Goal: Task Accomplishment & Management: Complete application form

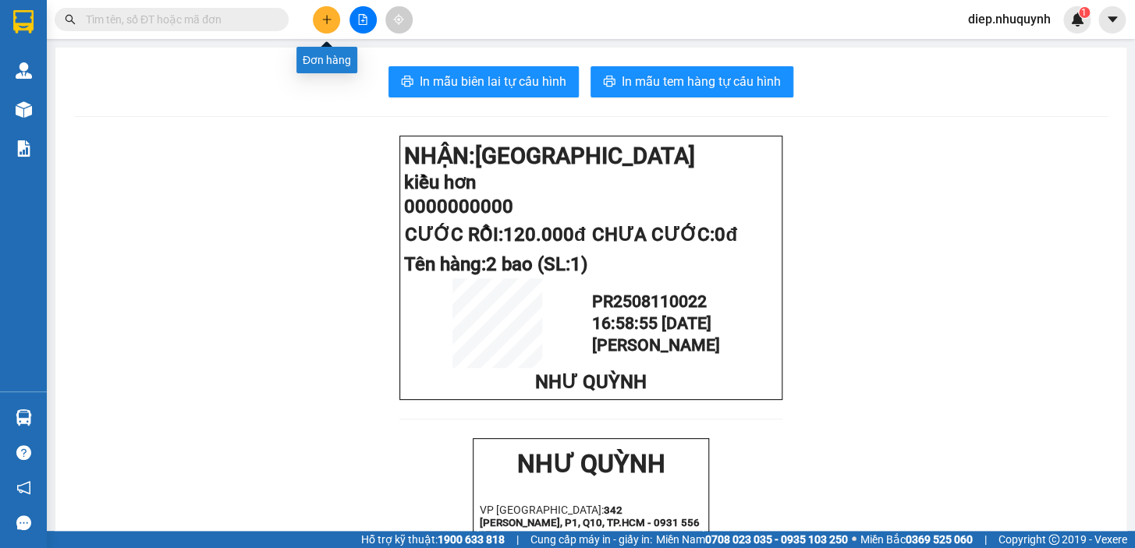
click at [325, 23] on icon "plus" at bounding box center [326, 19] width 11 height 11
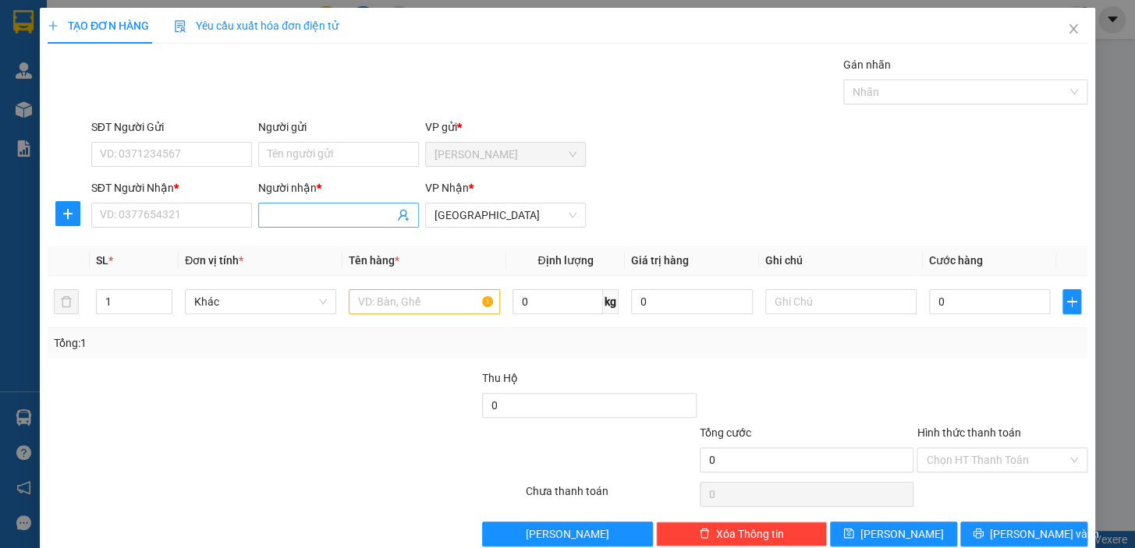
click at [319, 216] on input "Người nhận *" at bounding box center [330, 215] width 126 height 17
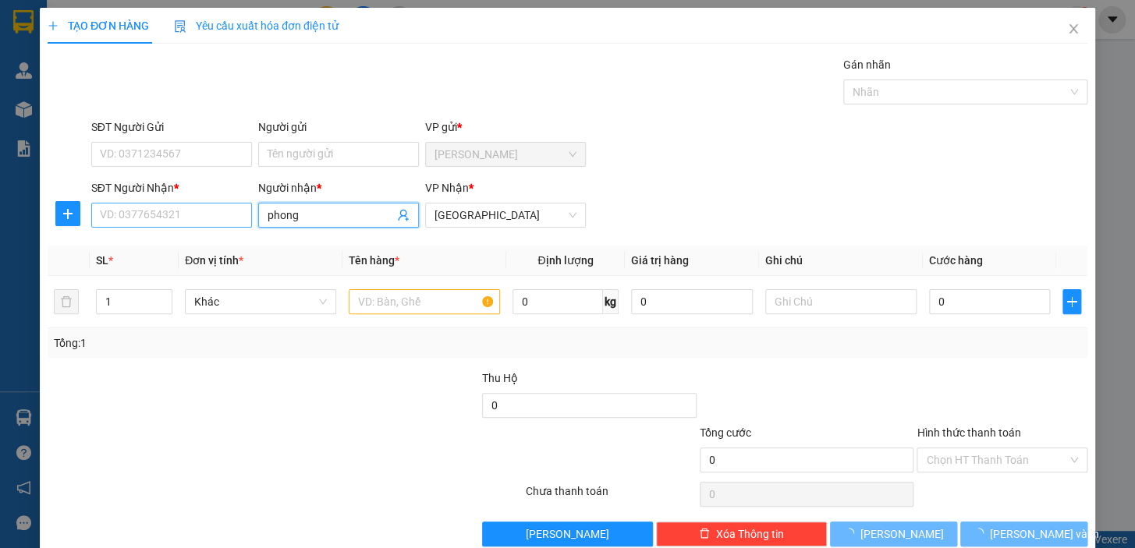
type input "phong"
click at [179, 219] on input "SĐT Người Nhận *" at bounding box center [171, 215] width 161 height 25
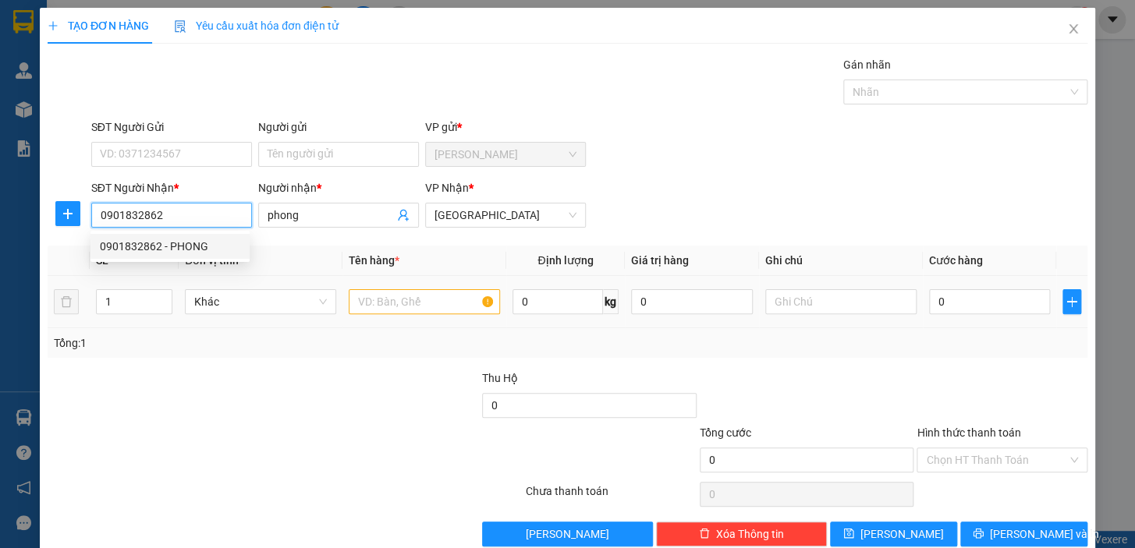
type input "0901832862"
click at [401, 297] on input "text" at bounding box center [424, 301] width 151 height 25
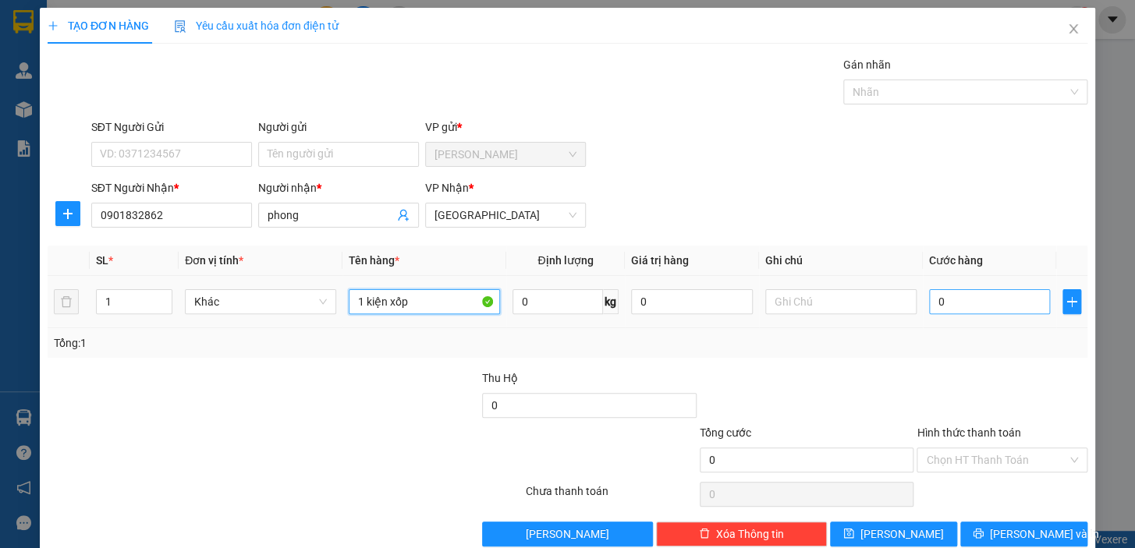
type input "1 kiện xốp"
click at [971, 306] on input "0" at bounding box center [990, 301] width 122 height 25
type input "7"
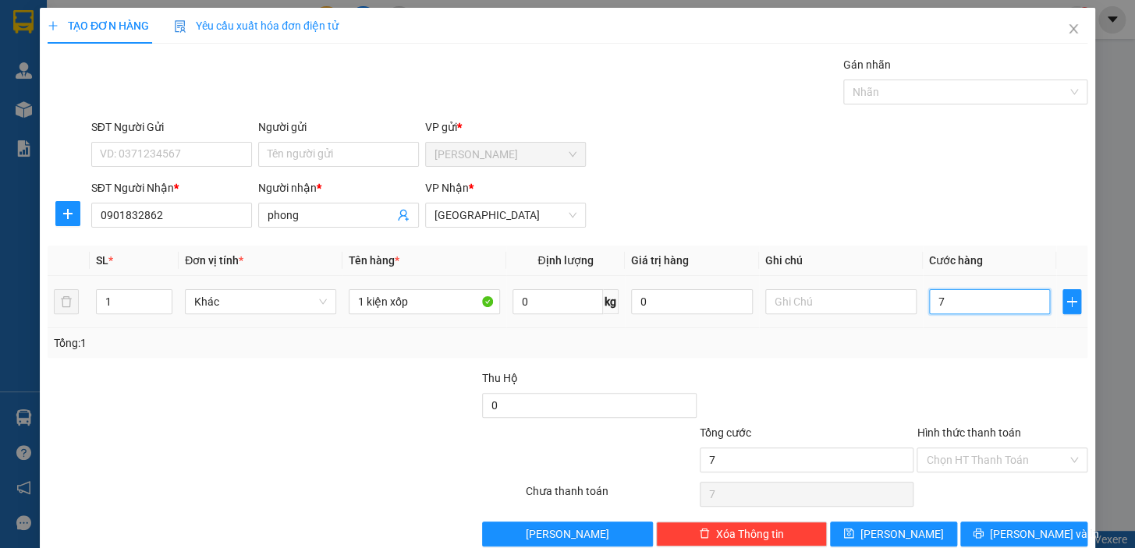
type input "70"
type input "70.000"
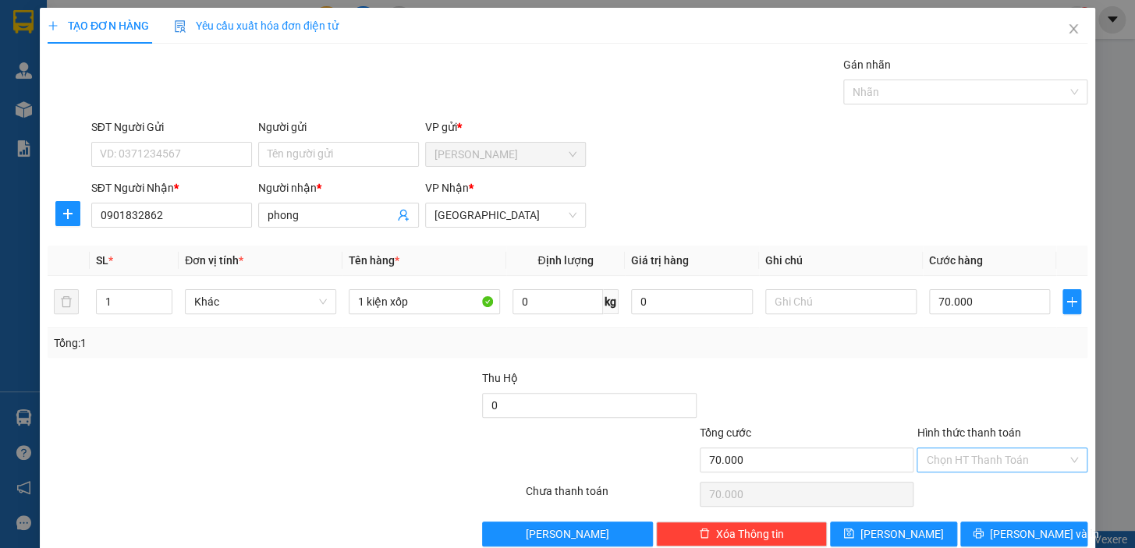
click at [941, 463] on input "Hình thức thanh toán" at bounding box center [996, 459] width 141 height 23
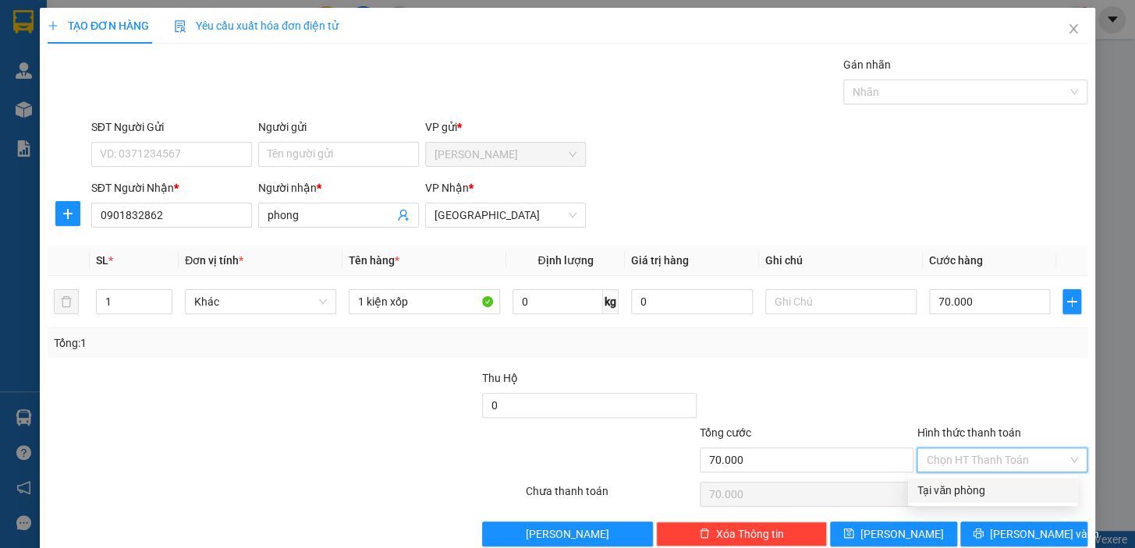
click at [957, 494] on div "Tại văn phòng" at bounding box center [992, 490] width 150 height 17
type input "0"
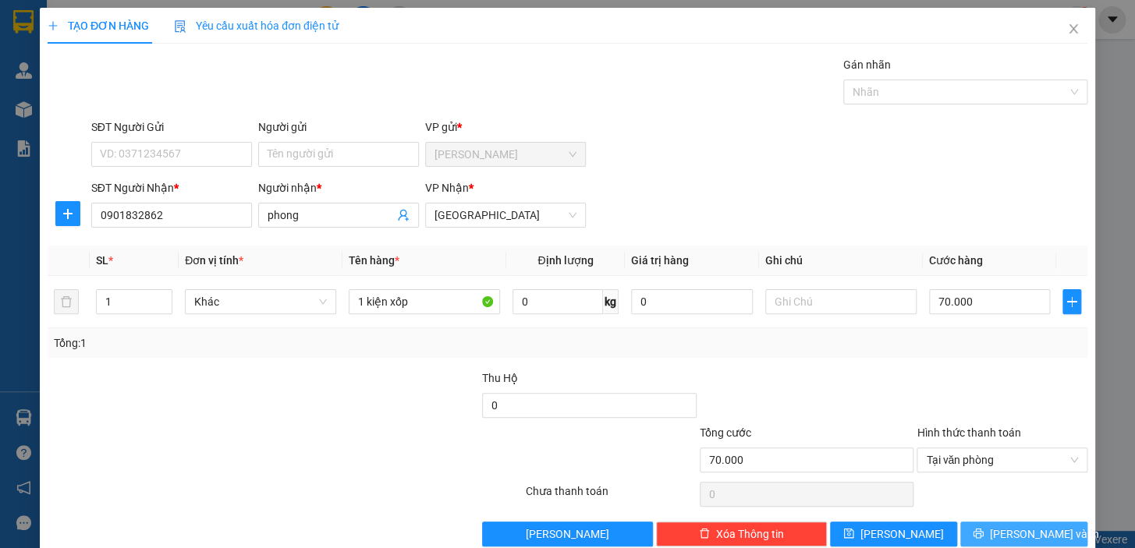
click at [1015, 530] on span "[PERSON_NAME] và In" at bounding box center [1044, 534] width 109 height 17
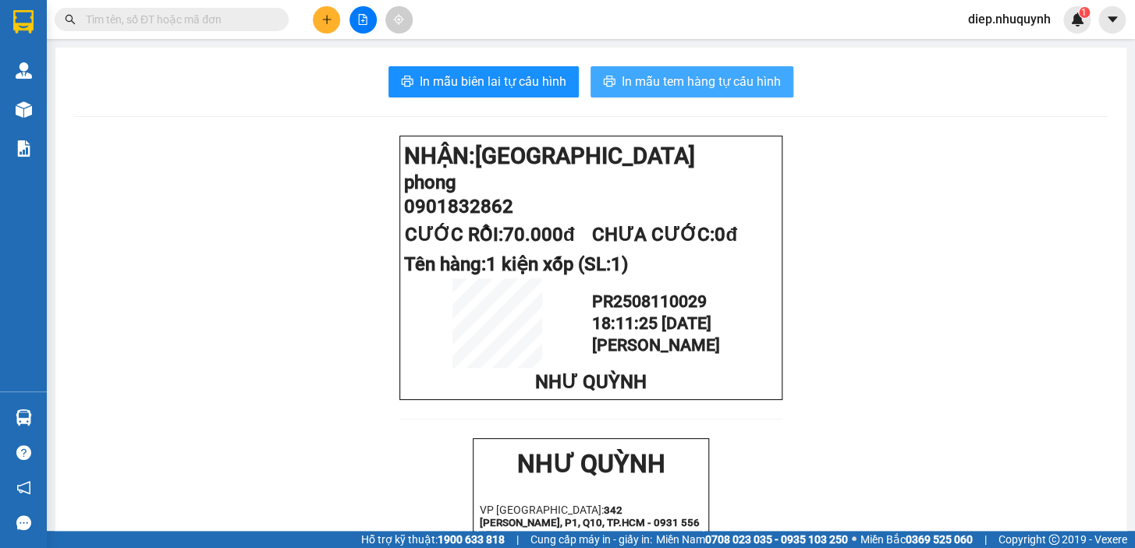
click at [724, 78] on span "In mẫu tem hàng tự cấu hình" at bounding box center [700, 81] width 159 height 19
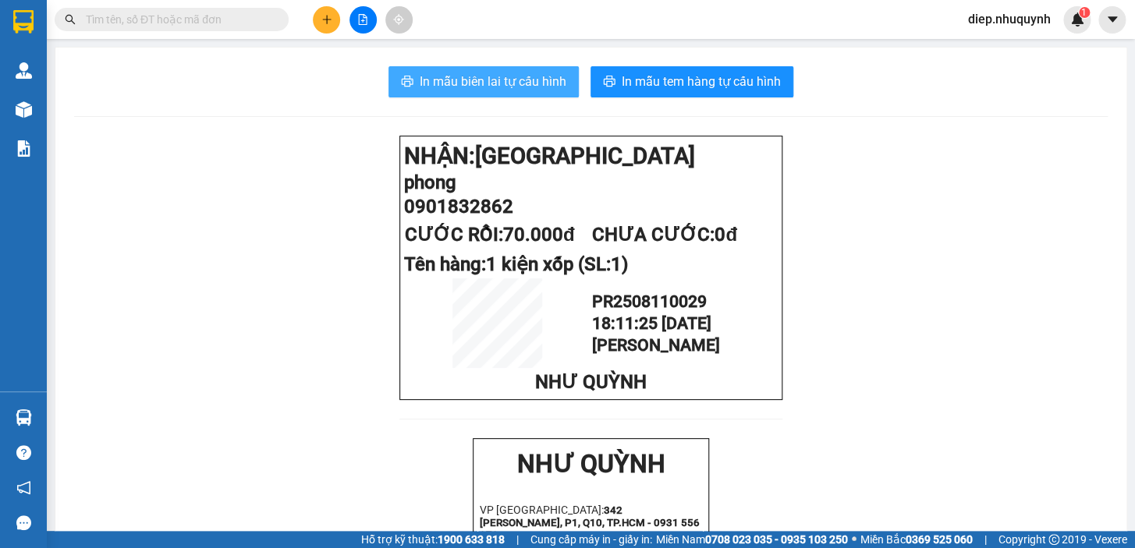
click at [476, 78] on span "In mẫu biên lai tự cấu hình" at bounding box center [493, 81] width 147 height 19
click at [198, 31] on div "Kết quả tìm kiếm ( 0 ) Bộ lọc No Data" at bounding box center [152, 19] width 304 height 27
click at [197, 22] on input "text" at bounding box center [178, 19] width 184 height 17
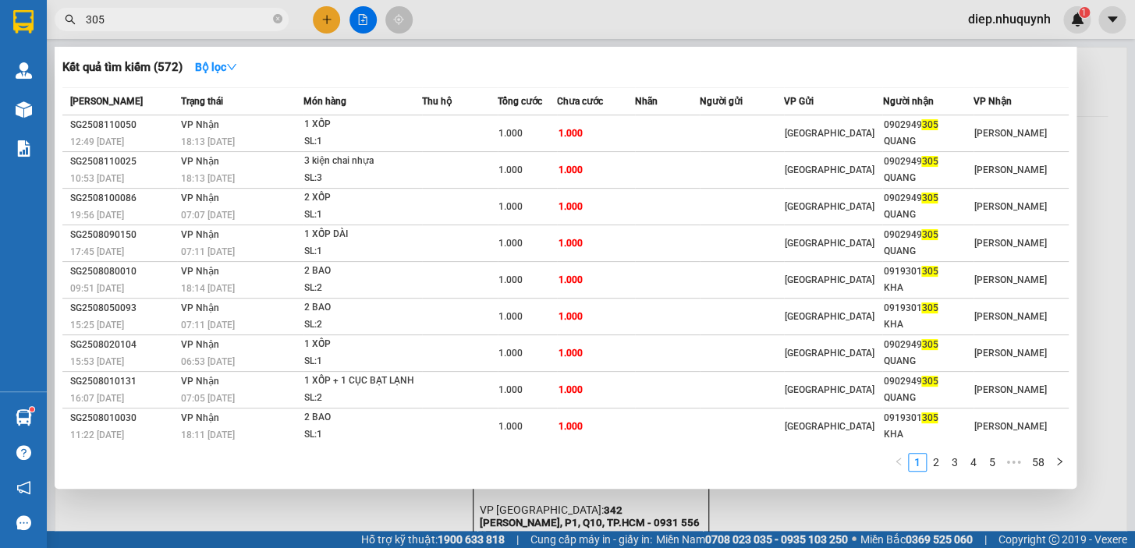
type input "305"
click at [320, 23] on div at bounding box center [567, 274] width 1135 height 548
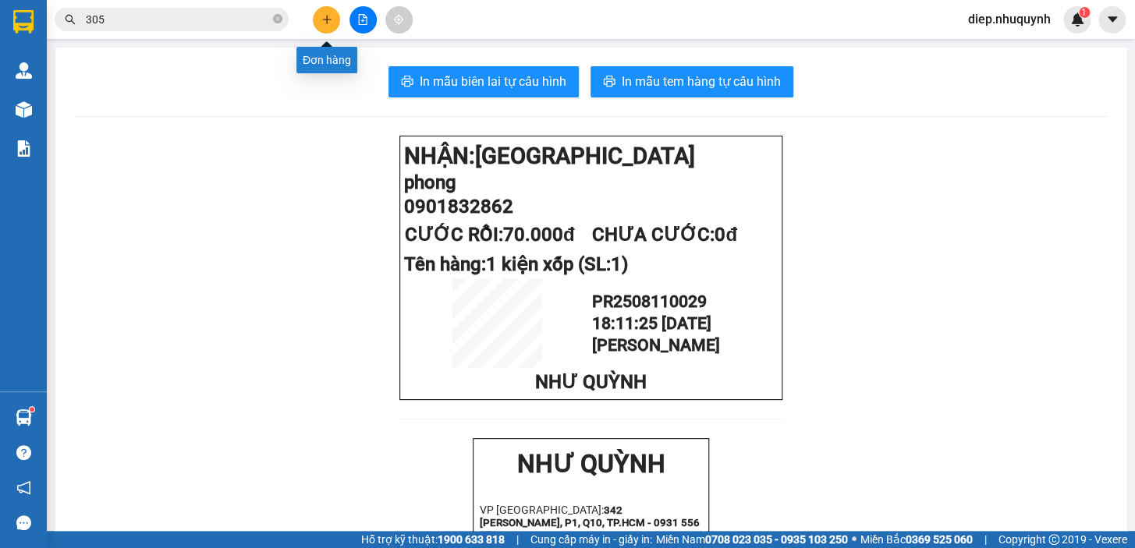
click at [320, 27] on button at bounding box center [326, 19] width 27 height 27
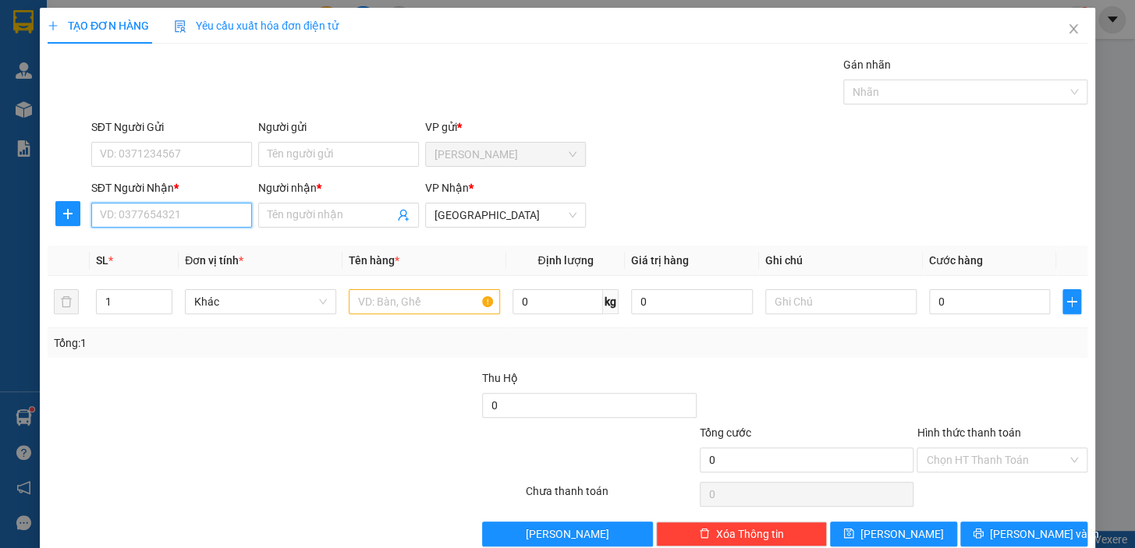
click at [193, 211] on input "SĐT Người Nhận *" at bounding box center [171, 215] width 161 height 25
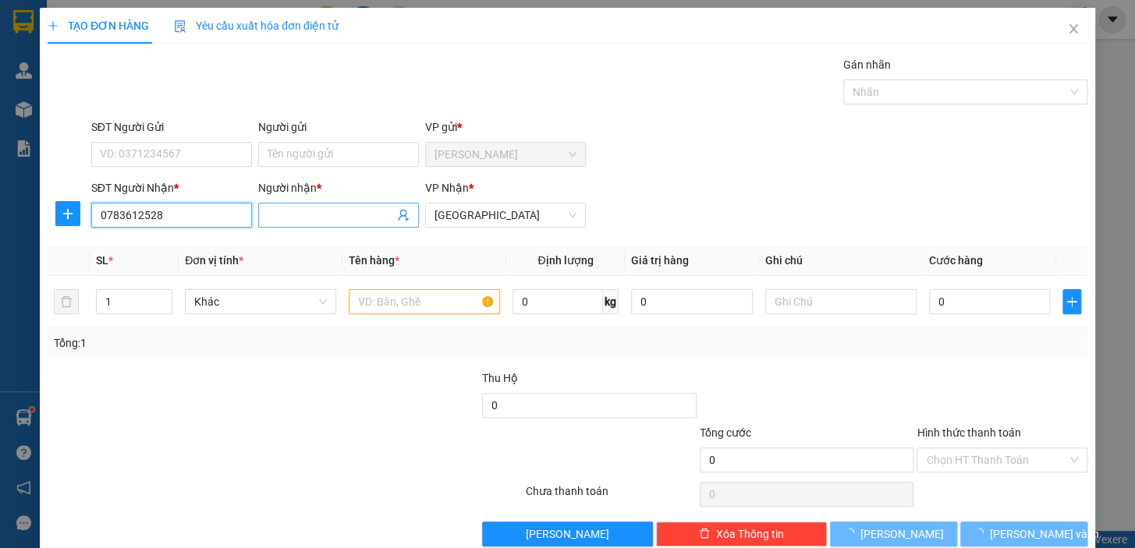
type input "0783612528"
click at [290, 214] on input "Người nhận *" at bounding box center [330, 215] width 126 height 17
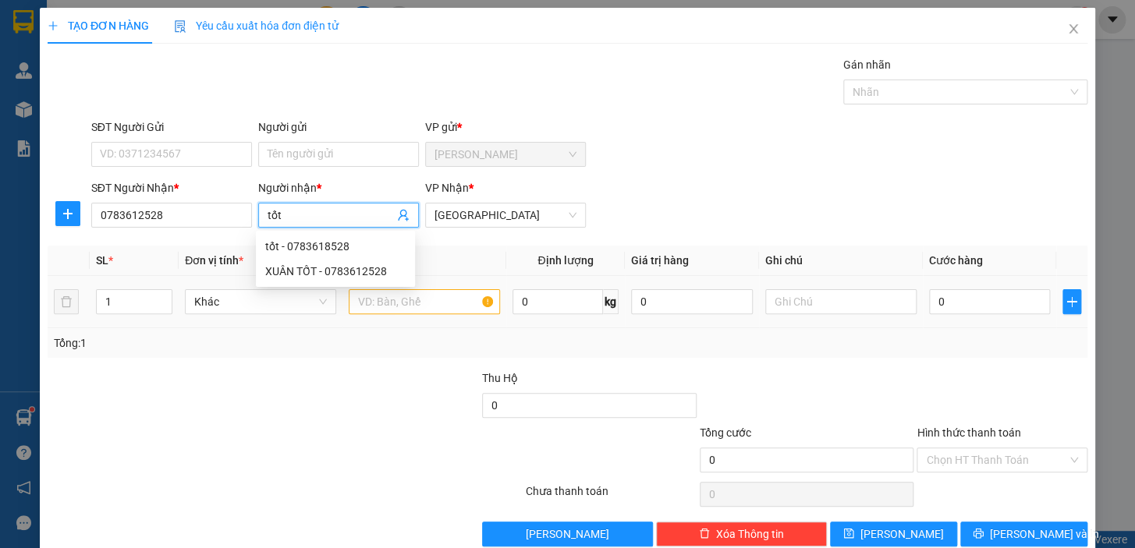
type input "tốt"
click at [444, 299] on input "text" at bounding box center [424, 301] width 151 height 25
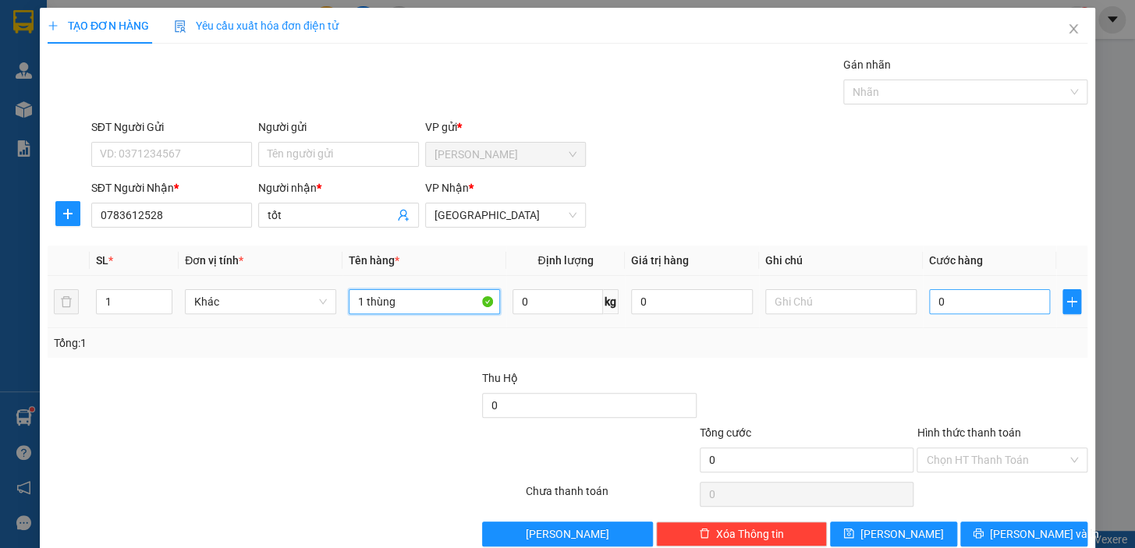
type input "1 thùng"
click at [954, 310] on input "0" at bounding box center [990, 301] width 122 height 25
type input "4"
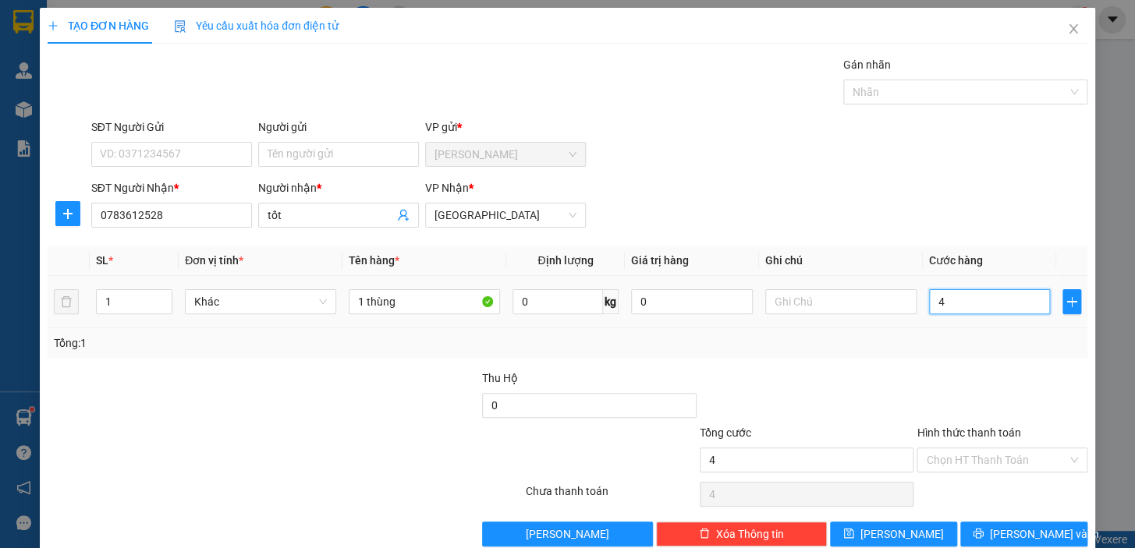
type input "40"
type input "40.000"
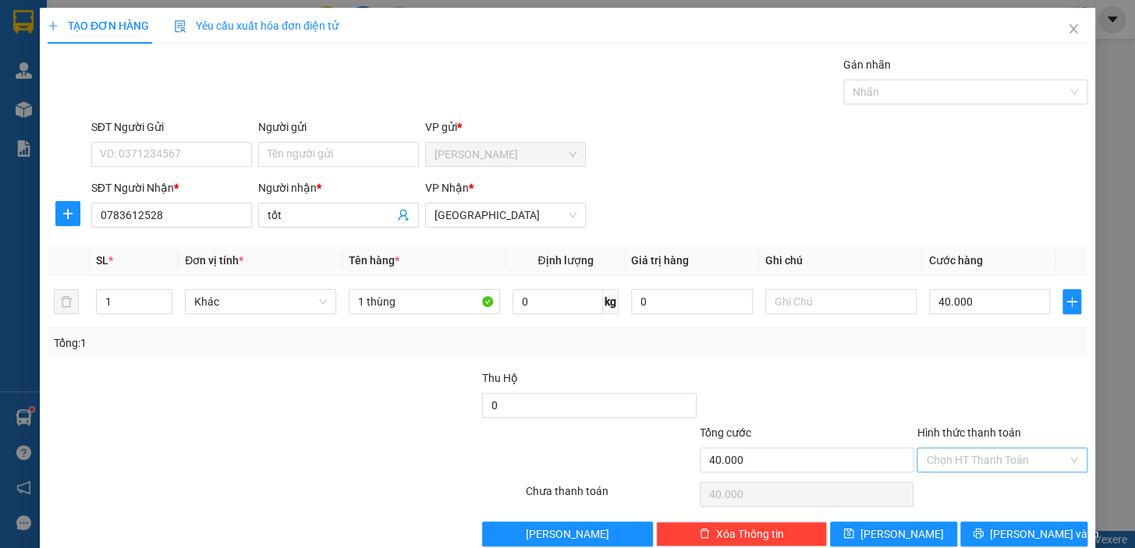
click at [991, 452] on input "Hình thức thanh toán" at bounding box center [996, 459] width 141 height 23
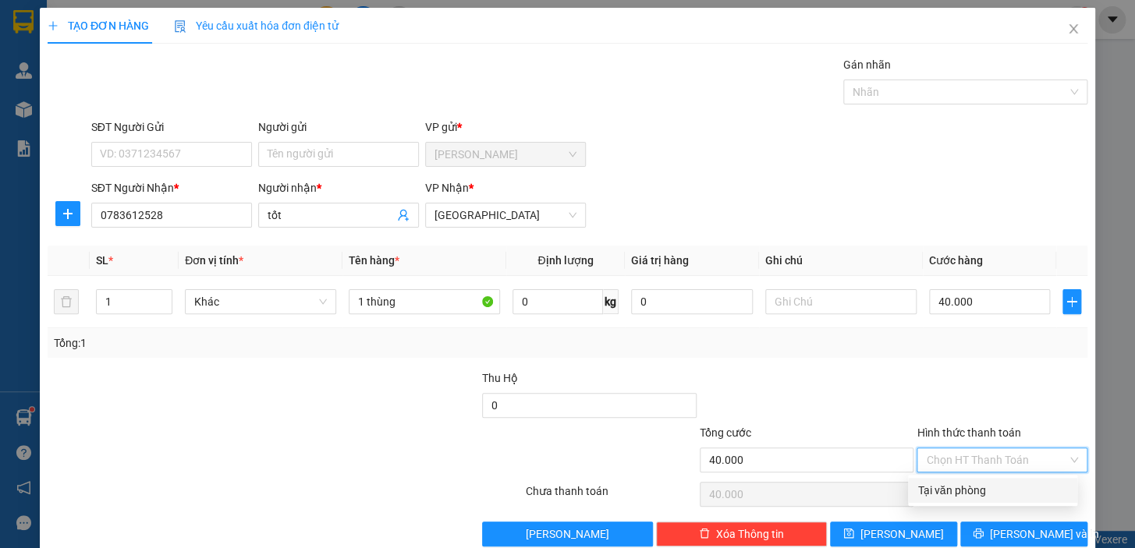
click at [991, 493] on div "Tại văn phòng" at bounding box center [992, 490] width 150 height 17
type input "0"
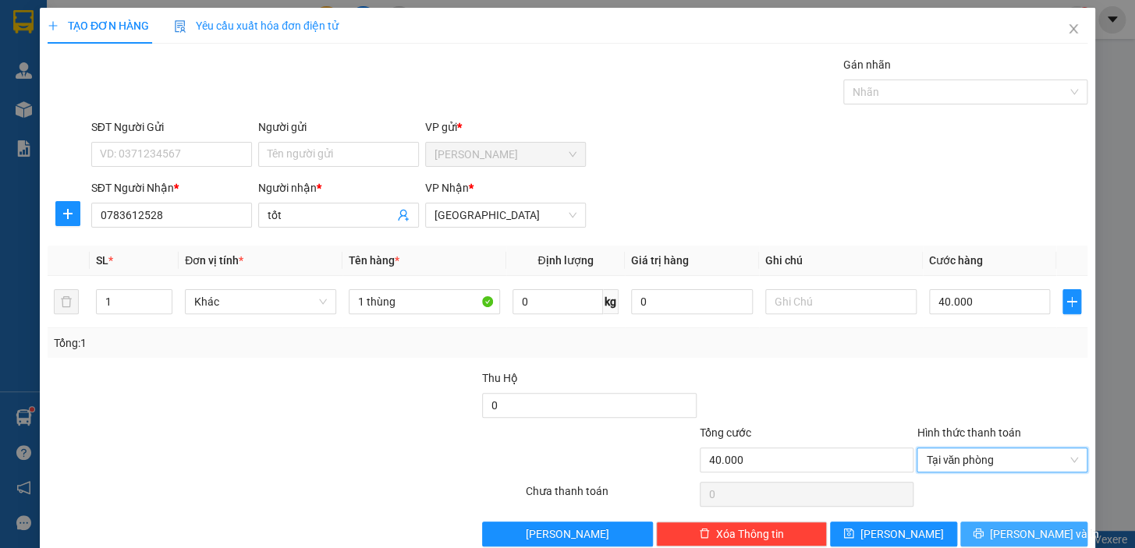
click at [1013, 532] on span "[PERSON_NAME] và In" at bounding box center [1044, 534] width 109 height 17
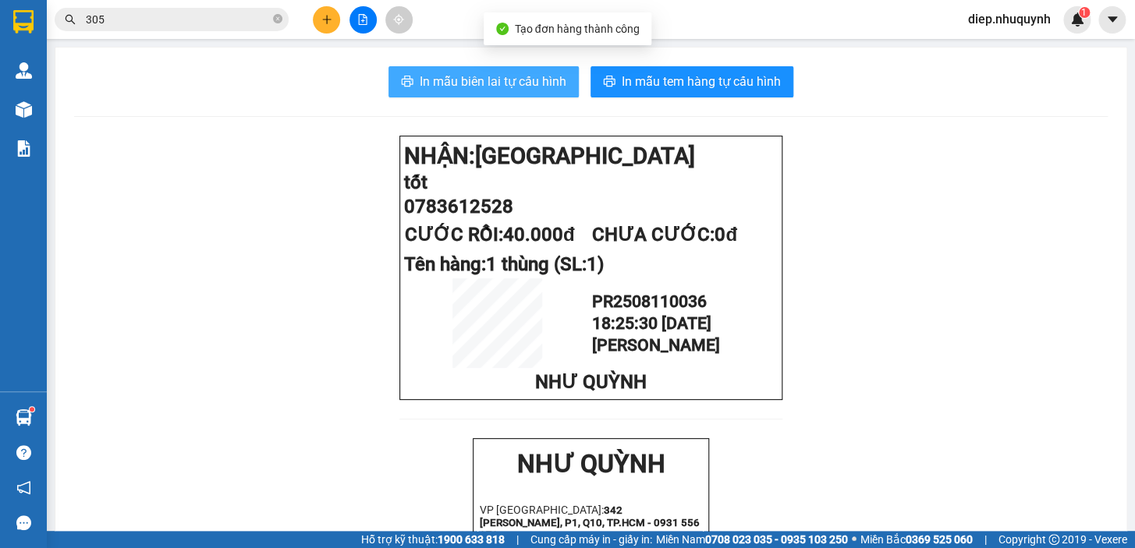
click at [516, 81] on span "In mẫu biên lai tự cấu hình" at bounding box center [493, 81] width 147 height 19
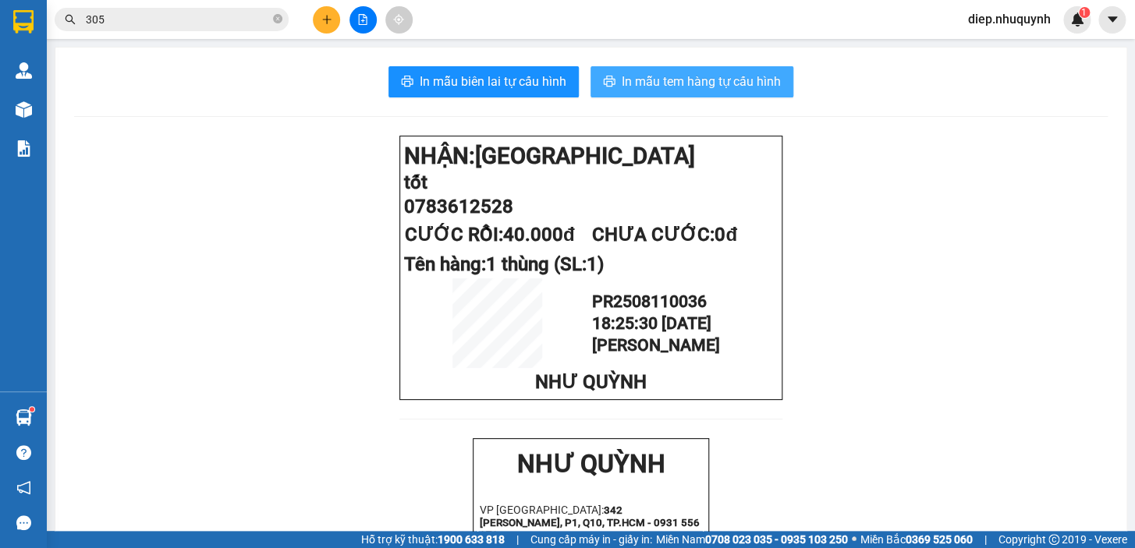
click at [692, 93] on button "In mẫu tem hàng tự cấu hình" at bounding box center [691, 81] width 203 height 31
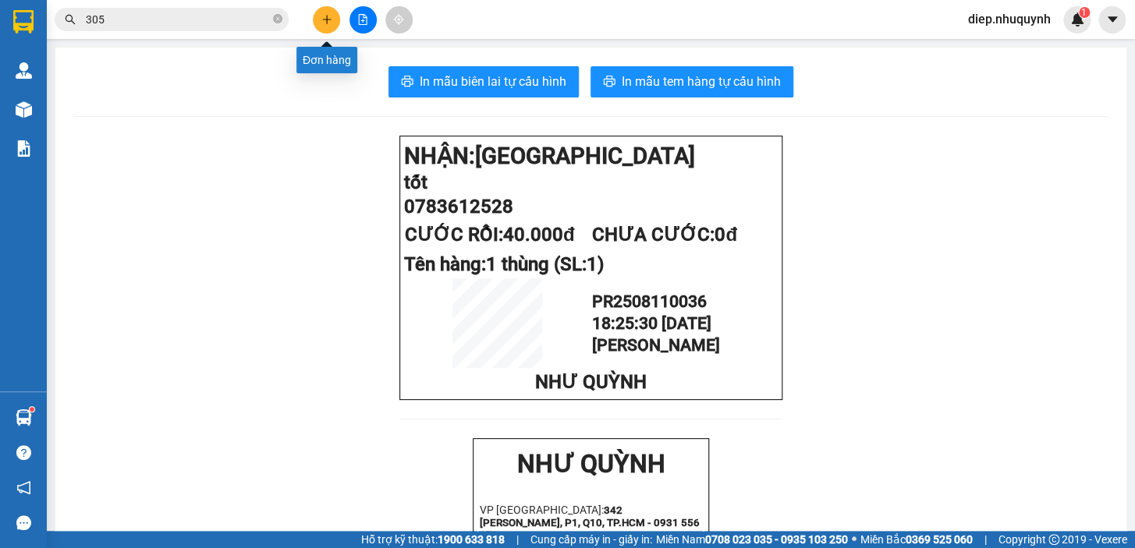
click at [322, 21] on icon "plus" at bounding box center [326, 19] width 11 height 11
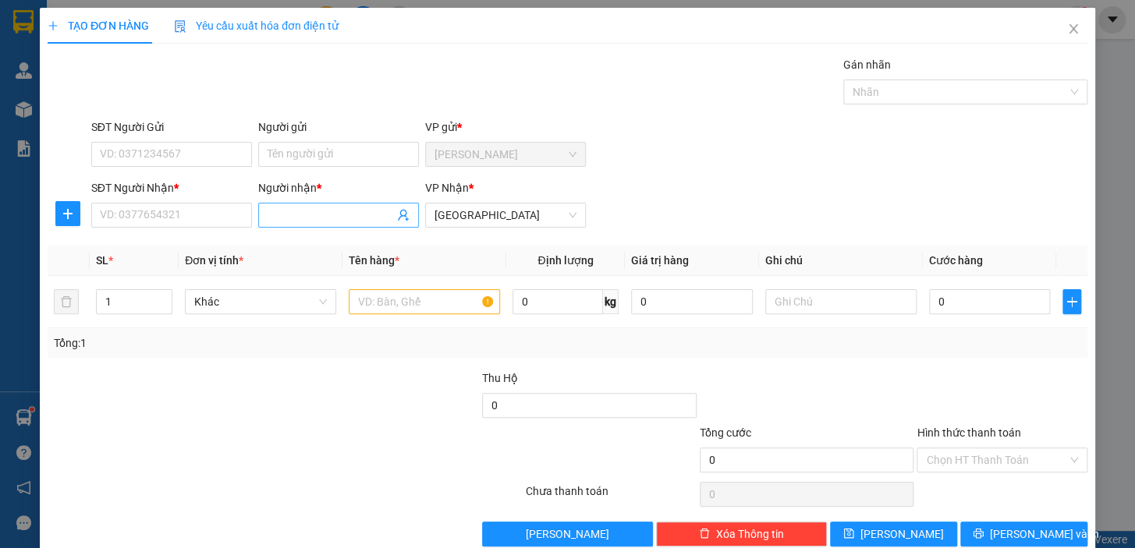
click at [302, 222] on input "Người nhận *" at bounding box center [330, 215] width 126 height 17
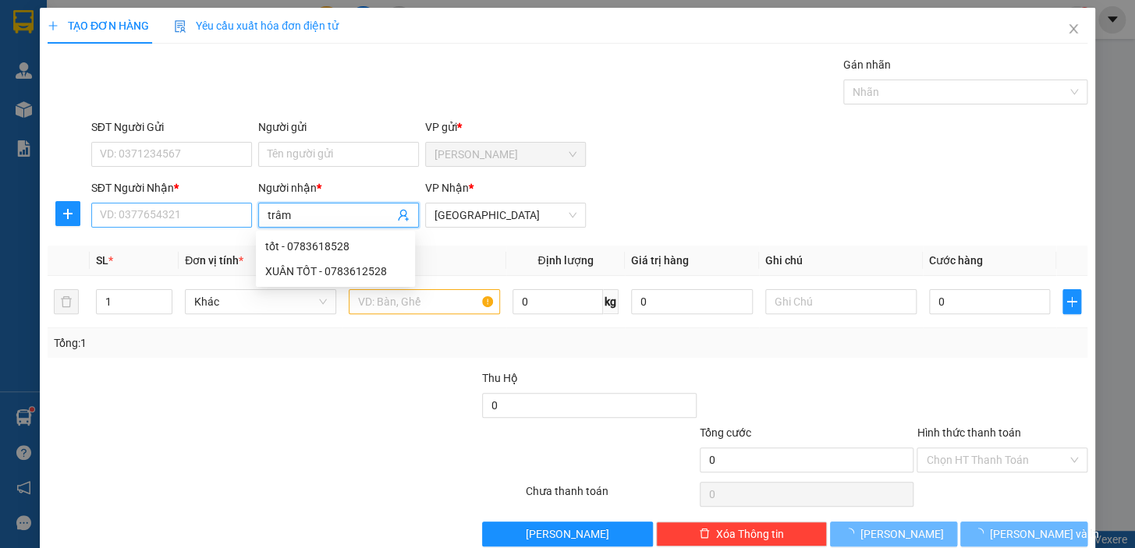
type input "trâm"
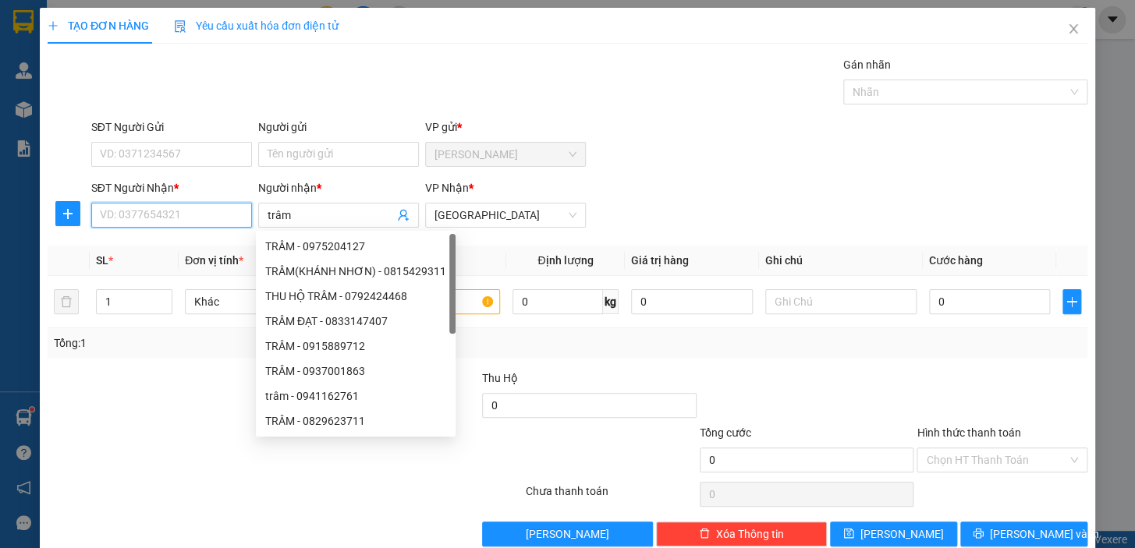
click at [122, 216] on input "SĐT Người Nhận *" at bounding box center [171, 215] width 161 height 25
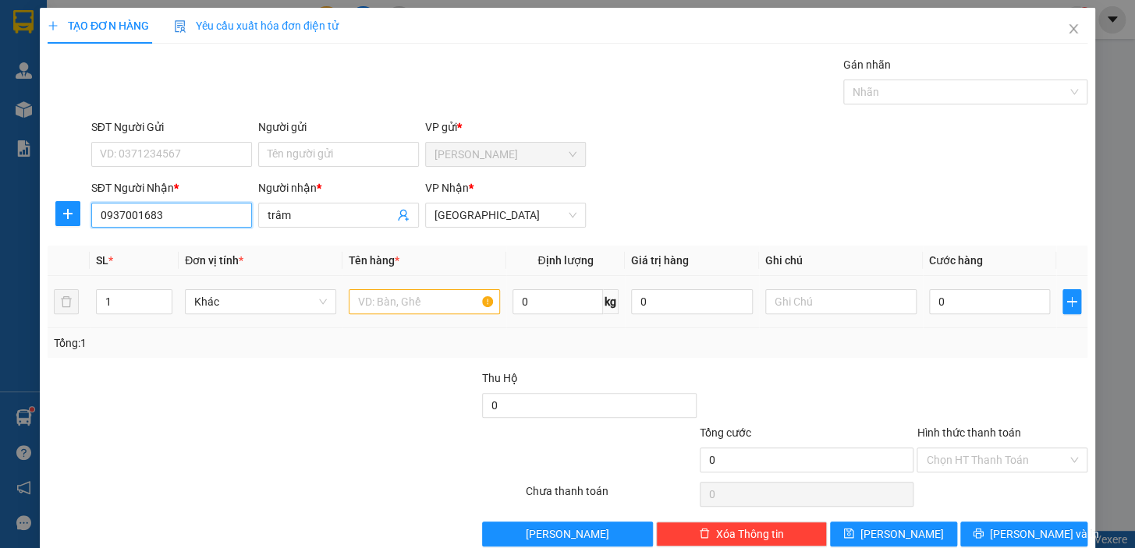
type input "0937001683"
click at [375, 299] on input "text" at bounding box center [424, 301] width 151 height 25
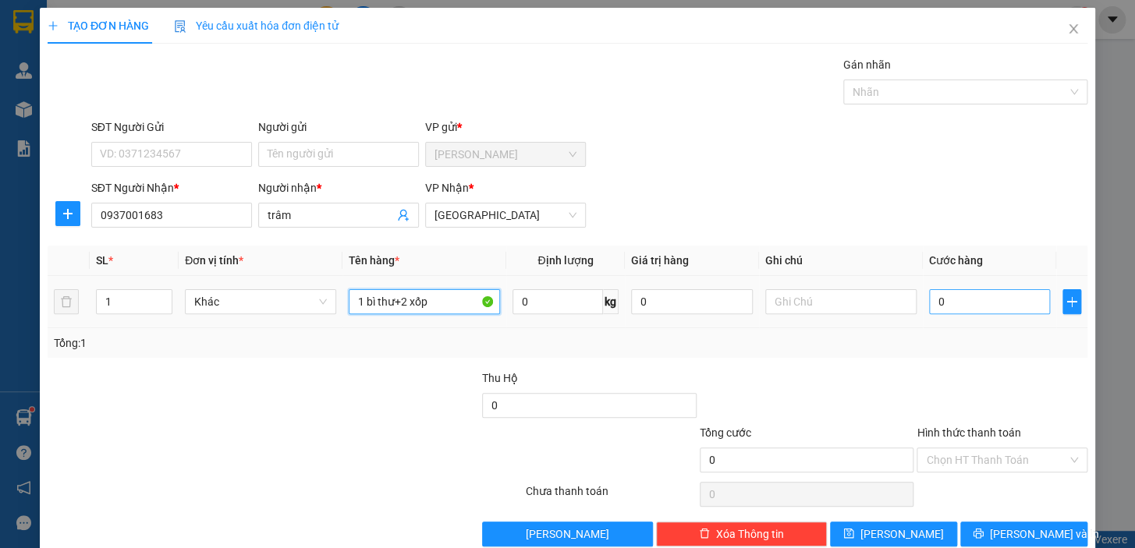
type input "1 bì thư+2 xốp"
click at [962, 308] on input "0" at bounding box center [990, 301] width 122 height 25
type input "1"
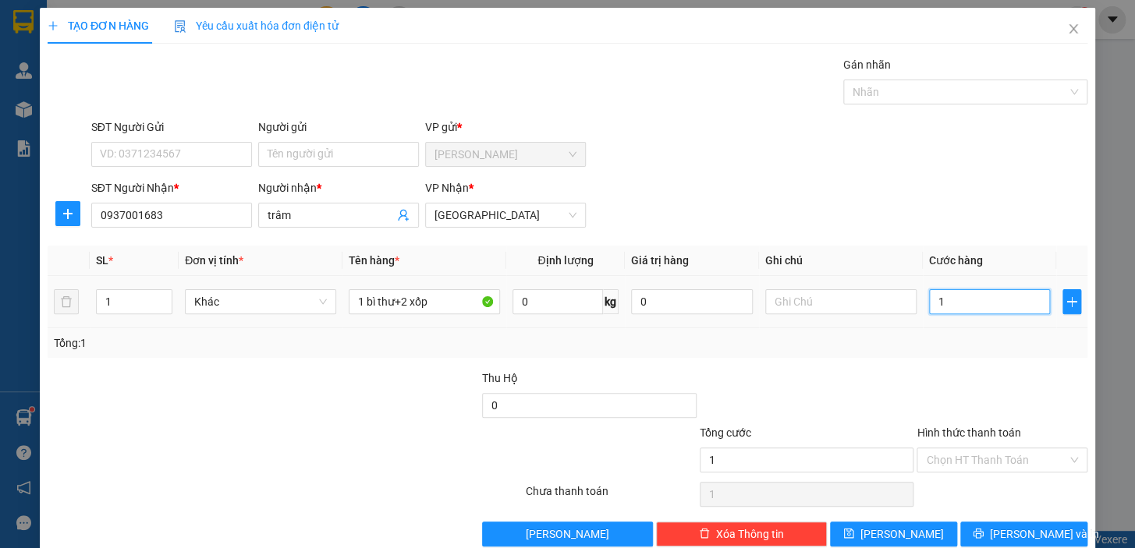
type input "14"
type input "140"
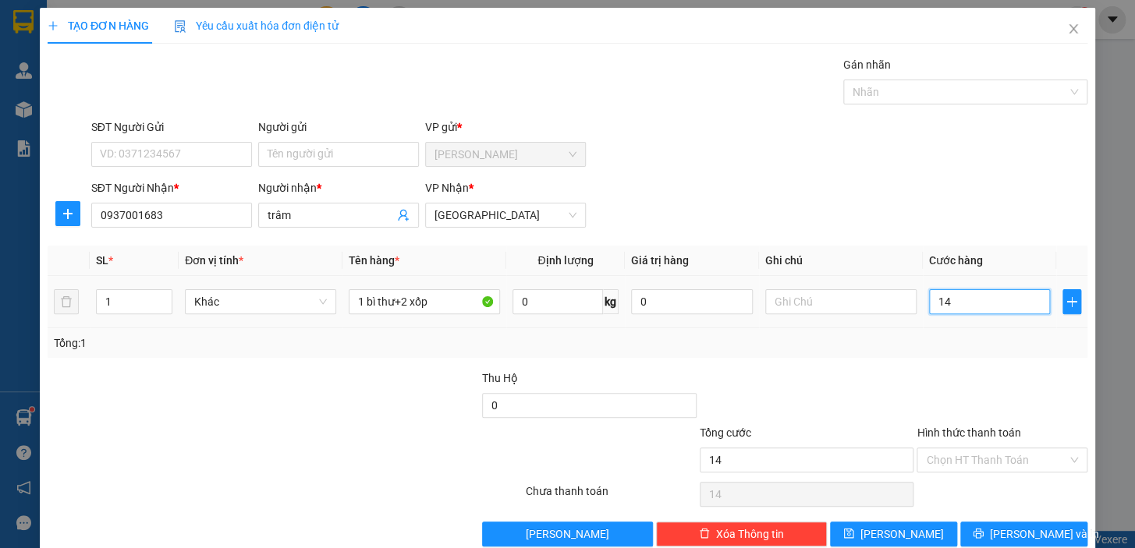
type input "140"
type input "140.000"
click at [961, 463] on input "Hình thức thanh toán" at bounding box center [996, 459] width 141 height 23
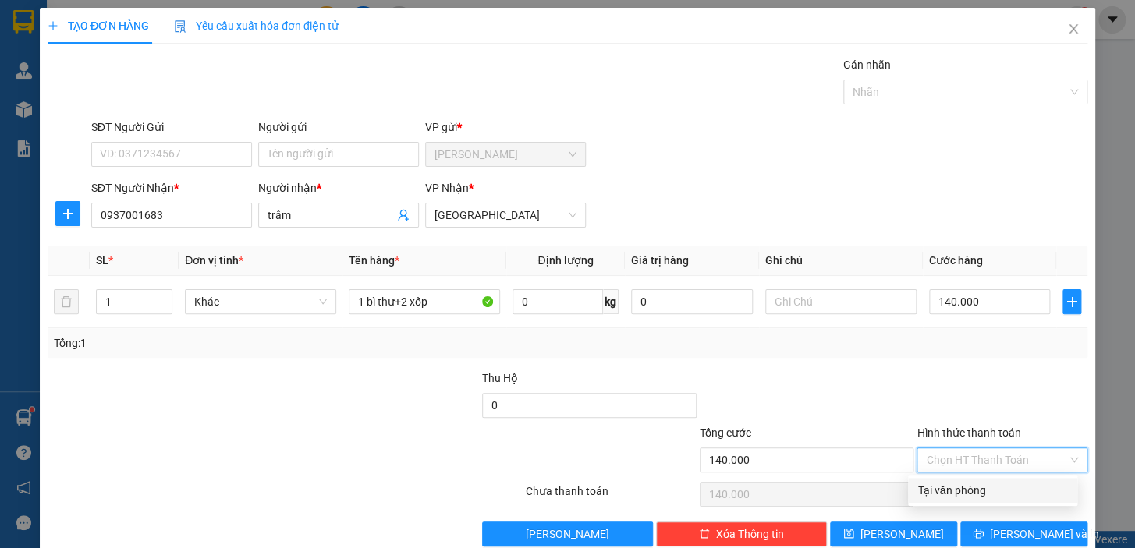
click at [974, 497] on div "Tại văn phòng" at bounding box center [992, 490] width 150 height 17
type input "0"
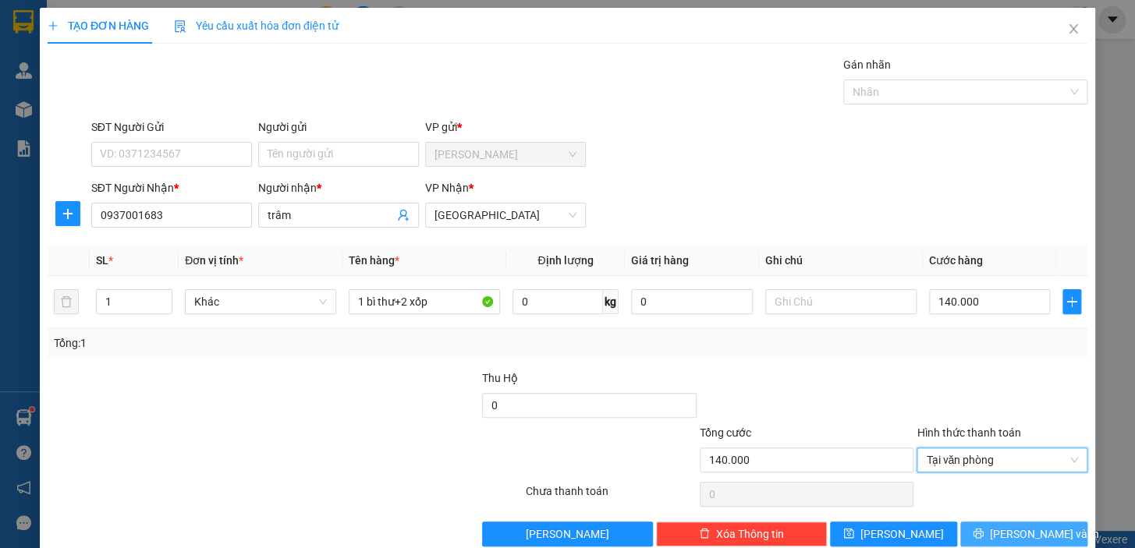
click at [1014, 534] on span "[PERSON_NAME] và In" at bounding box center [1044, 534] width 109 height 17
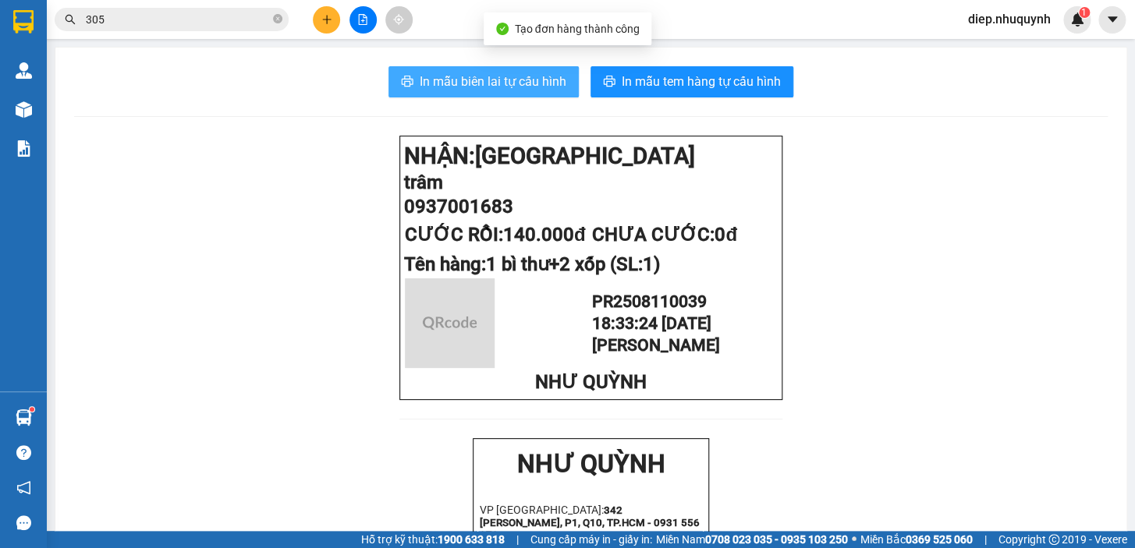
click at [521, 87] on span "In mẫu biên lai tự cấu hình" at bounding box center [493, 81] width 147 height 19
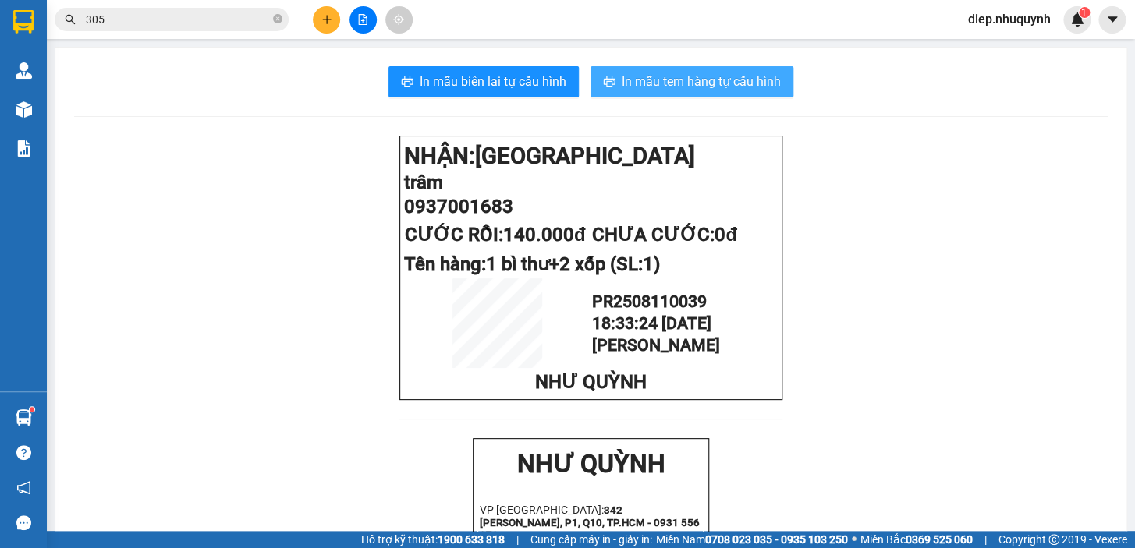
click at [636, 73] on span "In mẫu tem hàng tự cấu hình" at bounding box center [700, 81] width 159 height 19
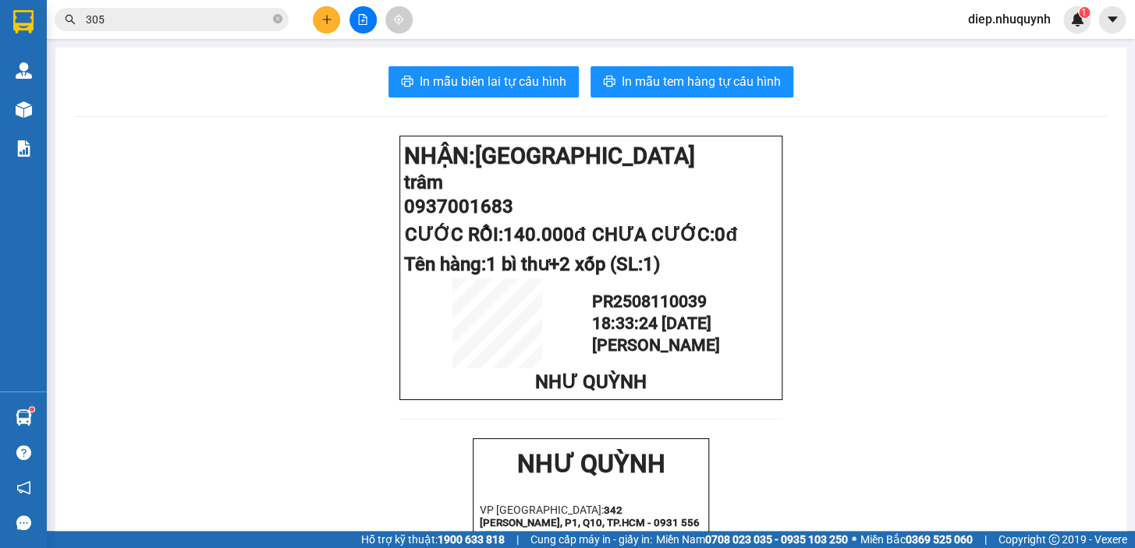
click at [325, 14] on icon "plus" at bounding box center [326, 19] width 11 height 11
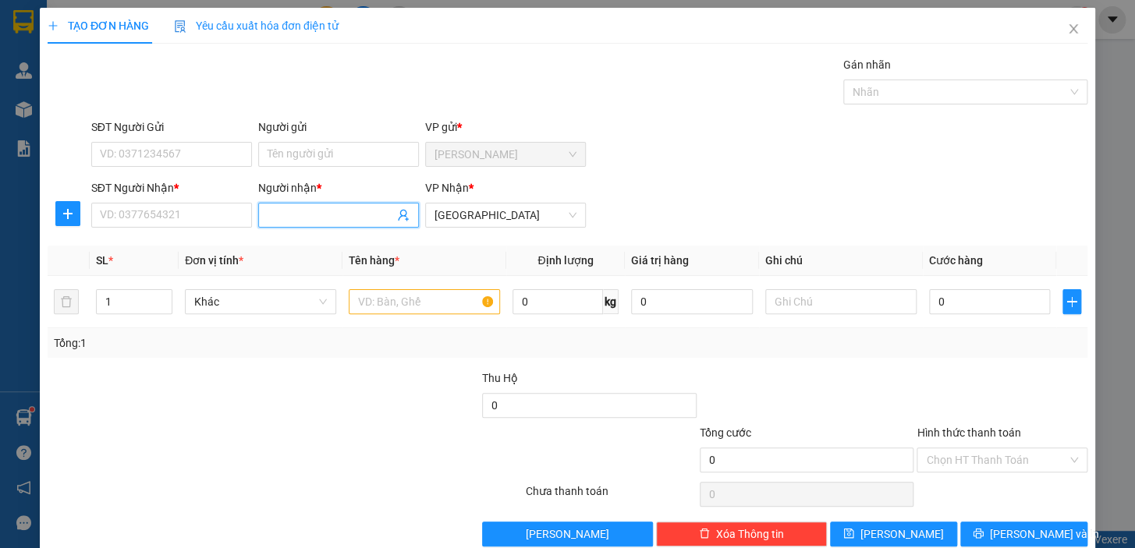
click at [289, 219] on input "Người nhận *" at bounding box center [330, 215] width 126 height 17
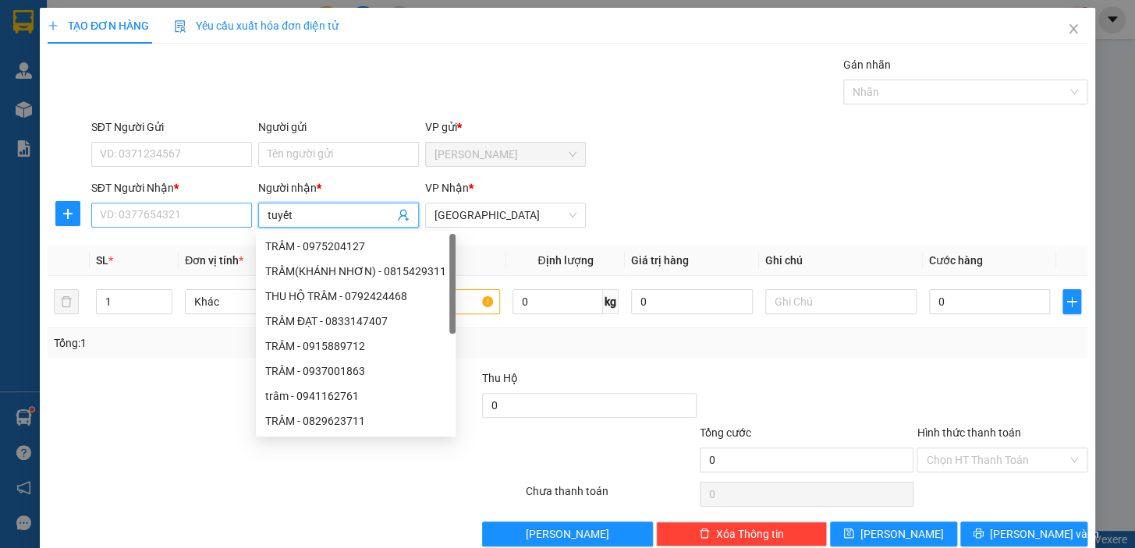
type input "tuyết"
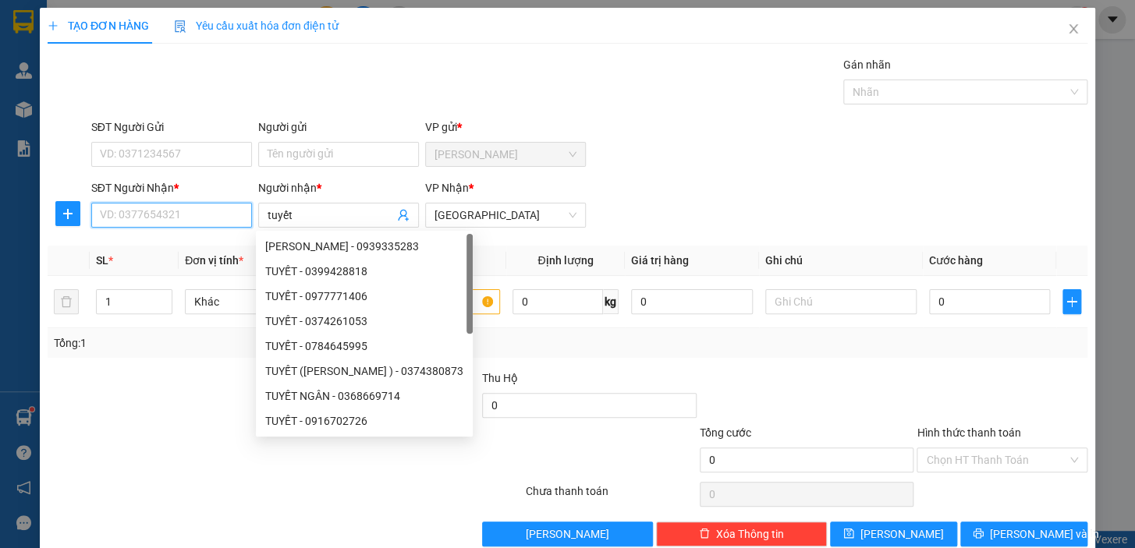
click at [185, 211] on input "SĐT Người Nhận *" at bounding box center [171, 215] width 161 height 25
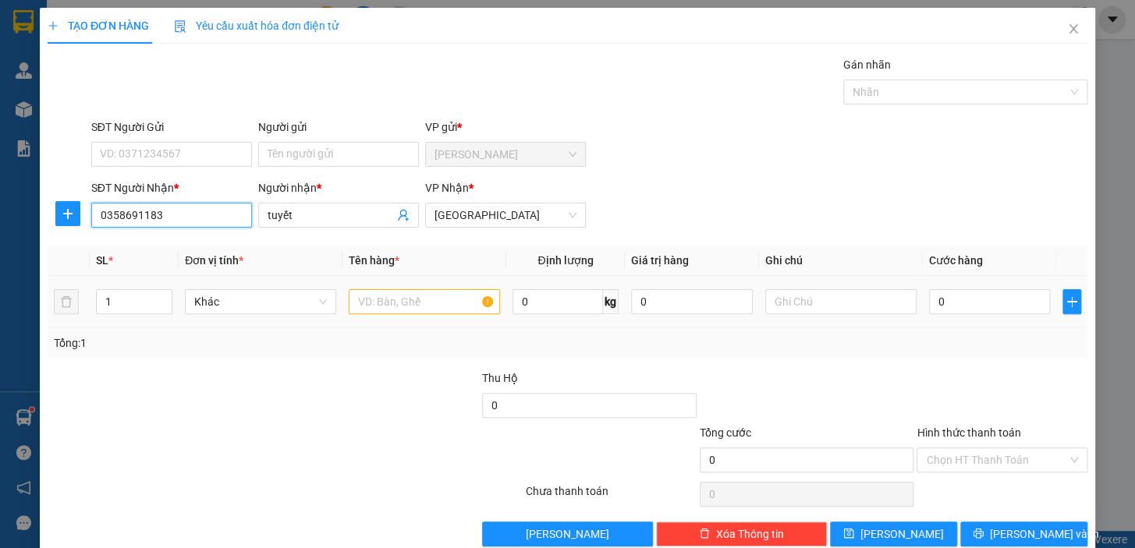
type input "0358691183"
click at [395, 304] on input "text" at bounding box center [424, 301] width 151 height 25
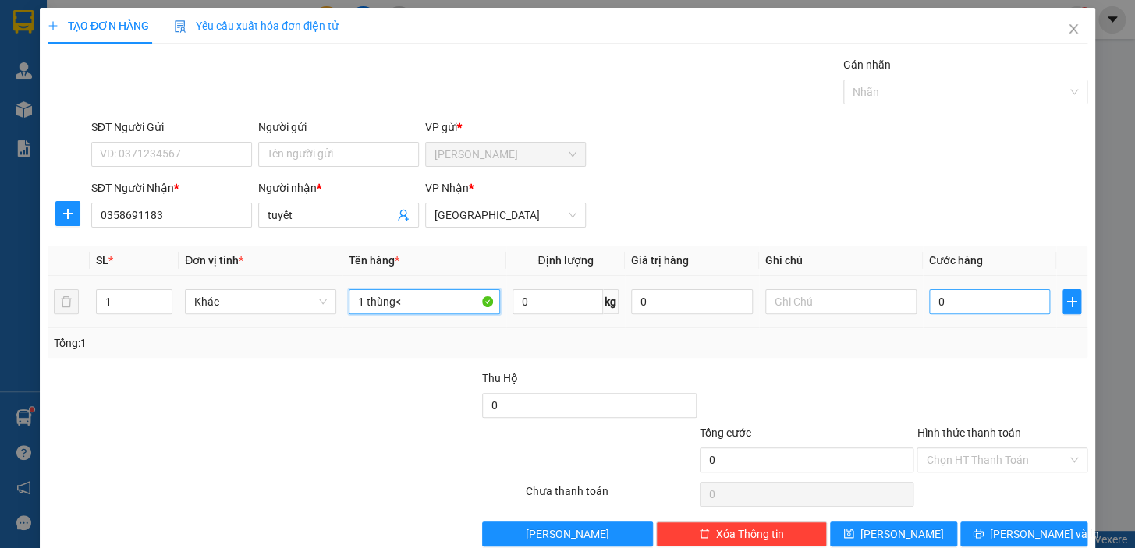
type input "1 thùng<"
click at [965, 305] on input "0" at bounding box center [990, 301] width 122 height 25
type input "2"
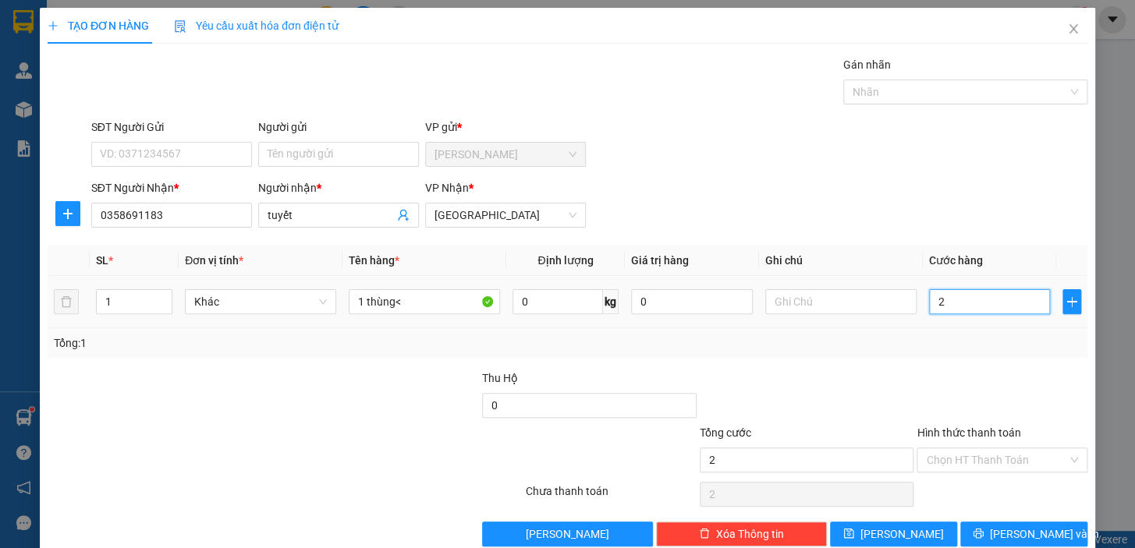
type input "20"
type input "20.000"
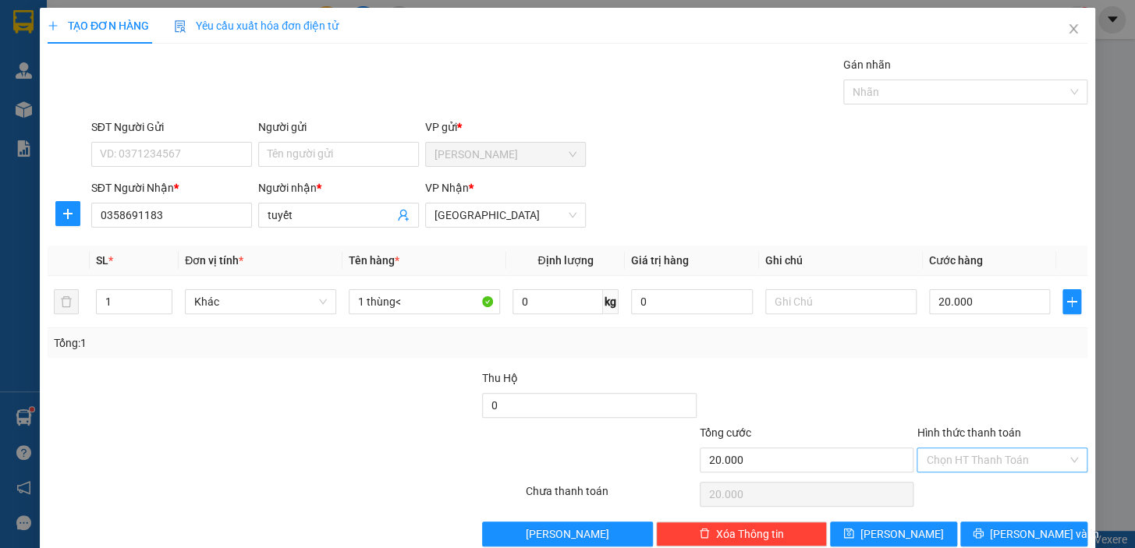
click at [974, 455] on input "Hình thức thanh toán" at bounding box center [996, 459] width 141 height 23
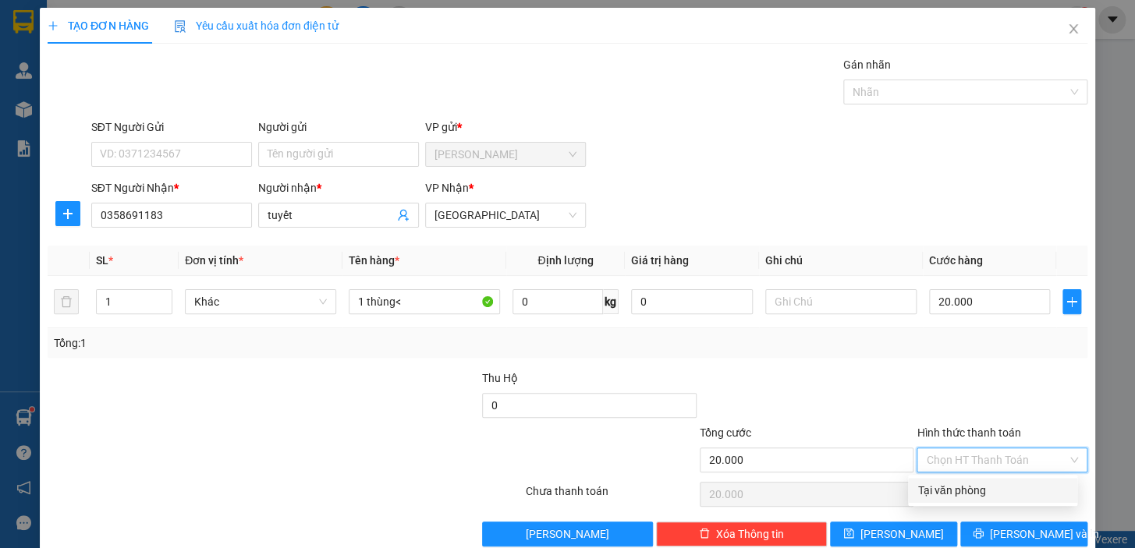
click at [967, 491] on div "Tại văn phòng" at bounding box center [992, 490] width 150 height 17
type input "0"
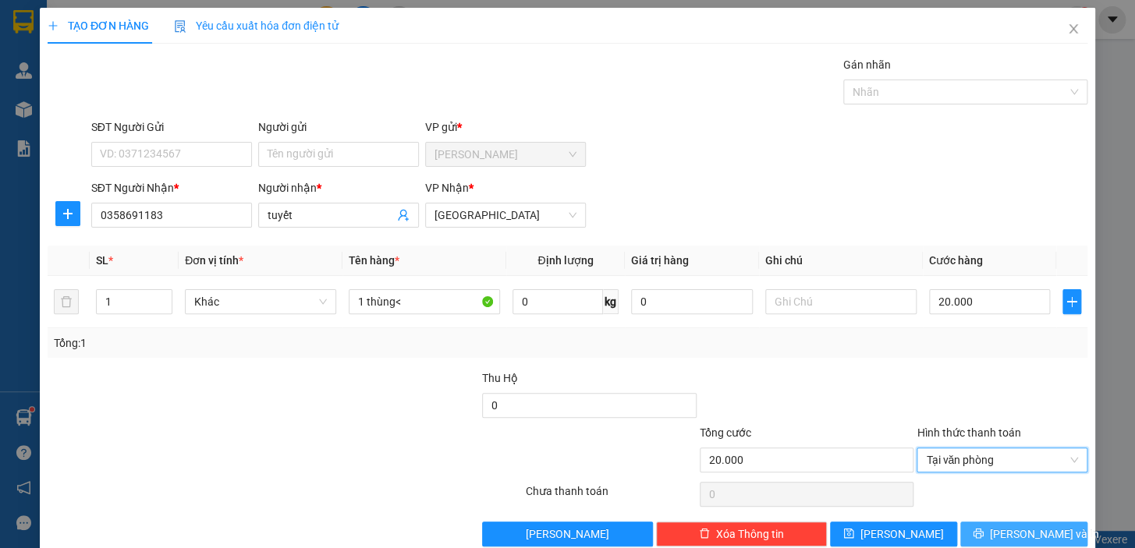
click at [1003, 533] on span "[PERSON_NAME] và In" at bounding box center [1044, 534] width 109 height 17
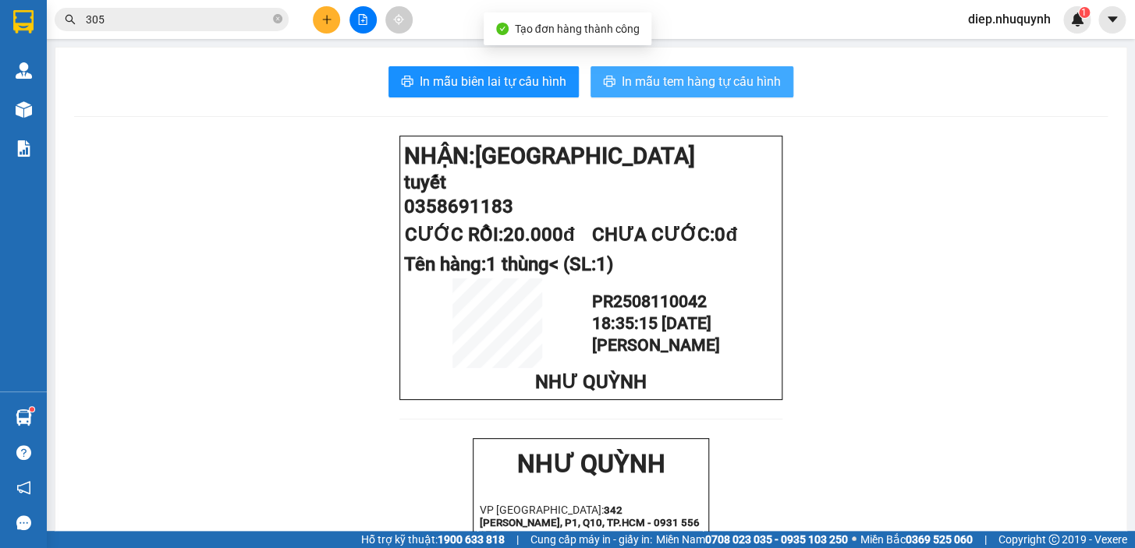
click at [718, 86] on span "In mẫu tem hàng tự cấu hình" at bounding box center [700, 81] width 159 height 19
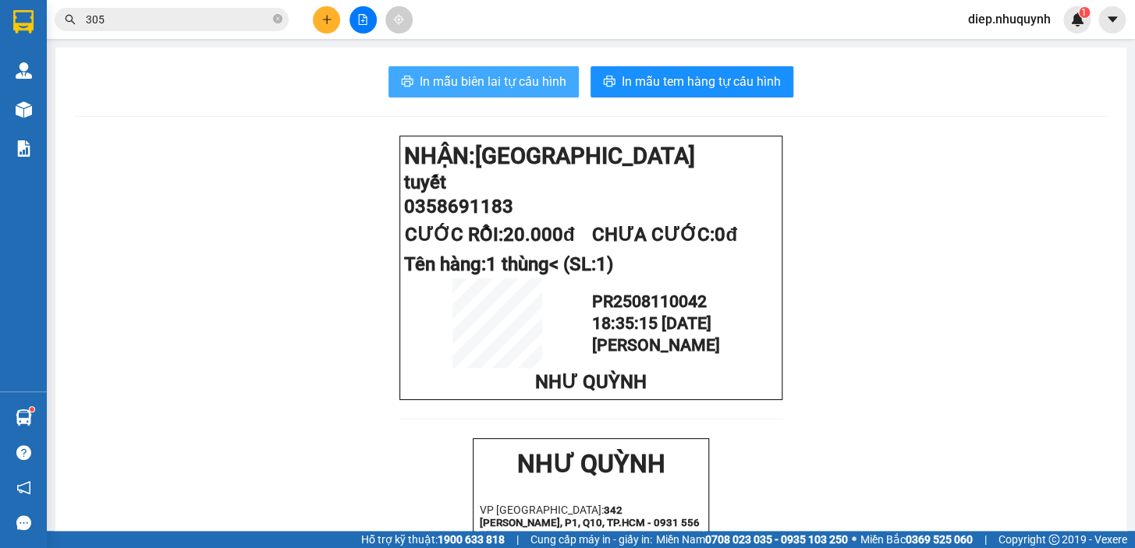
drag, startPoint x: 506, startPoint y: 82, endPoint x: 512, endPoint y: 158, distance: 76.7
click at [504, 82] on span "In mẫu biên lai tự cấu hình" at bounding box center [493, 81] width 147 height 19
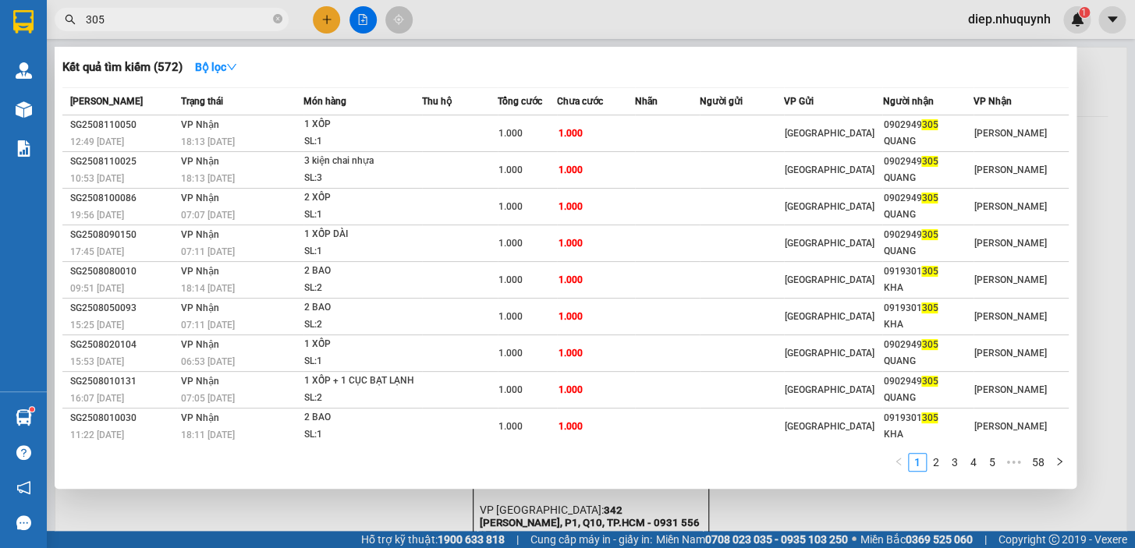
drag, startPoint x: 108, startPoint y: 25, endPoint x: 77, endPoint y: 28, distance: 31.3
click at [77, 28] on span "305" at bounding box center [172, 19] width 234 height 23
click at [322, 17] on div at bounding box center [567, 274] width 1135 height 548
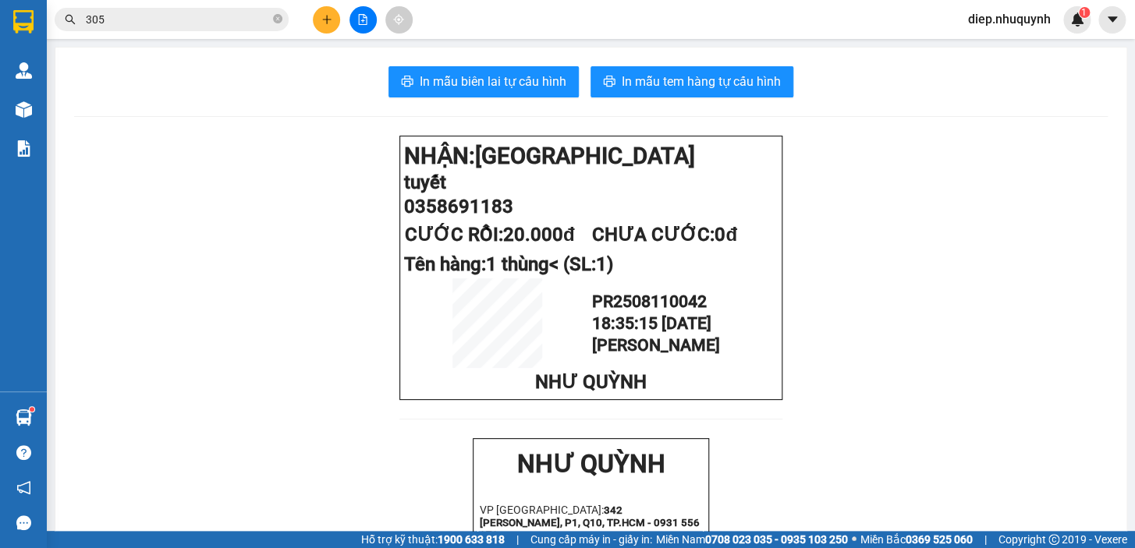
click at [325, 26] on button at bounding box center [326, 19] width 27 height 27
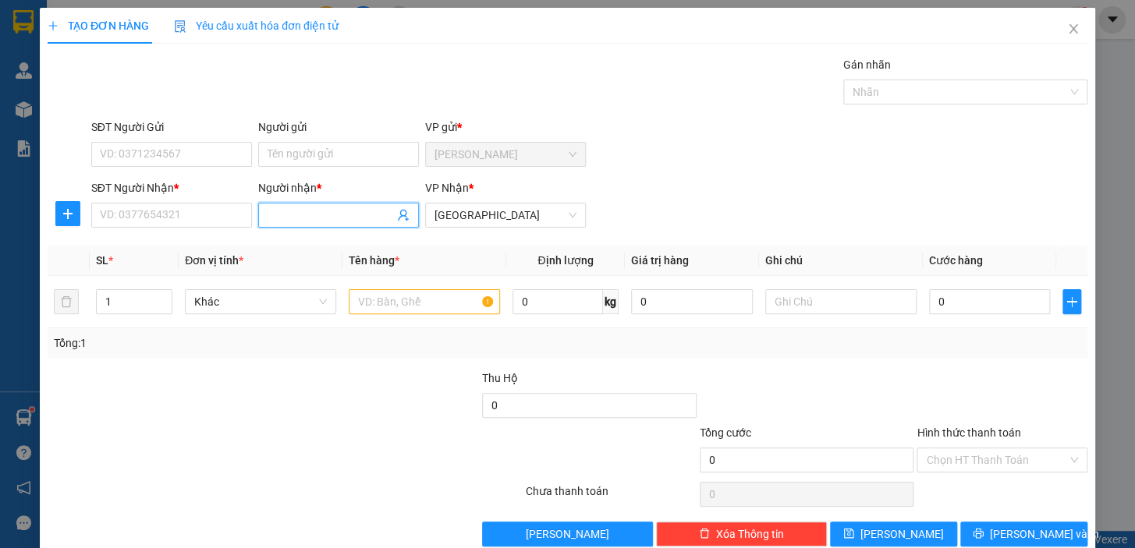
click at [338, 211] on input "Người nhận *" at bounding box center [330, 215] width 126 height 17
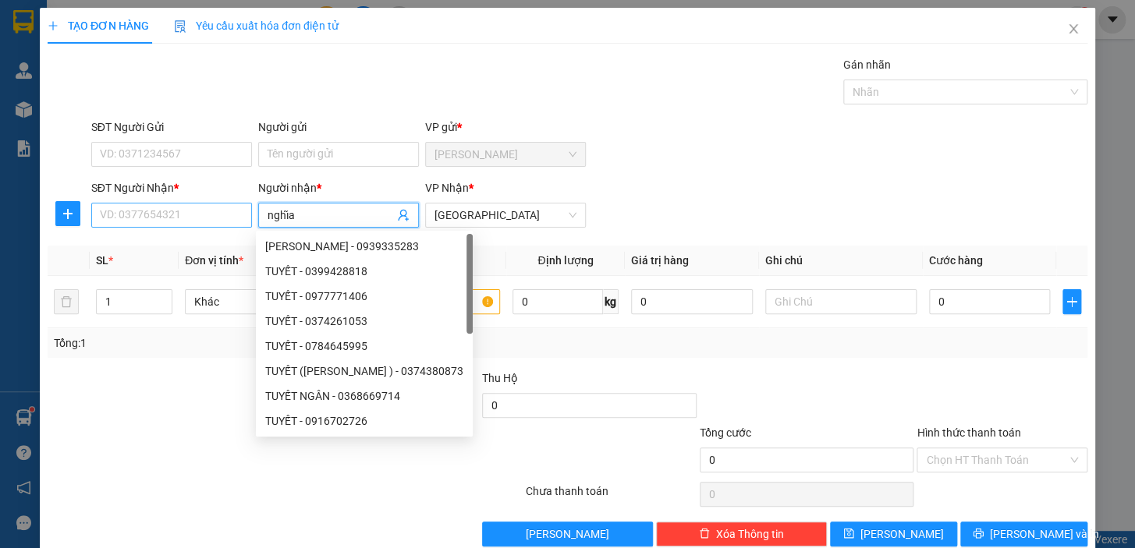
type input "nghĩa"
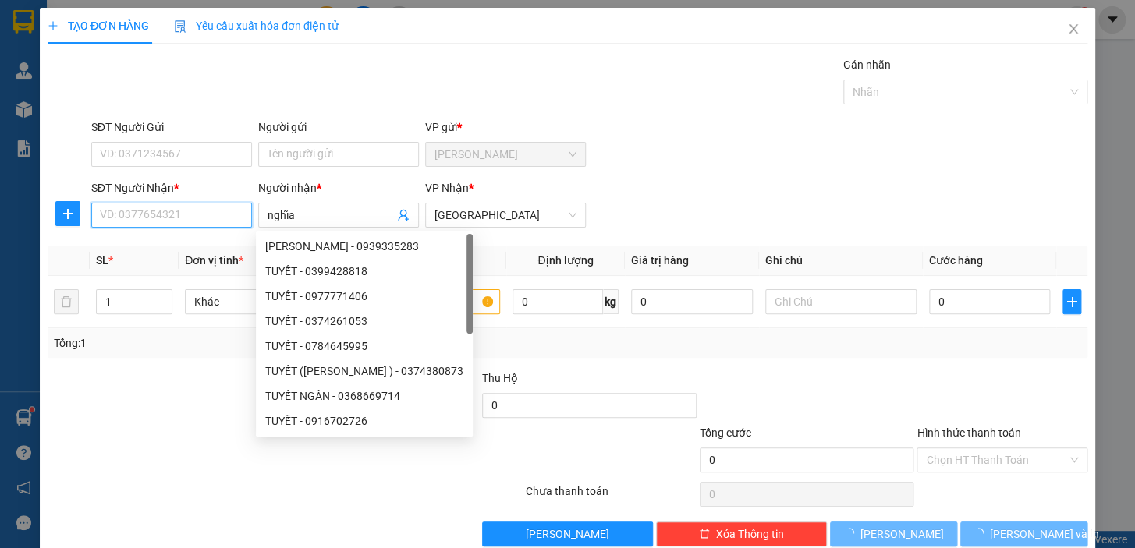
click at [122, 226] on input "SĐT Người Nhận *" at bounding box center [171, 215] width 161 height 25
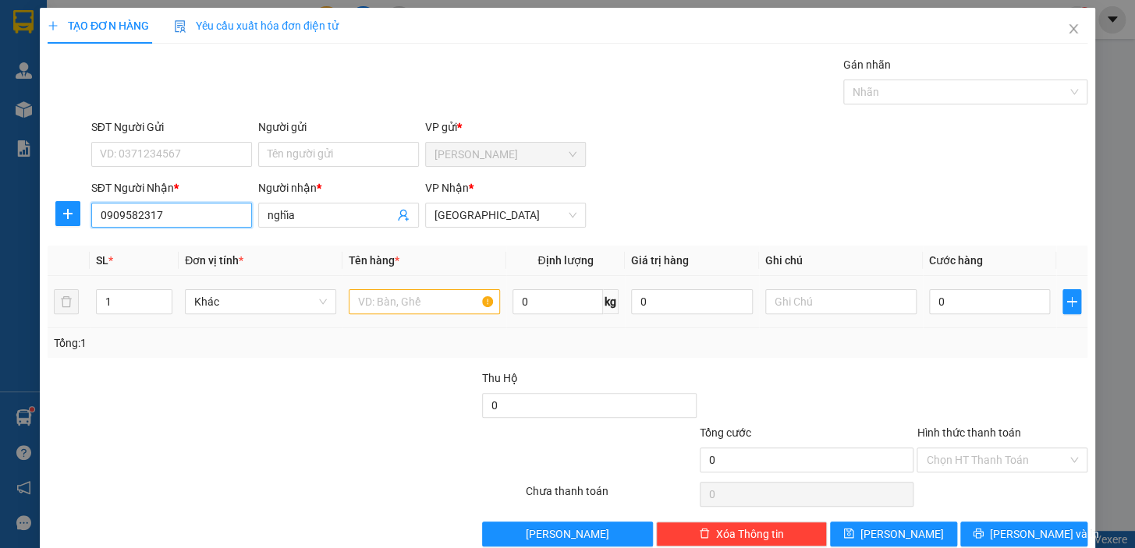
type input "0909582317"
click at [418, 303] on input "text" at bounding box center [424, 301] width 151 height 25
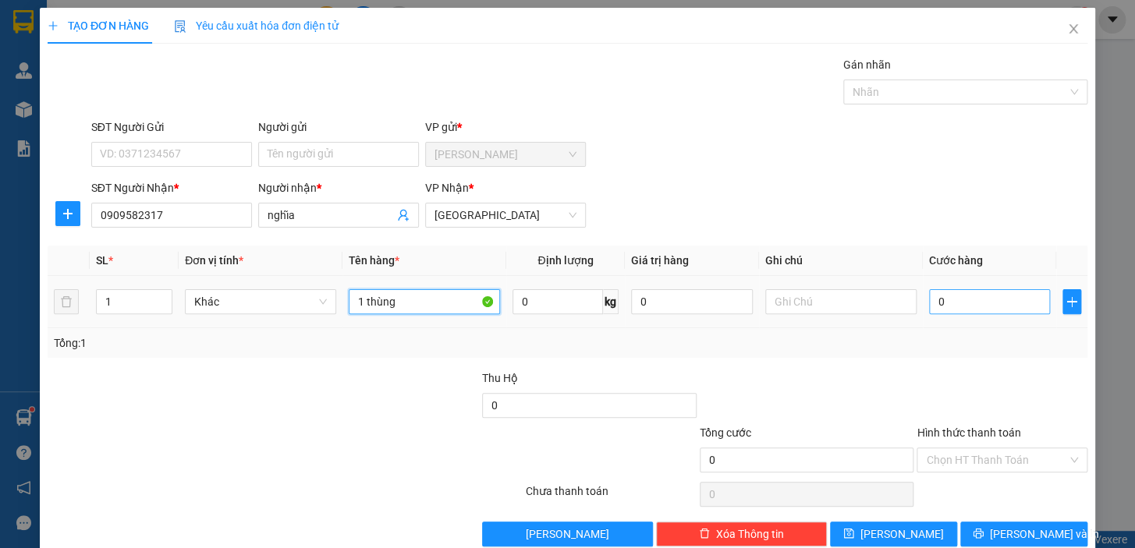
type input "1 thùng"
click at [975, 306] on input "0" at bounding box center [990, 301] width 122 height 25
type input "4"
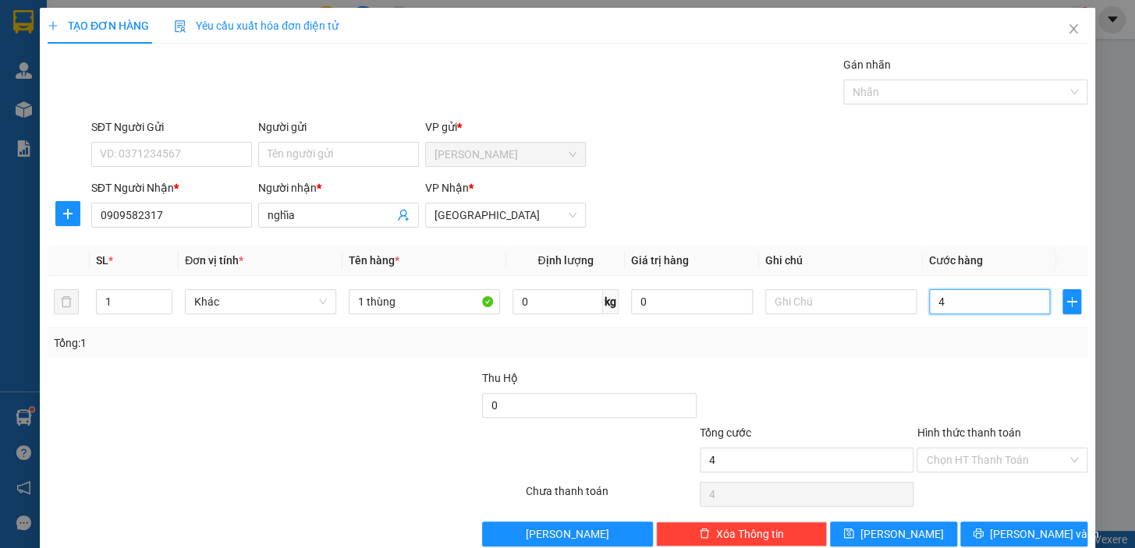
type input "40"
type input "40.000"
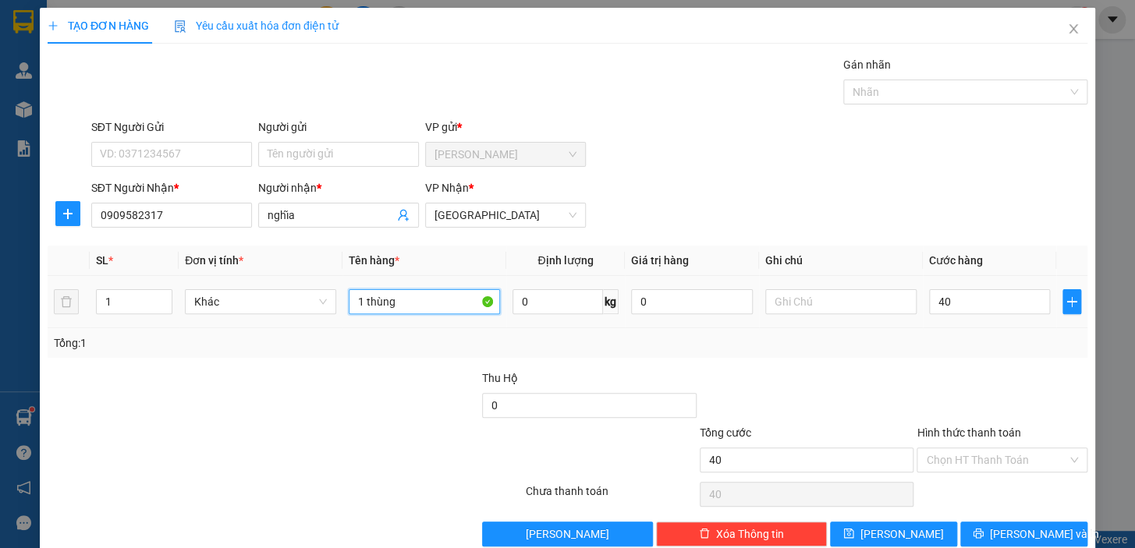
type input "40.000"
drag, startPoint x: 430, startPoint y: 299, endPoint x: 425, endPoint y: 287, distance: 13.6
click at [429, 297] on input "1 thùng" at bounding box center [424, 301] width 151 height 25
type input "1 thùng xốp"
click at [954, 462] on input "Hình thức thanh toán" at bounding box center [996, 459] width 141 height 23
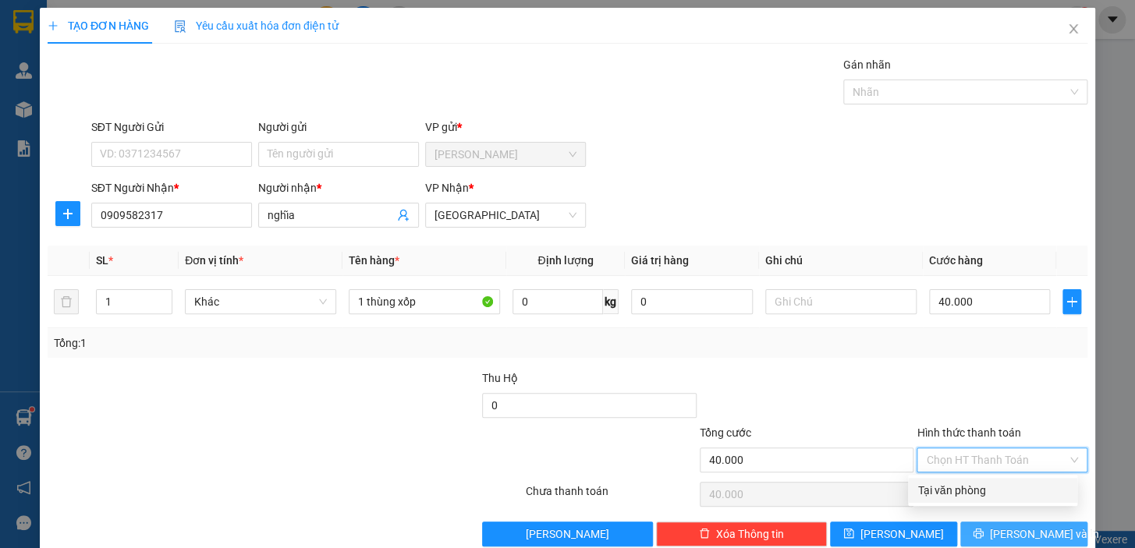
drag, startPoint x: 951, startPoint y: 486, endPoint x: 996, endPoint y: 522, distance: 58.2
click at [950, 486] on div "Tại văn phòng" at bounding box center [992, 490] width 150 height 17
type input "0"
click at [1009, 536] on span "[PERSON_NAME] và In" at bounding box center [1044, 534] width 109 height 17
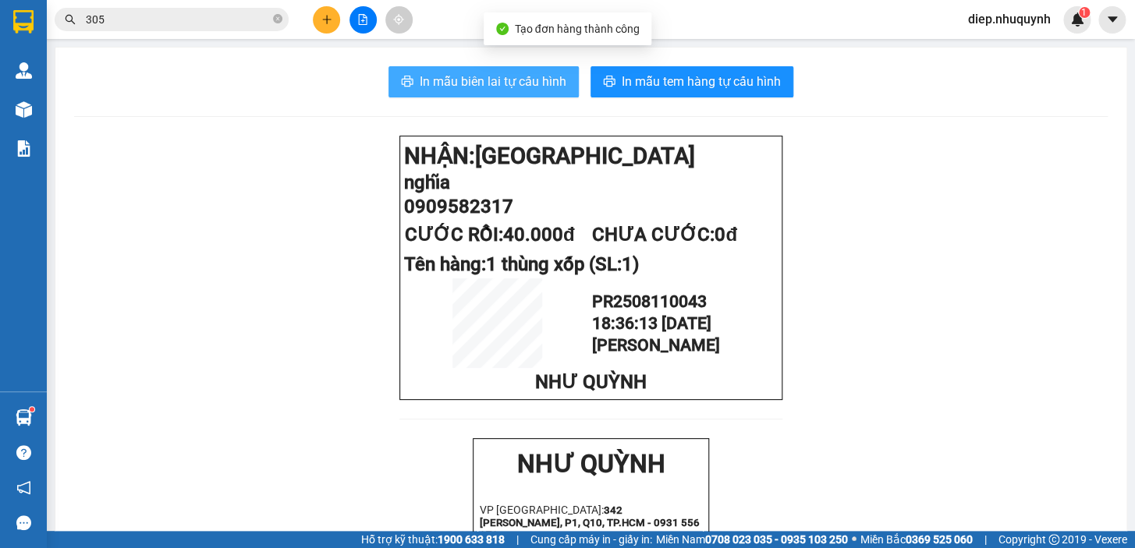
click at [522, 83] on span "In mẫu biên lai tự cấu hình" at bounding box center [493, 81] width 147 height 19
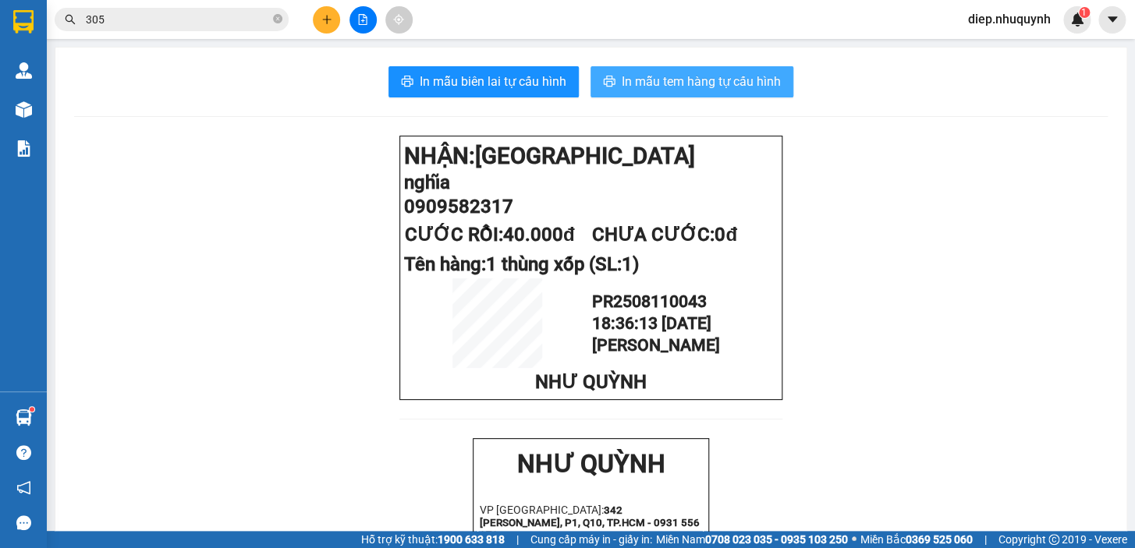
click at [652, 84] on span "In mẫu tem hàng tự cấu hình" at bounding box center [700, 81] width 159 height 19
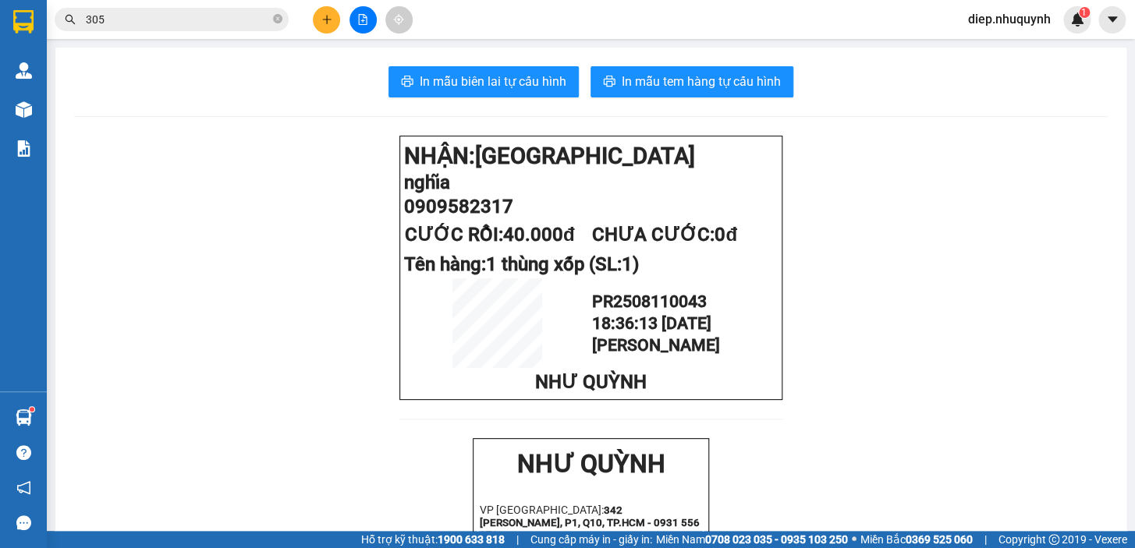
click at [109, 22] on input "305" at bounding box center [178, 19] width 184 height 17
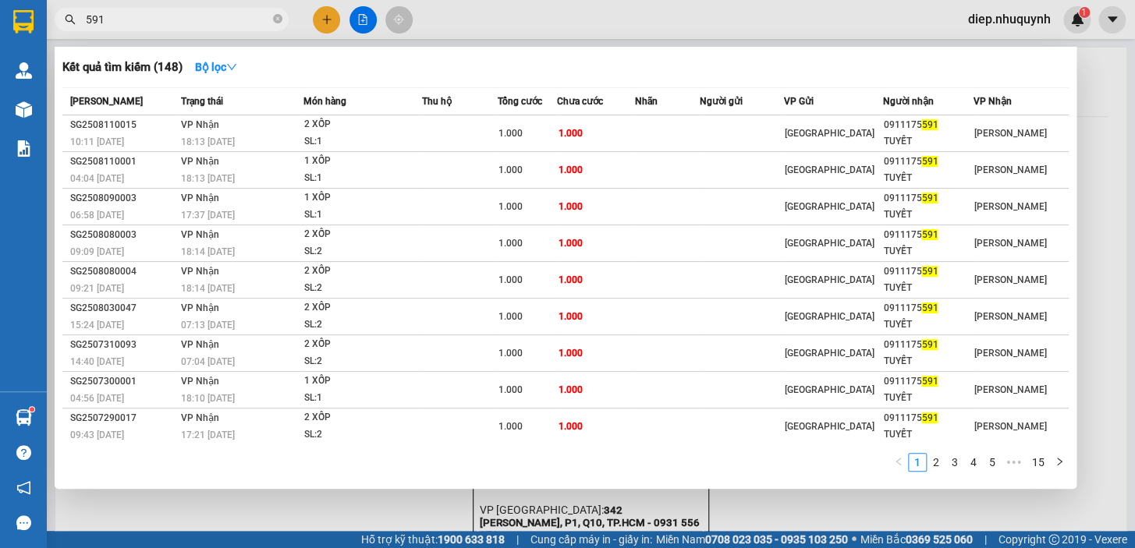
drag, startPoint x: 98, startPoint y: 23, endPoint x: 67, endPoint y: 23, distance: 31.2
click at [67, 23] on div "591" at bounding box center [152, 19] width 304 height 23
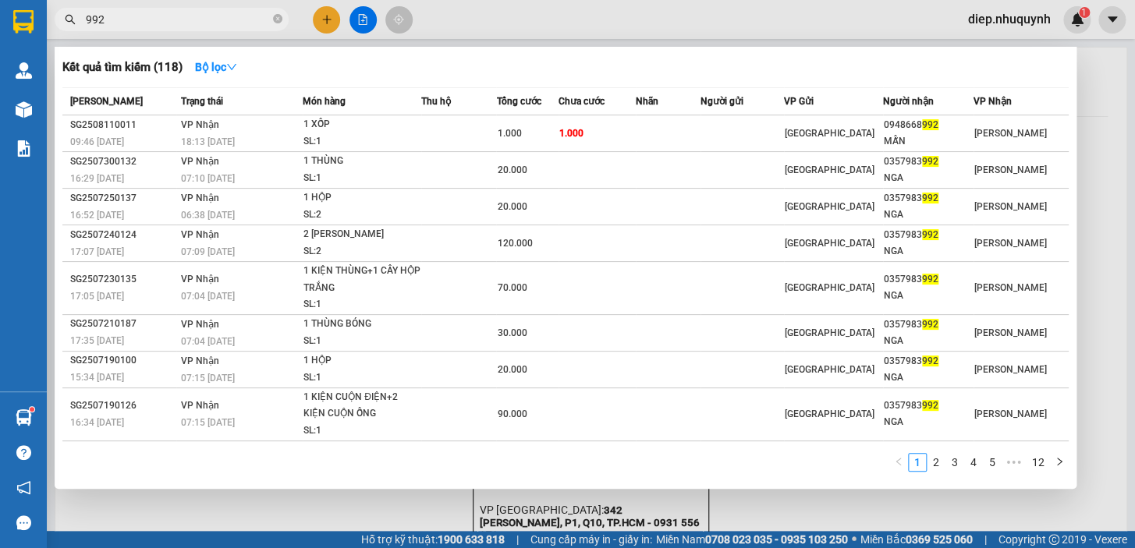
type input "992"
click at [327, 16] on div at bounding box center [567, 274] width 1135 height 548
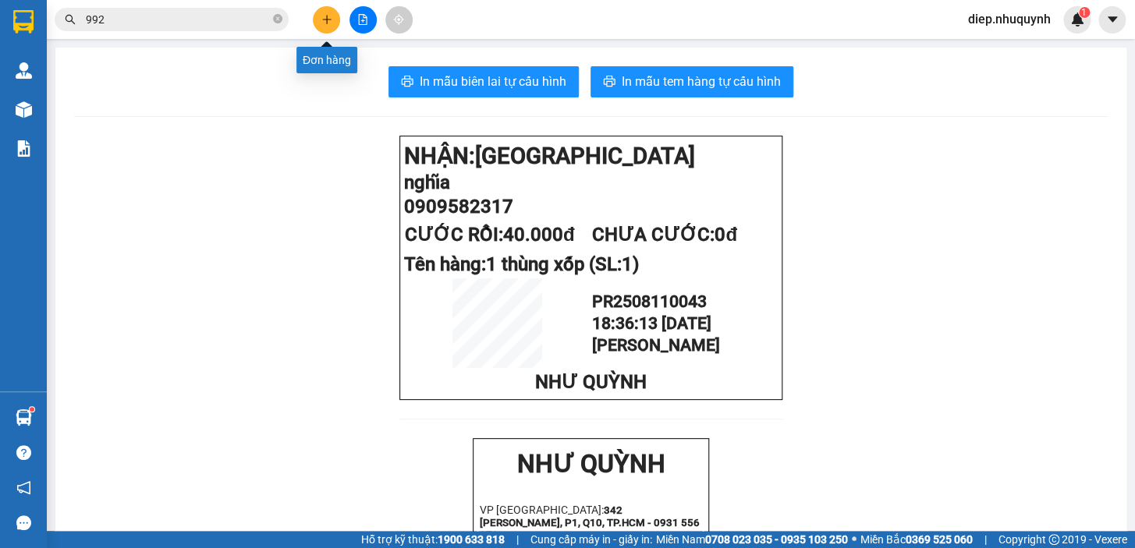
click at [327, 16] on icon "plus" at bounding box center [326, 19] width 11 height 11
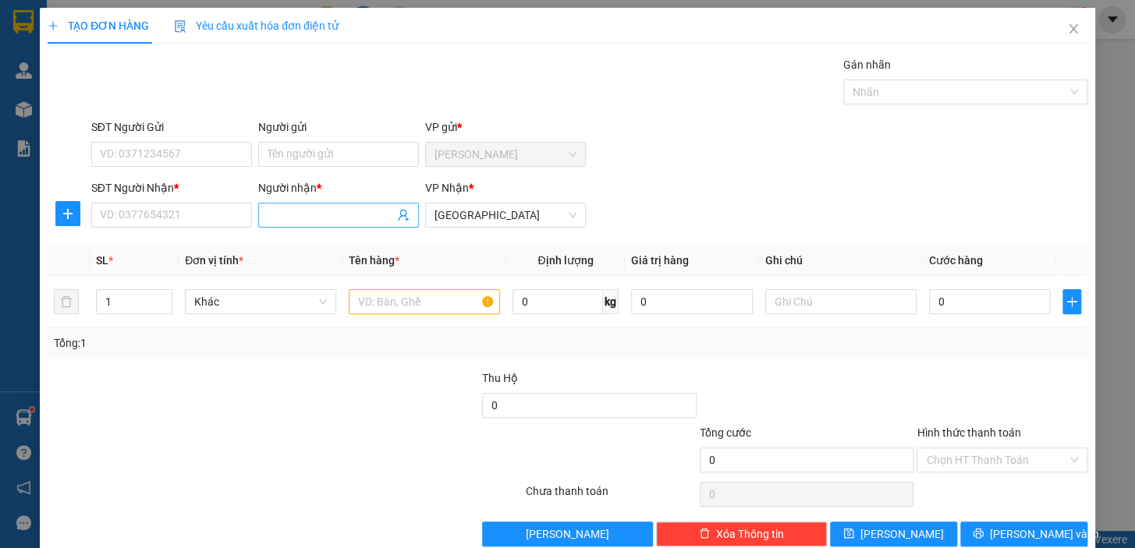
click at [327, 218] on input "Người nhận *" at bounding box center [330, 215] width 126 height 17
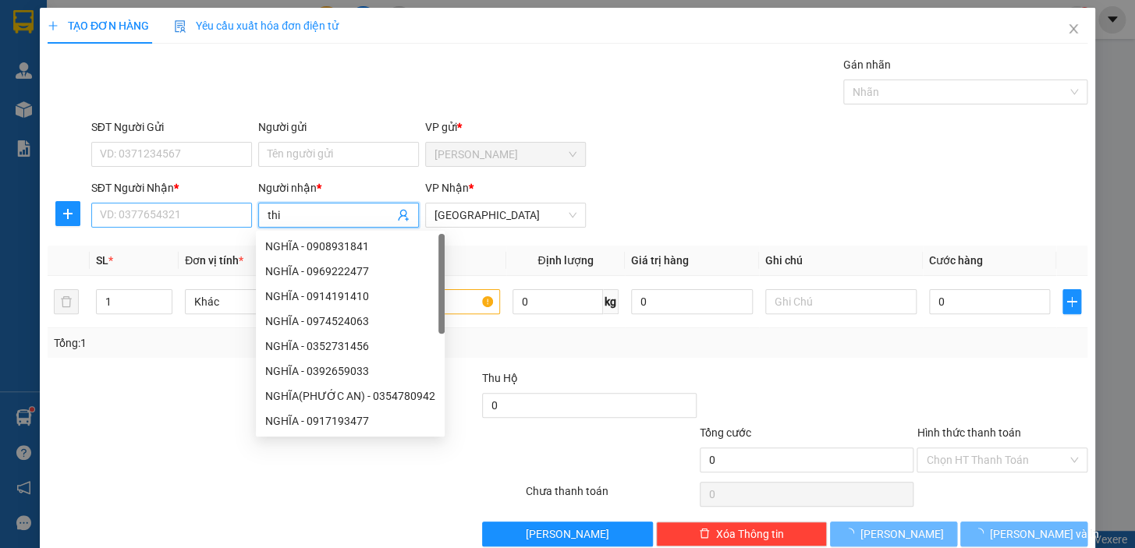
type input "thi"
click at [207, 216] on input "SĐT Người Nhận *" at bounding box center [171, 215] width 161 height 25
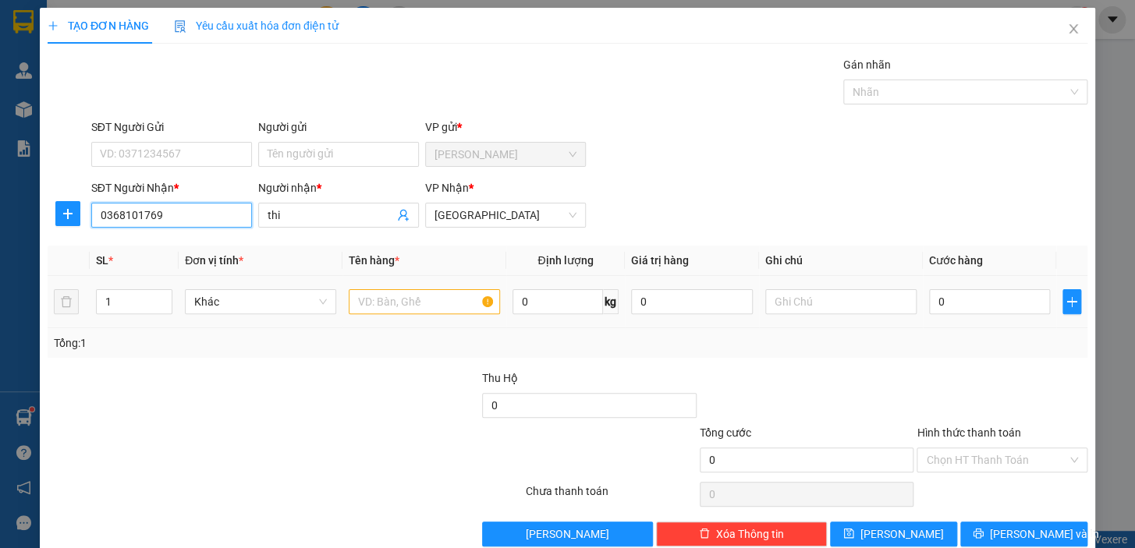
type input "0368101769"
click at [422, 303] on input "text" at bounding box center [424, 301] width 151 height 25
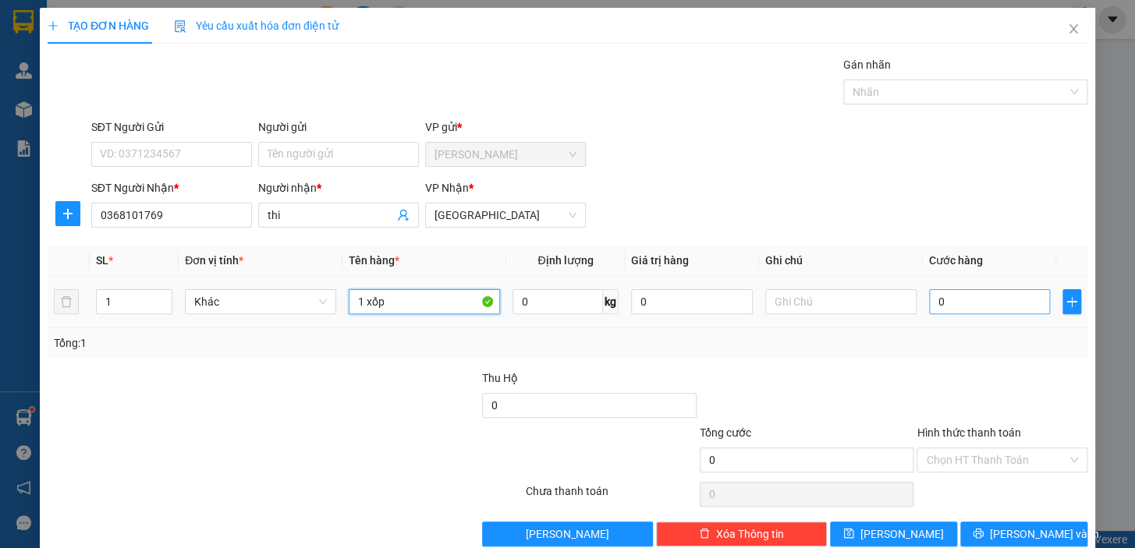
type input "1 xốp"
click at [978, 304] on input "0" at bounding box center [990, 301] width 122 height 25
type input "5"
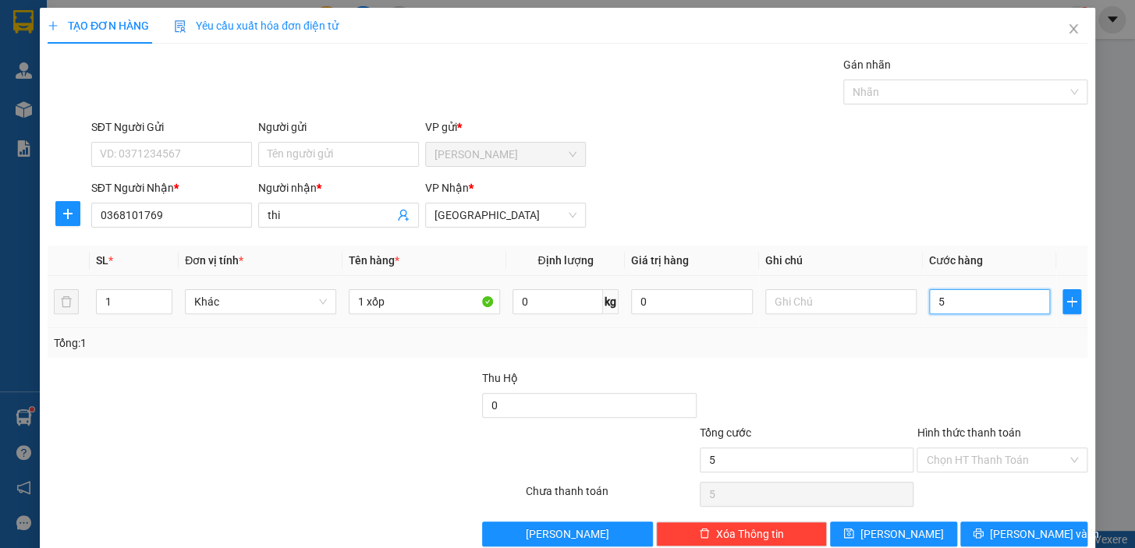
type input "50"
type input "50.000"
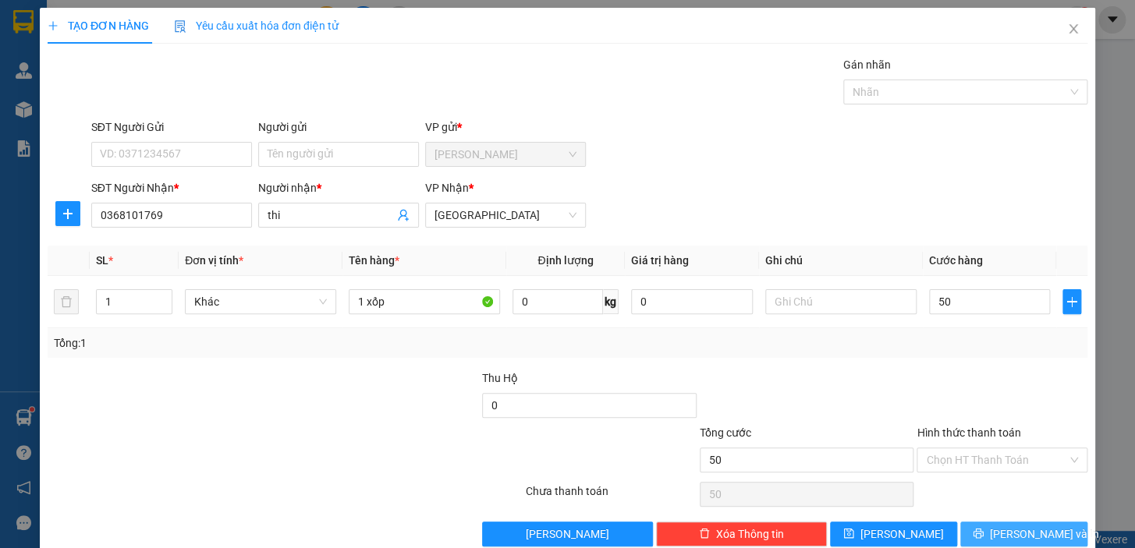
type input "50.000"
click at [1014, 526] on span "[PERSON_NAME] và In" at bounding box center [1044, 534] width 109 height 17
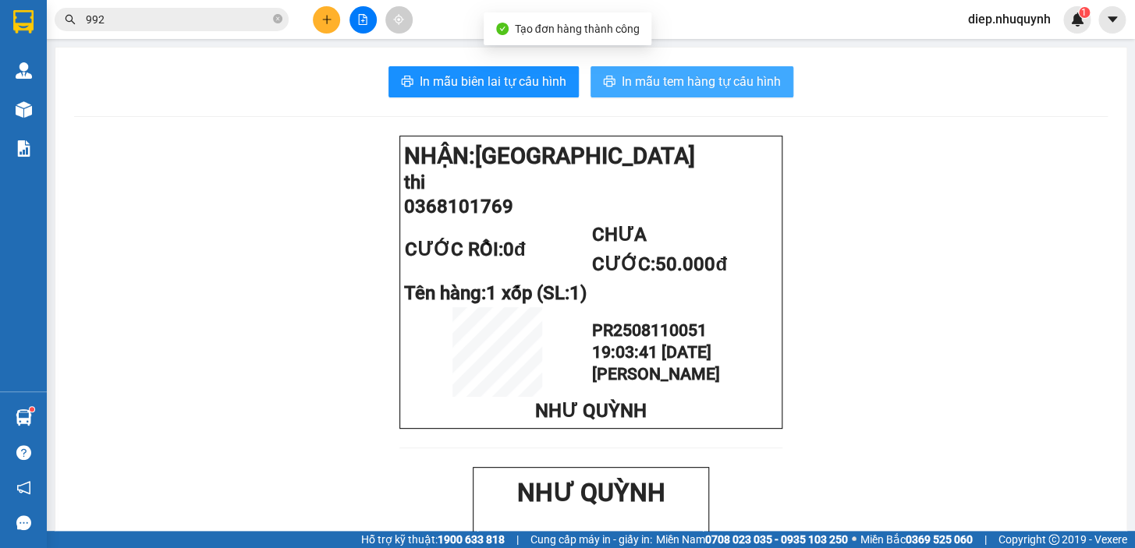
click at [634, 69] on button "In mẫu tem hàng tự cấu hình" at bounding box center [691, 81] width 203 height 31
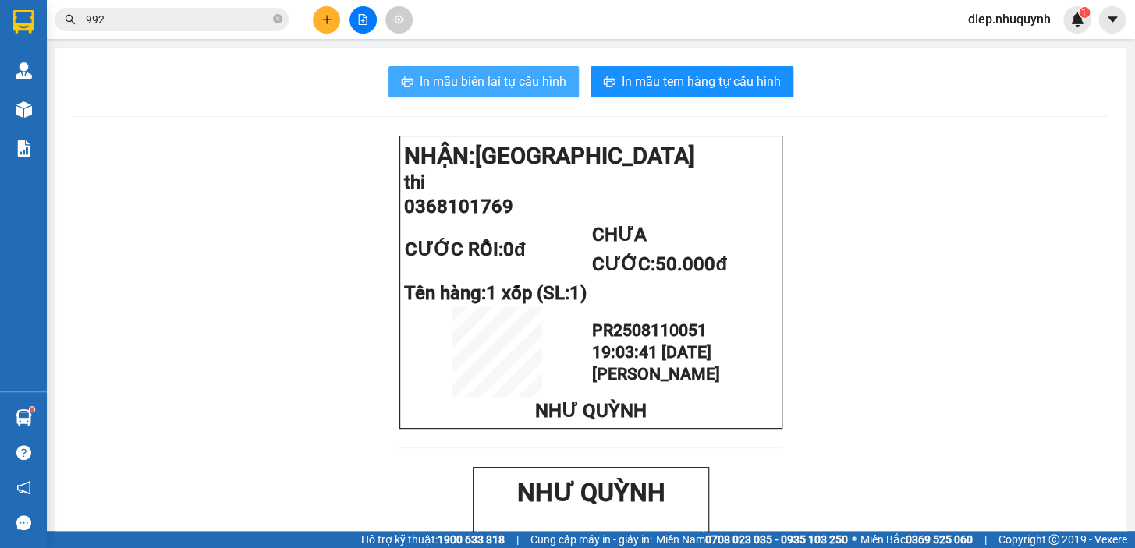
click at [476, 85] on span "In mẫu biên lai tự cấu hình" at bounding box center [493, 81] width 147 height 19
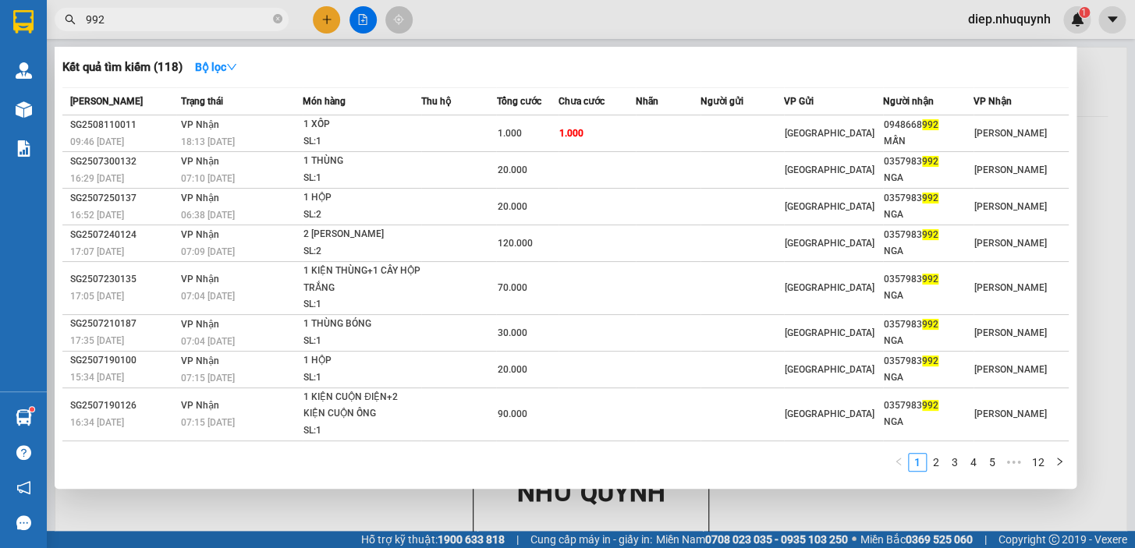
drag, startPoint x: 125, startPoint y: 17, endPoint x: 69, endPoint y: 18, distance: 56.1
click at [70, 18] on div "992" at bounding box center [152, 19] width 304 height 23
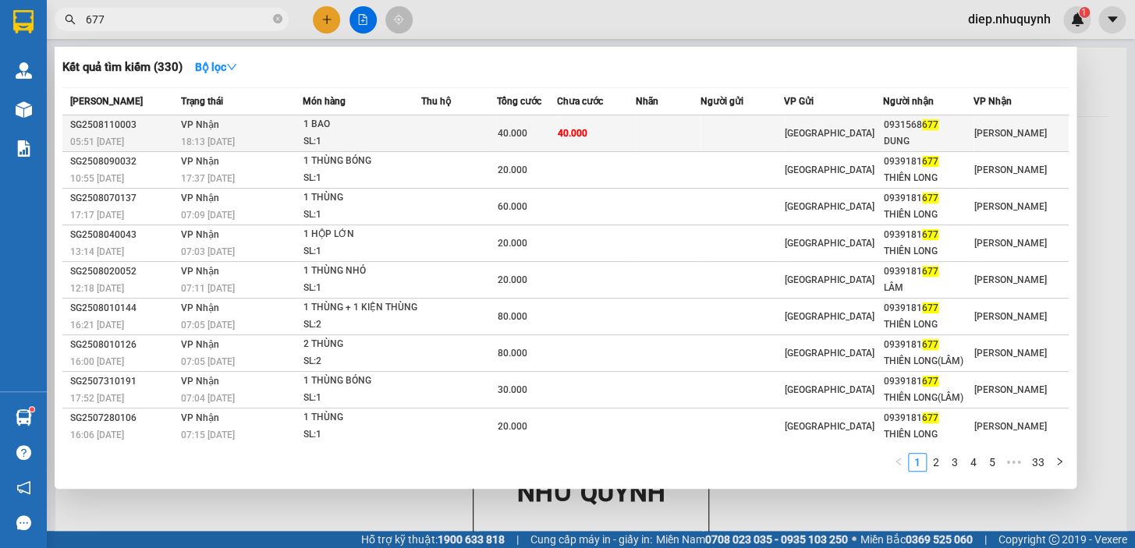
type input "677"
click at [626, 132] on td "40.000" at bounding box center [596, 133] width 79 height 37
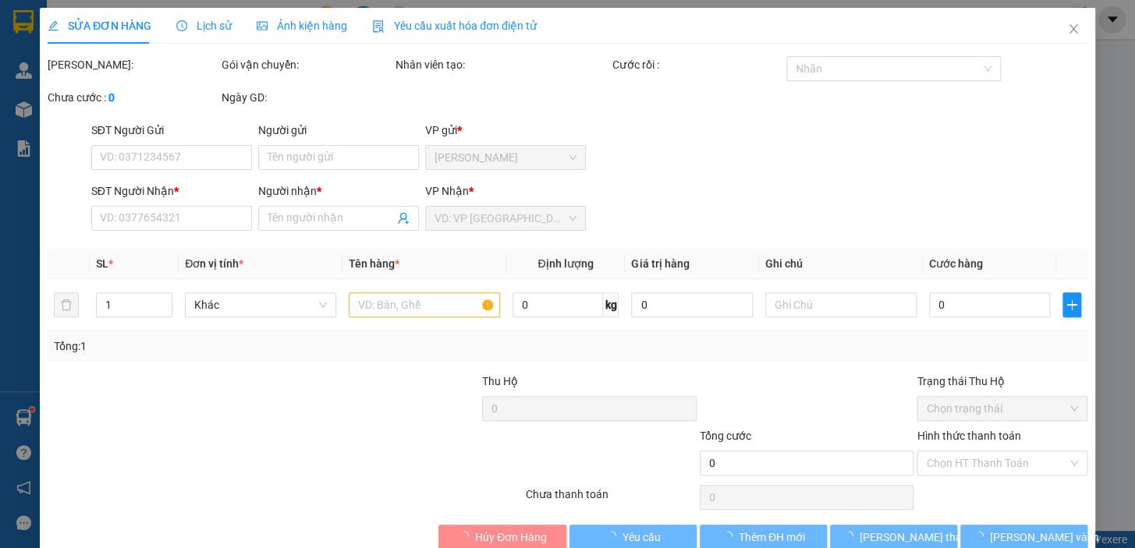
type input "0931568677"
type input "DUNG"
type input "40.000"
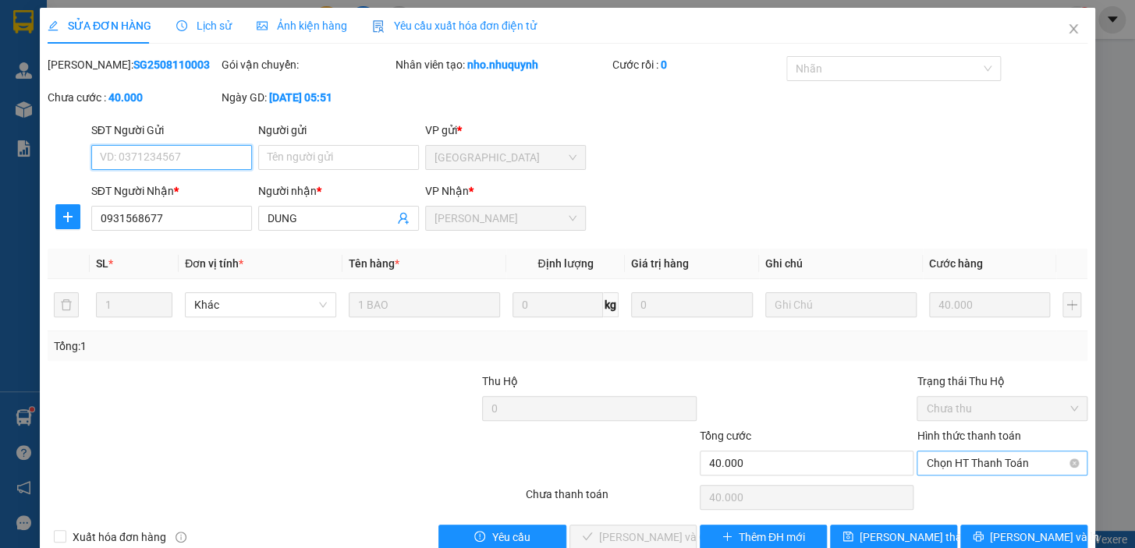
click at [974, 468] on span "Chọn HT Thanh Toán" at bounding box center [1002, 462] width 152 height 23
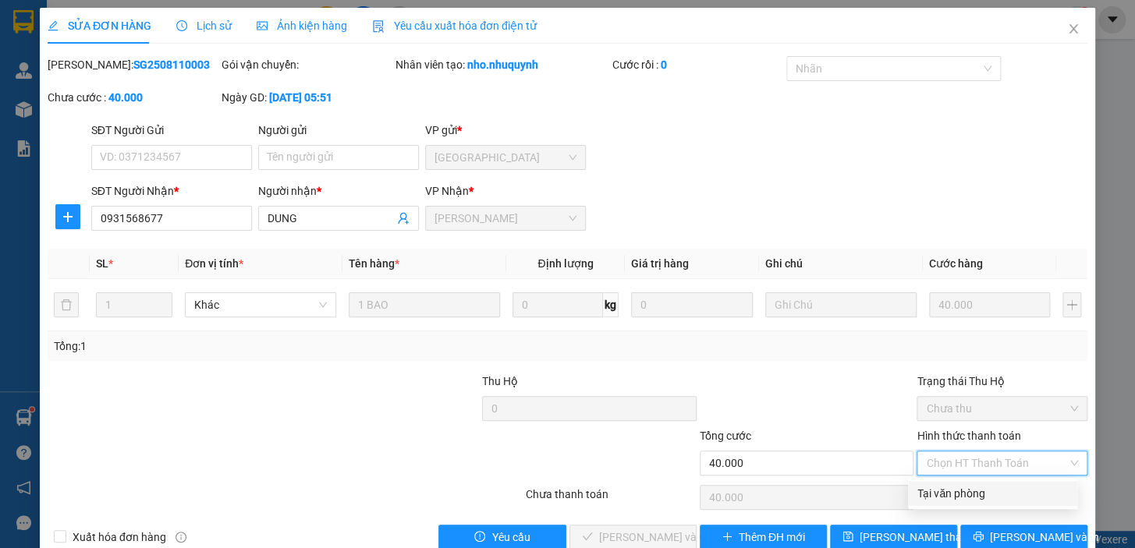
click at [962, 494] on div "Tại văn phòng" at bounding box center [992, 493] width 150 height 17
type input "0"
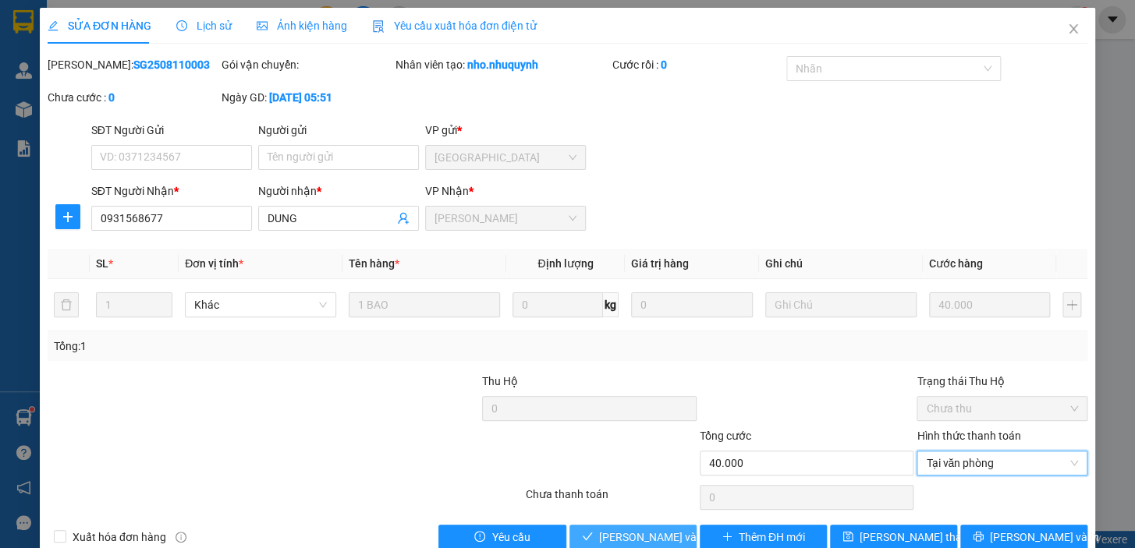
click at [655, 531] on span "[PERSON_NAME] và Giao hàng" at bounding box center [674, 537] width 150 height 17
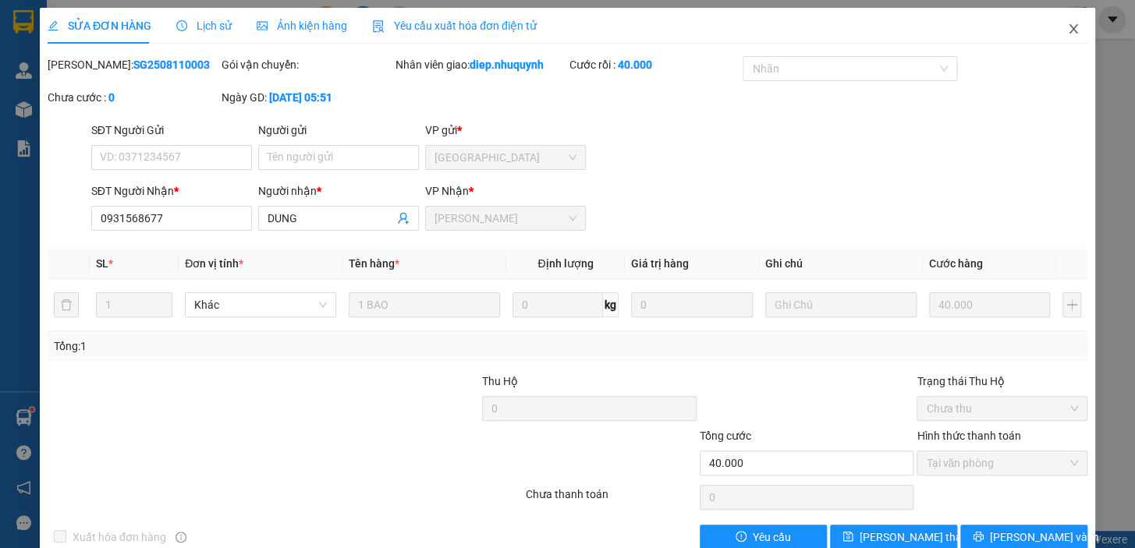
click at [1067, 35] on icon "close" at bounding box center [1073, 29] width 12 height 12
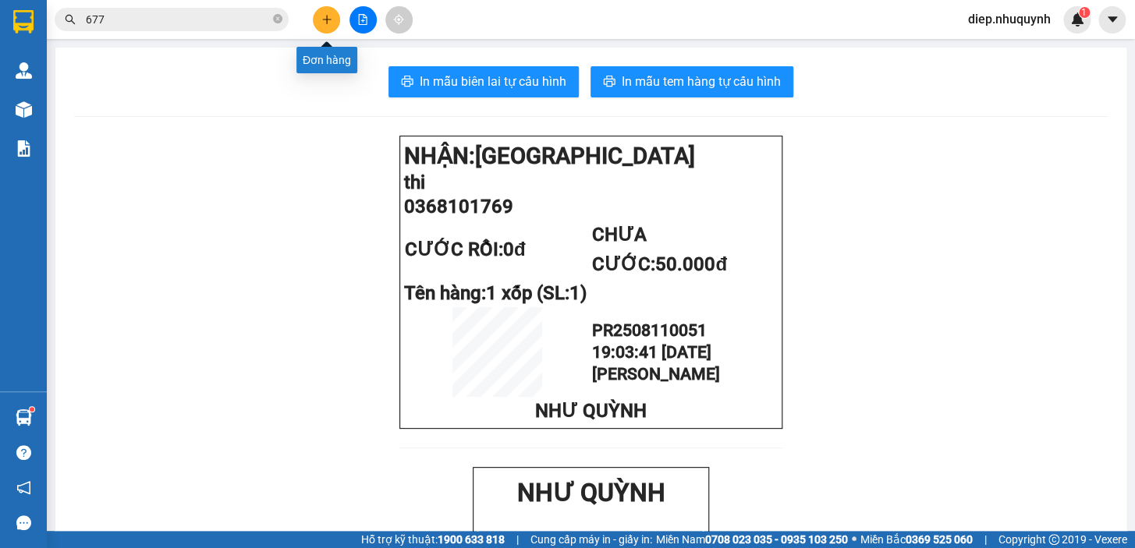
click at [320, 28] on button at bounding box center [326, 19] width 27 height 27
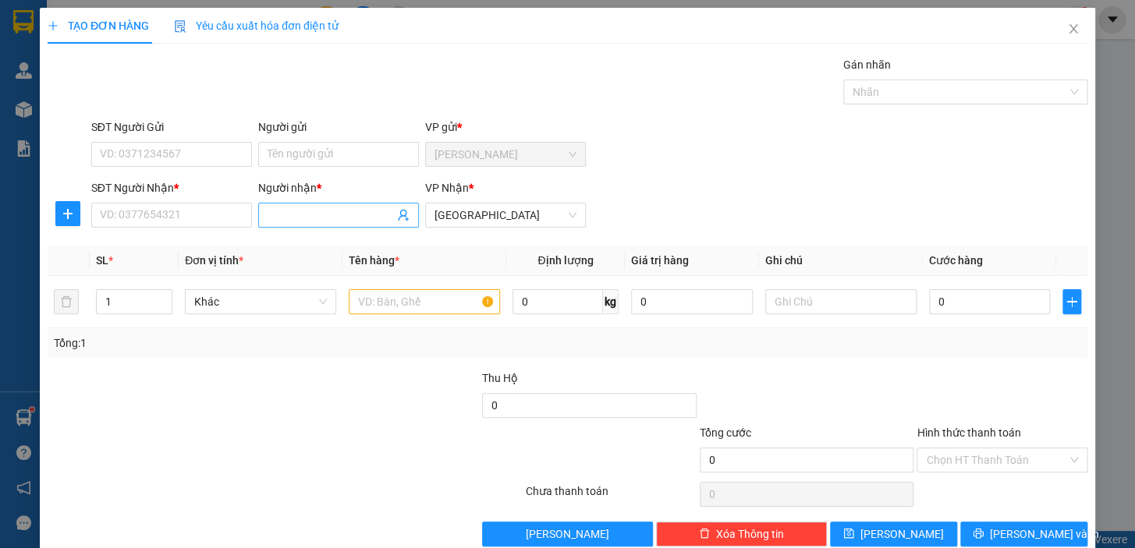
click at [311, 219] on input "Người nhận *" at bounding box center [330, 215] width 126 height 17
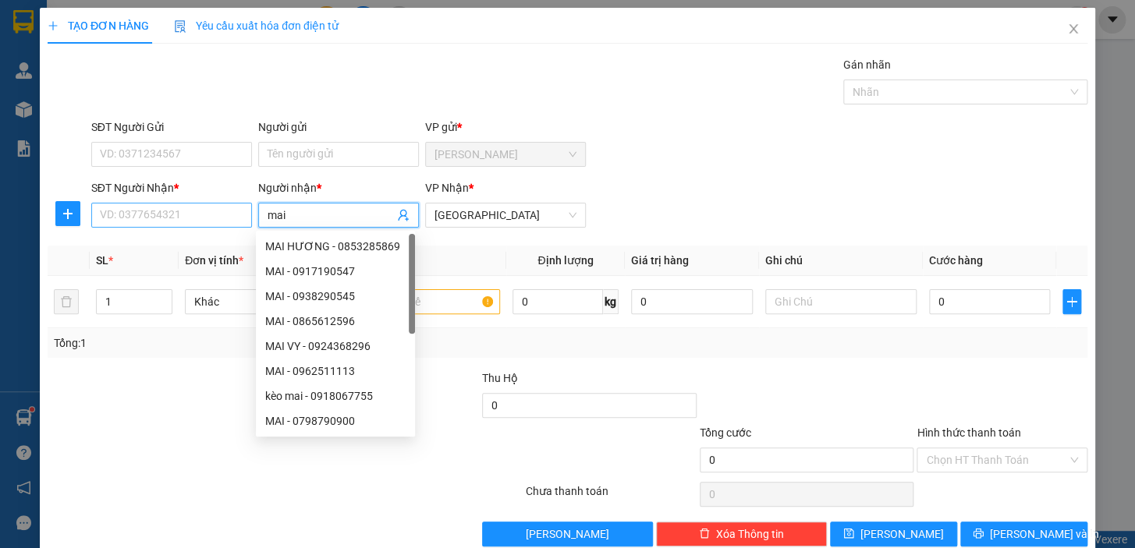
type input "mai"
click at [152, 220] on input "SĐT Người Nhận *" at bounding box center [171, 215] width 161 height 25
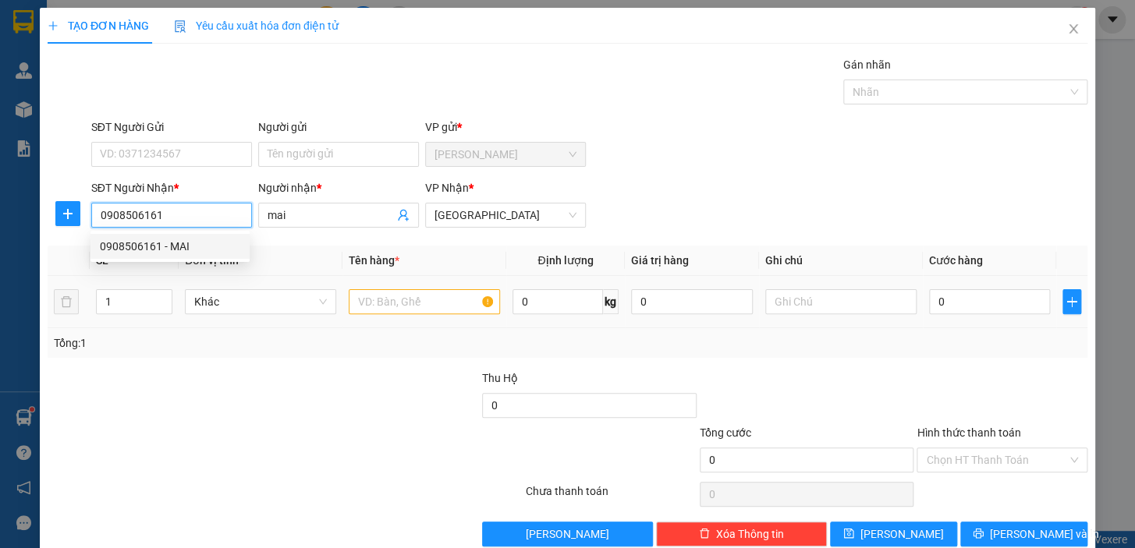
type input "0908506161"
click at [415, 299] on input "text" at bounding box center [424, 301] width 151 height 25
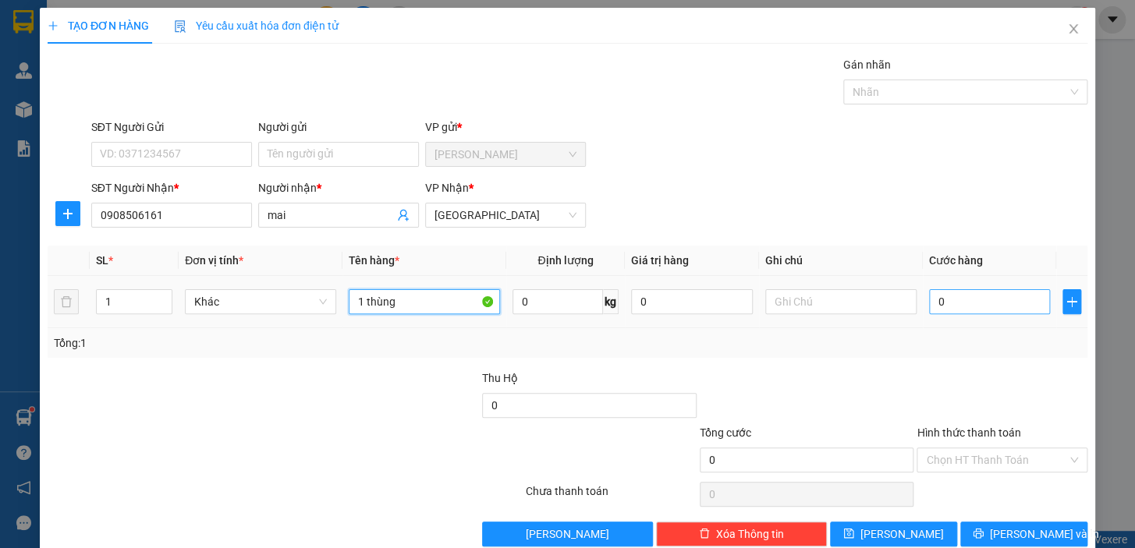
type input "1 thùng"
click at [968, 303] on input "0" at bounding box center [990, 301] width 122 height 25
type input "3"
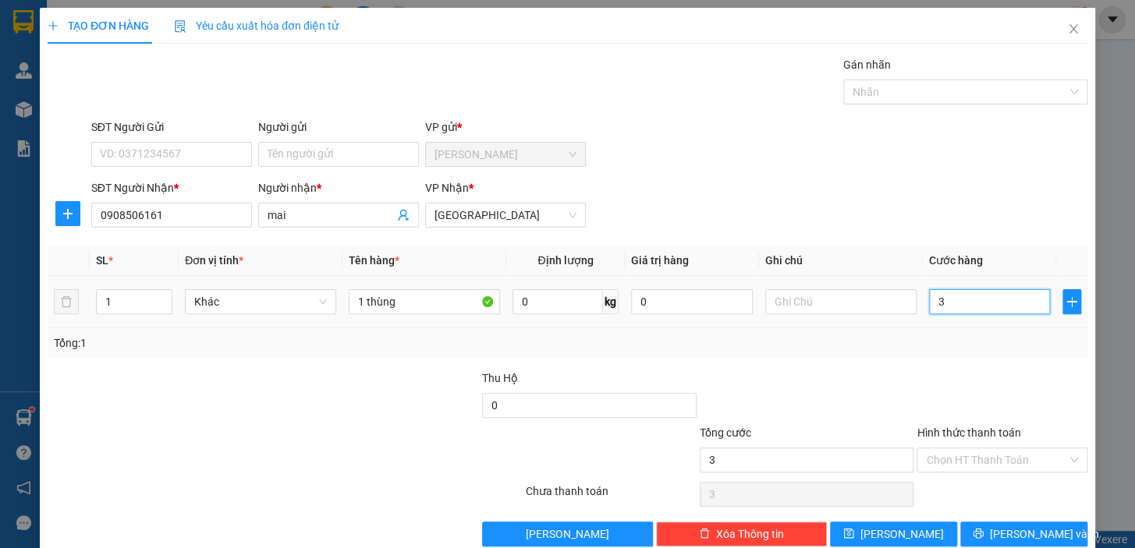
type input "30"
type input "30.000"
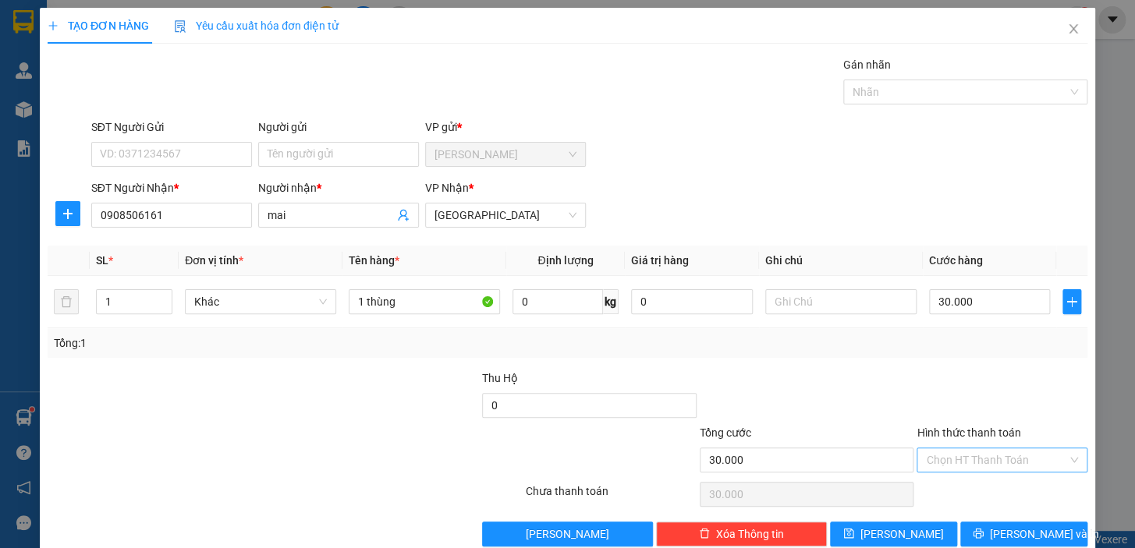
click at [980, 457] on input "Hình thức thanh toán" at bounding box center [996, 459] width 141 height 23
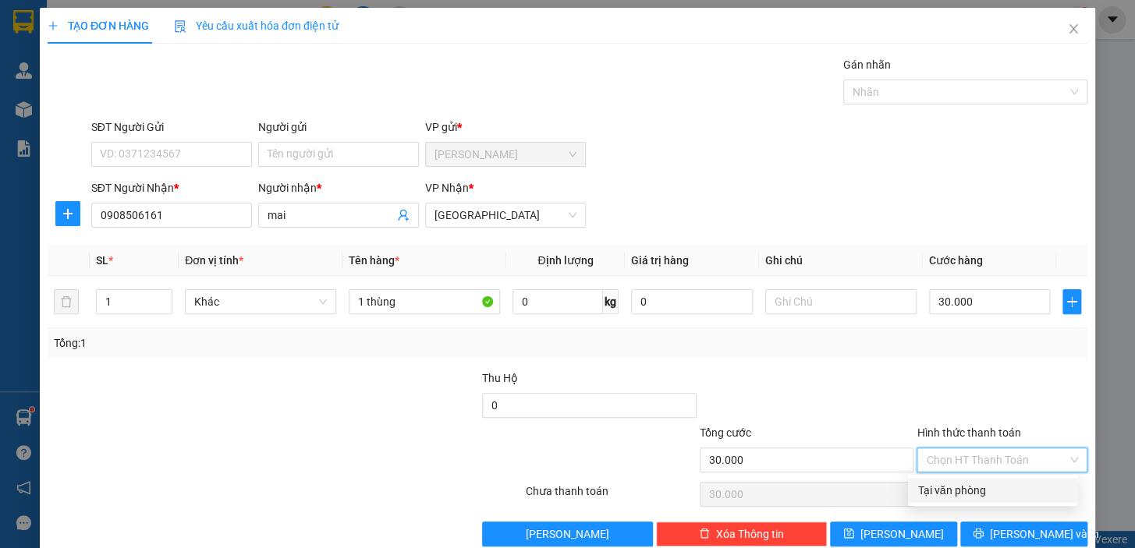
click at [975, 490] on div "Tại văn phòng" at bounding box center [992, 490] width 150 height 17
type input "0"
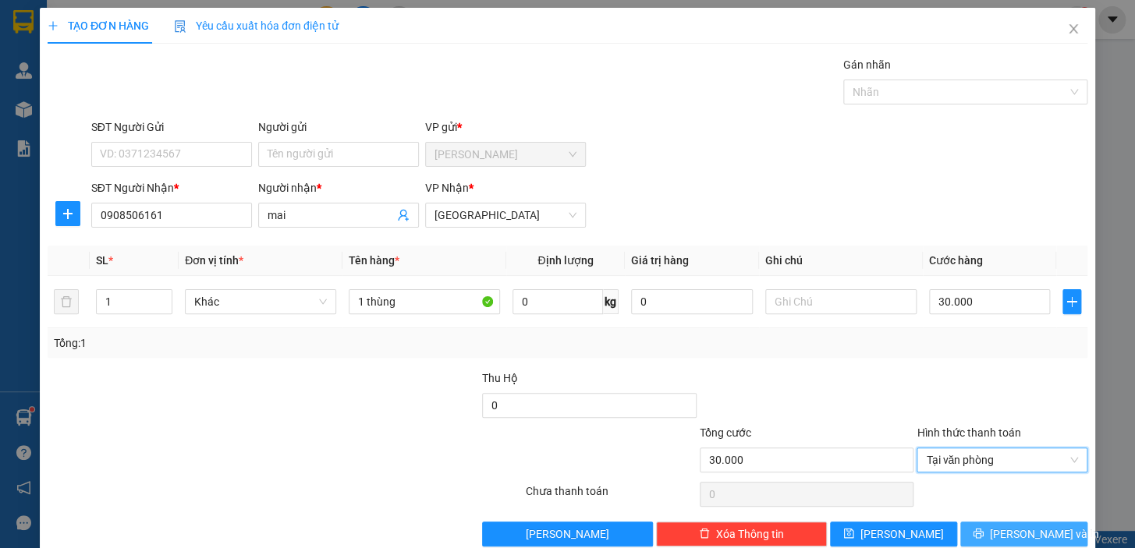
click at [1014, 530] on span "[PERSON_NAME] và In" at bounding box center [1044, 534] width 109 height 17
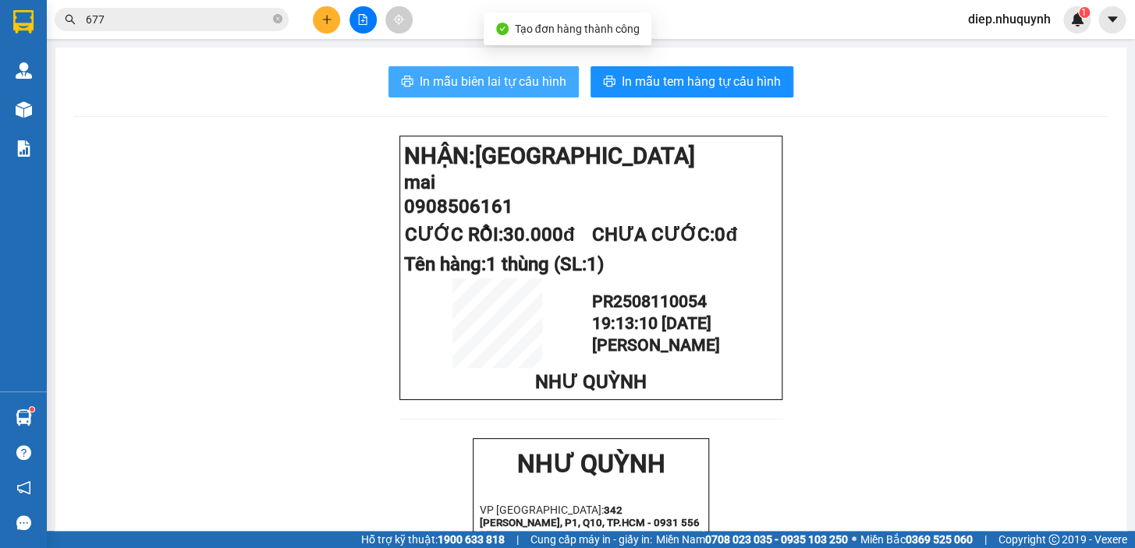
click at [499, 70] on button "In mẫu biên lai tự cấu hình" at bounding box center [483, 81] width 190 height 31
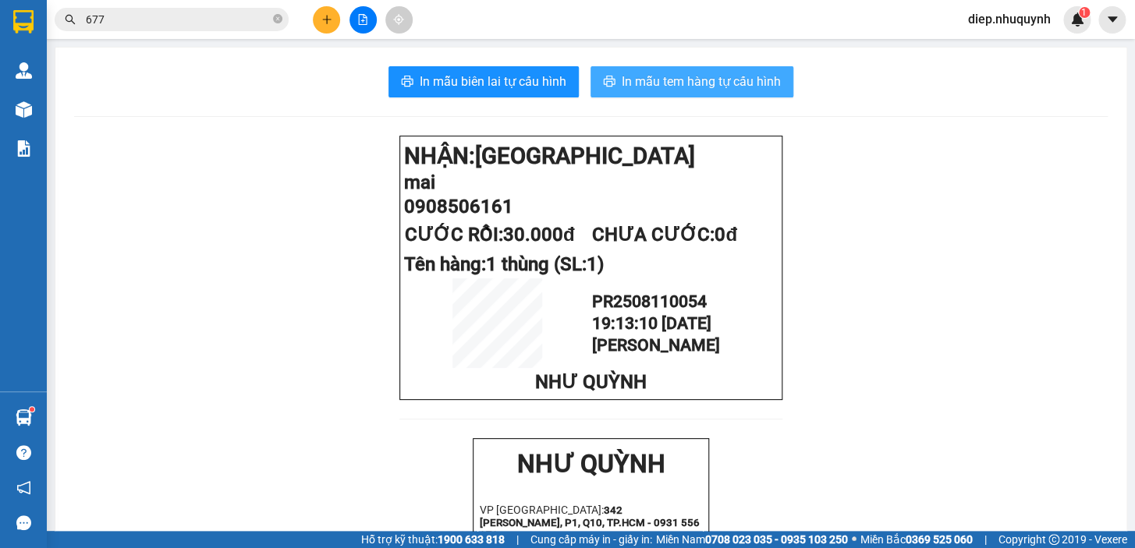
click at [692, 79] on span "In mẫu tem hàng tự cấu hình" at bounding box center [700, 81] width 159 height 19
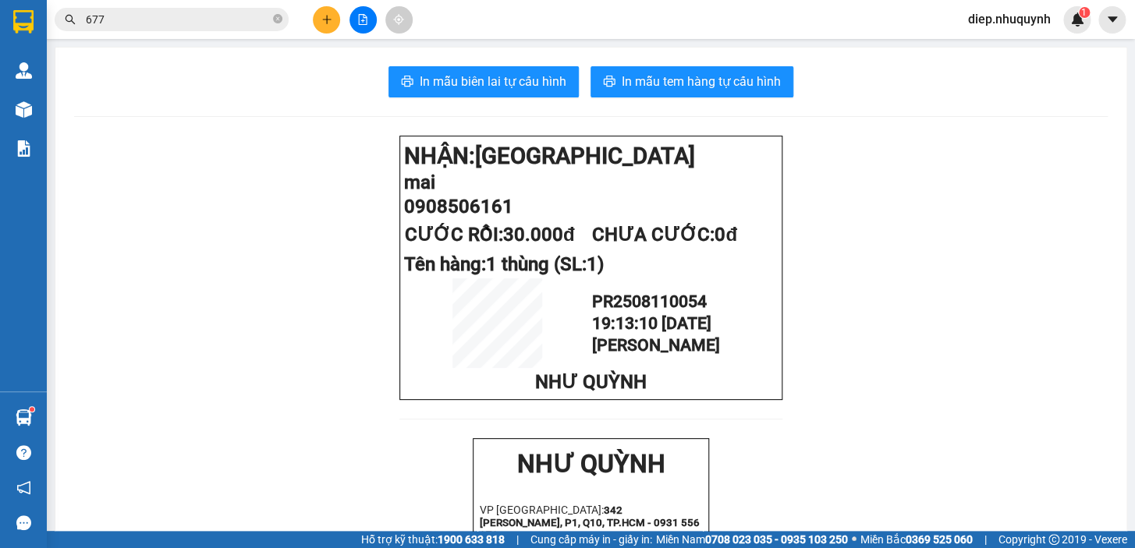
click at [115, 27] on input "677" at bounding box center [178, 19] width 184 height 17
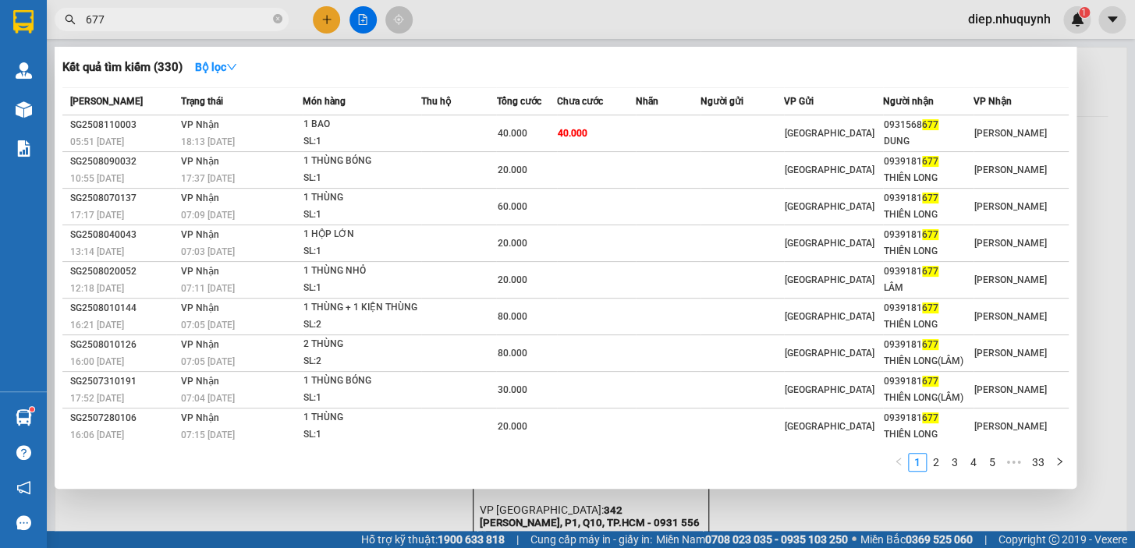
drag, startPoint x: 112, startPoint y: 19, endPoint x: 81, endPoint y: 19, distance: 31.2
click at [81, 19] on span "677" at bounding box center [172, 19] width 234 height 23
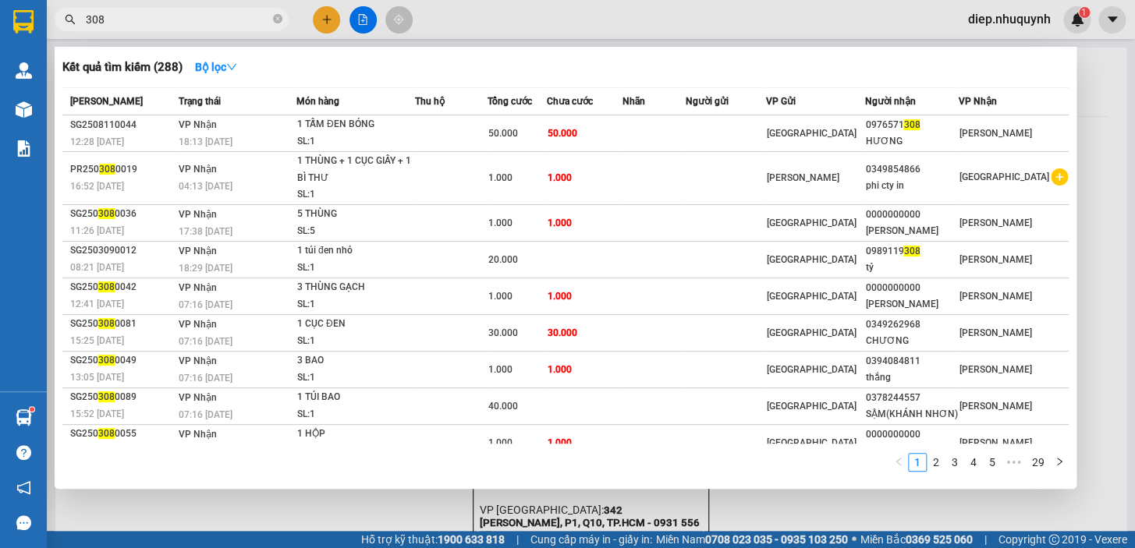
type input "308"
click at [322, 27] on div at bounding box center [567, 274] width 1135 height 548
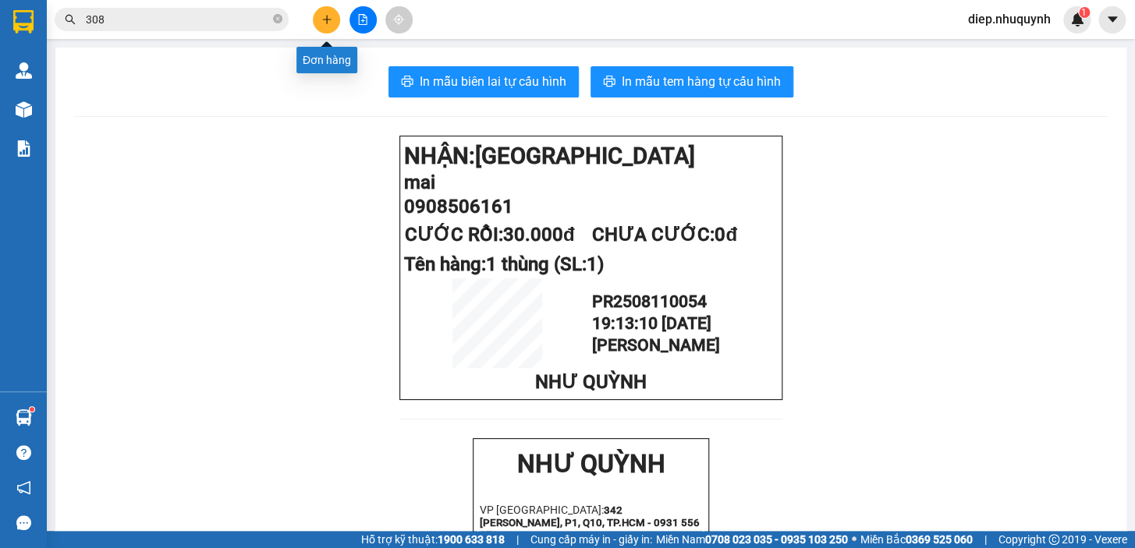
click at [320, 27] on button at bounding box center [326, 19] width 27 height 27
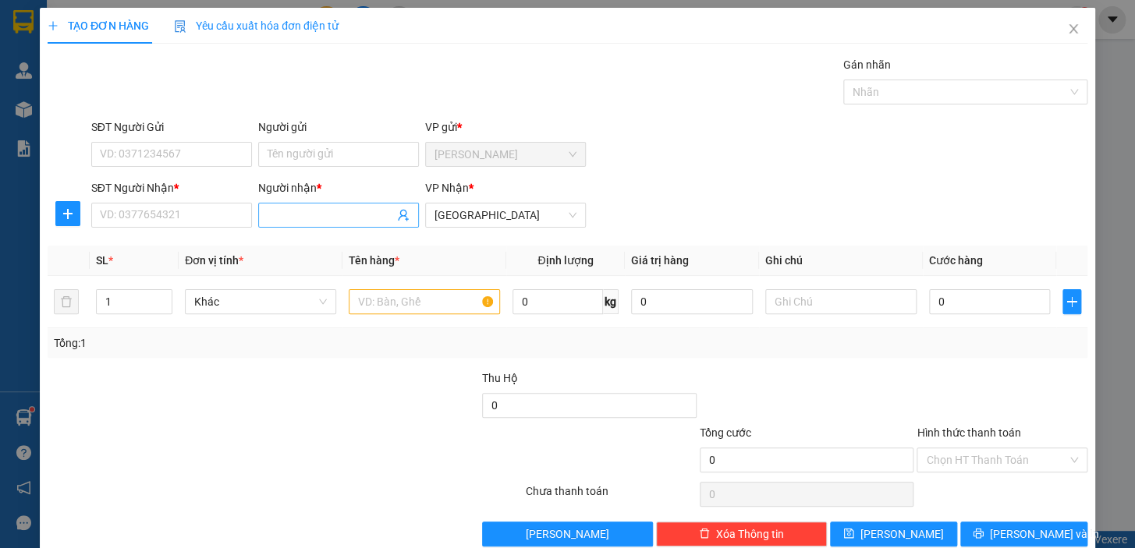
click at [316, 221] on input "Người nhận *" at bounding box center [330, 215] width 126 height 17
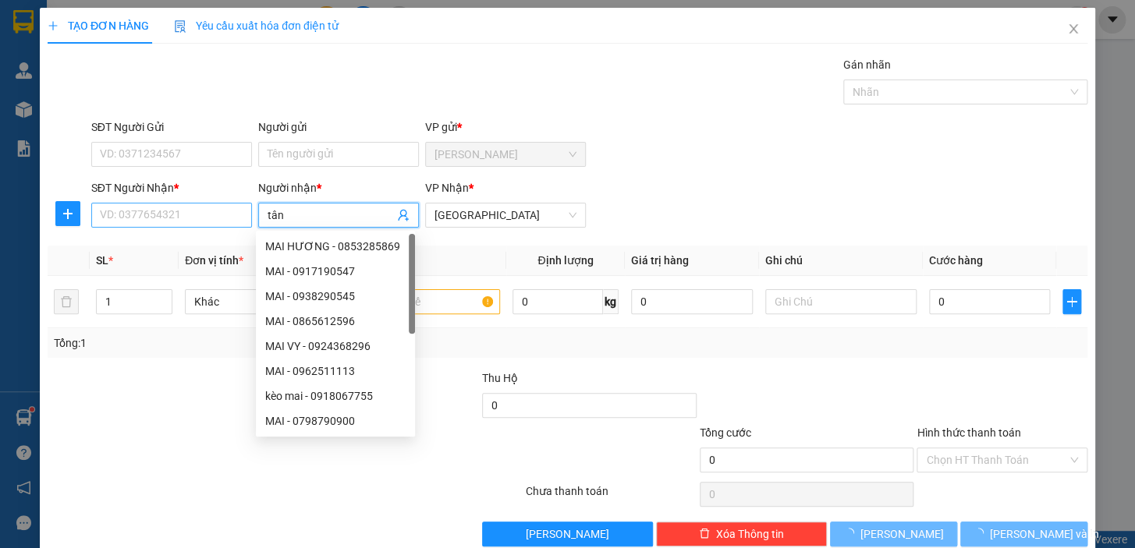
type input "tân"
click at [211, 214] on input "SĐT Người Nhận *" at bounding box center [171, 215] width 161 height 25
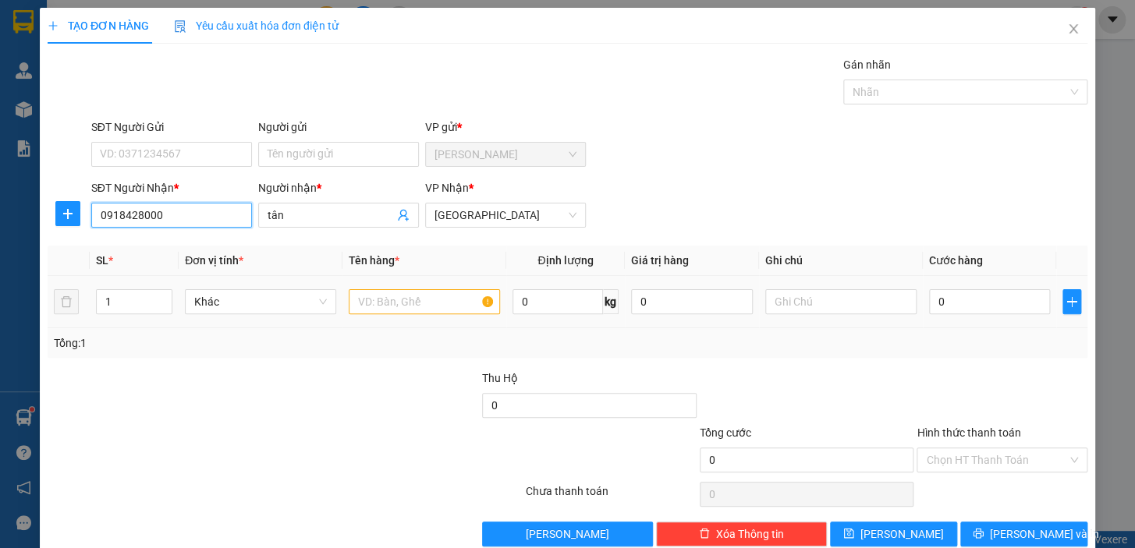
type input "0918428000"
click at [402, 303] on input "text" at bounding box center [424, 301] width 151 height 25
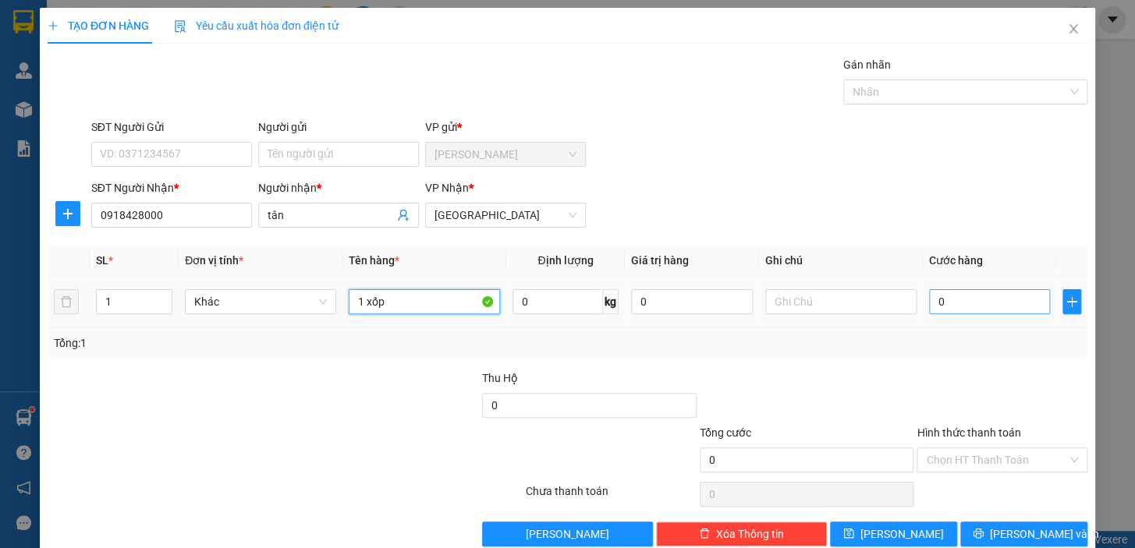
type input "1 xốp"
click at [968, 298] on input "0" at bounding box center [990, 301] width 122 height 25
type input "4"
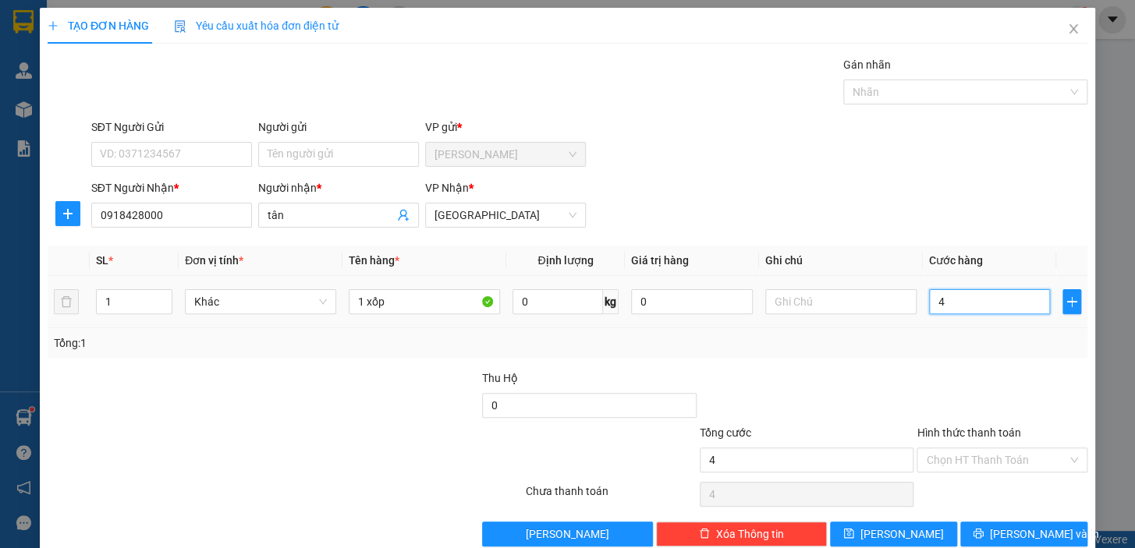
type input "40"
type input "40.000"
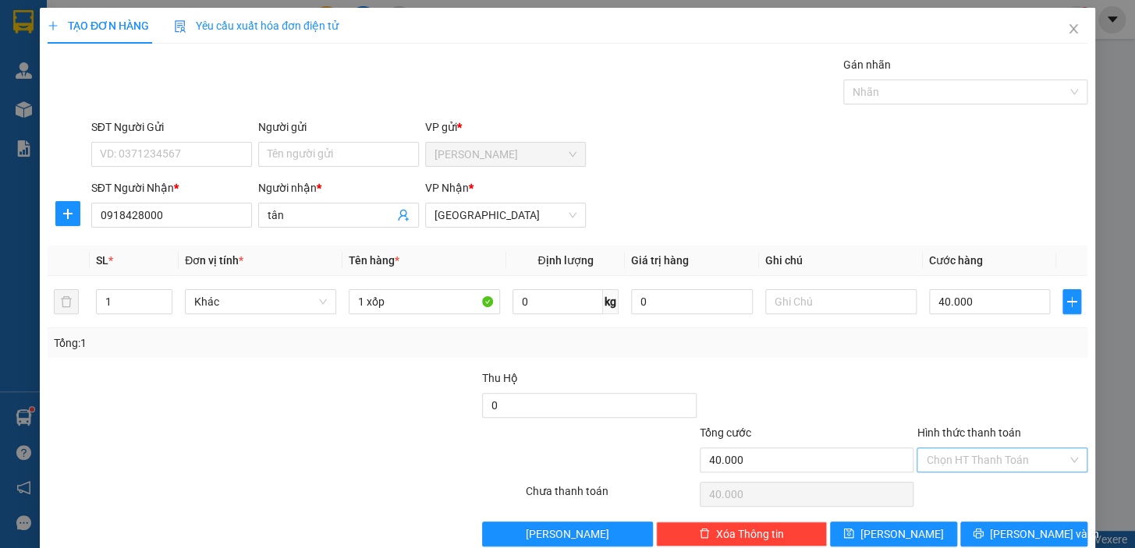
click at [979, 461] on input "Hình thức thanh toán" at bounding box center [996, 459] width 141 height 23
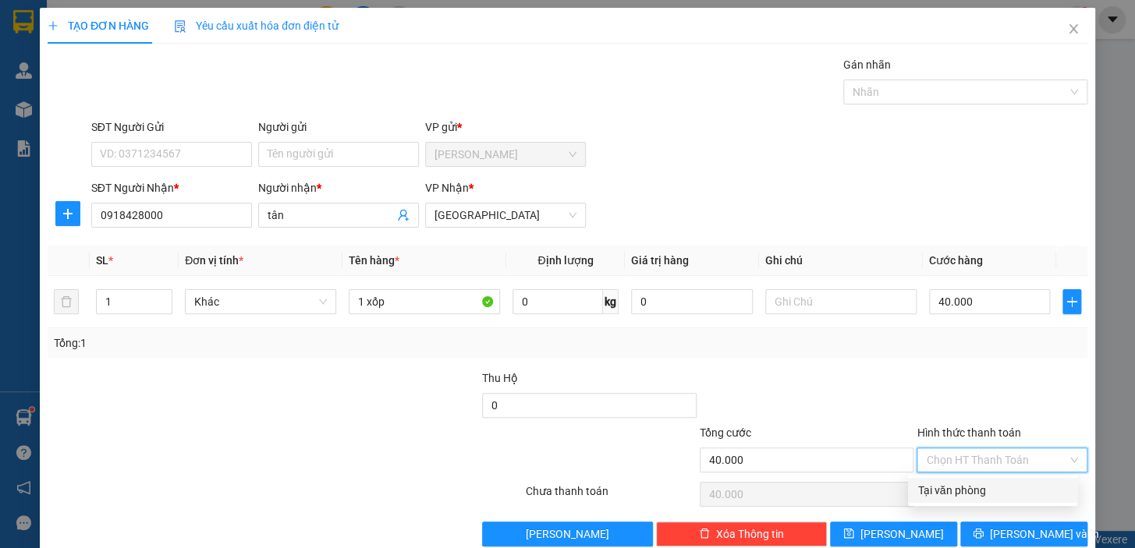
click at [978, 487] on div "Tại văn phòng" at bounding box center [992, 490] width 150 height 17
type input "0"
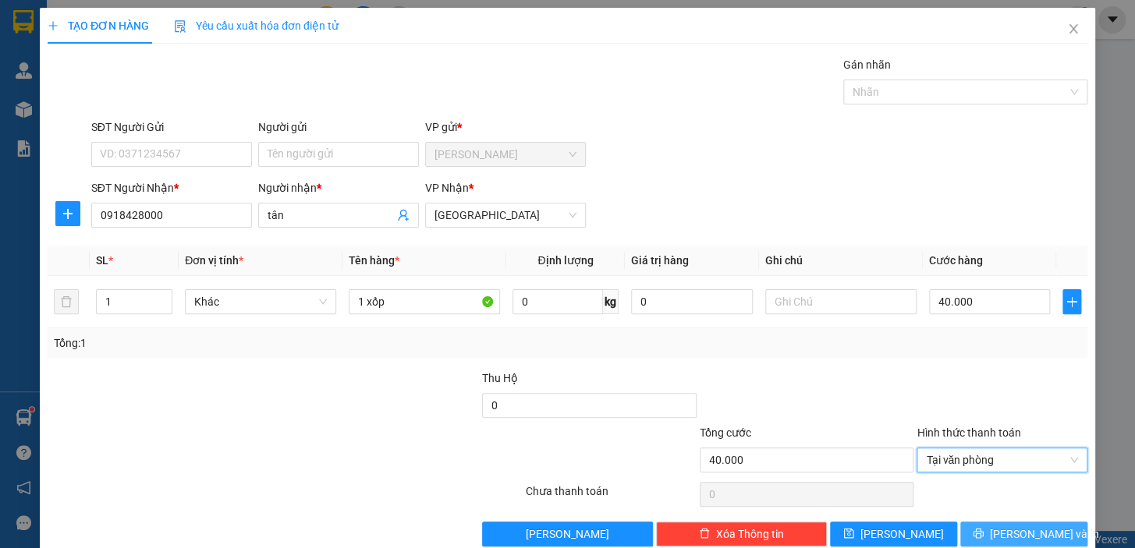
click at [1021, 533] on span "[PERSON_NAME] và In" at bounding box center [1044, 534] width 109 height 17
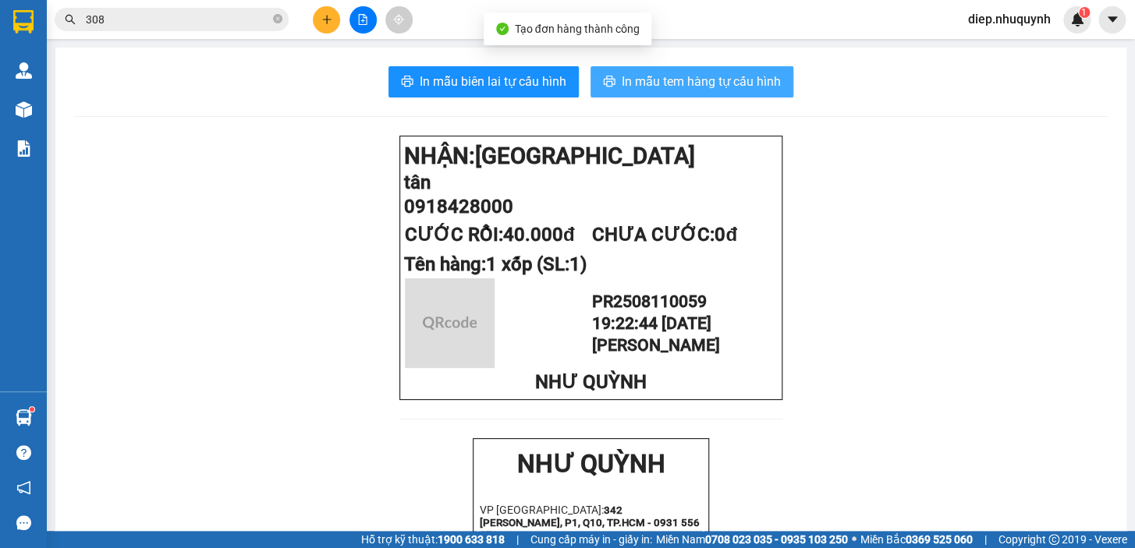
click at [699, 88] on span "In mẫu tem hàng tự cấu hình" at bounding box center [700, 81] width 159 height 19
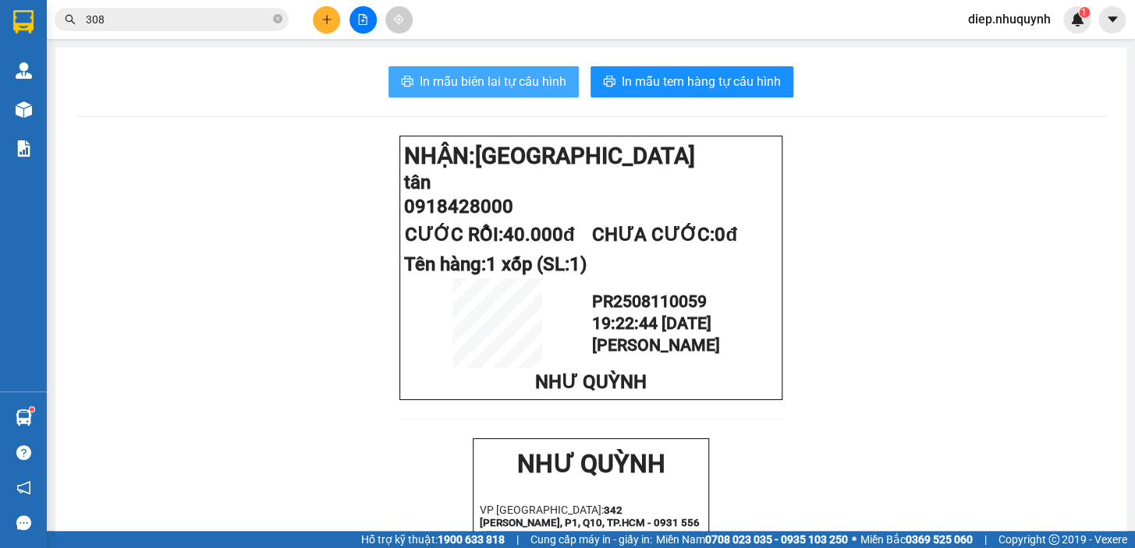
drag, startPoint x: 519, startPoint y: 84, endPoint x: 540, endPoint y: 112, distance: 35.1
click at [518, 84] on span "In mẫu biên lai tự cấu hình" at bounding box center [493, 81] width 147 height 19
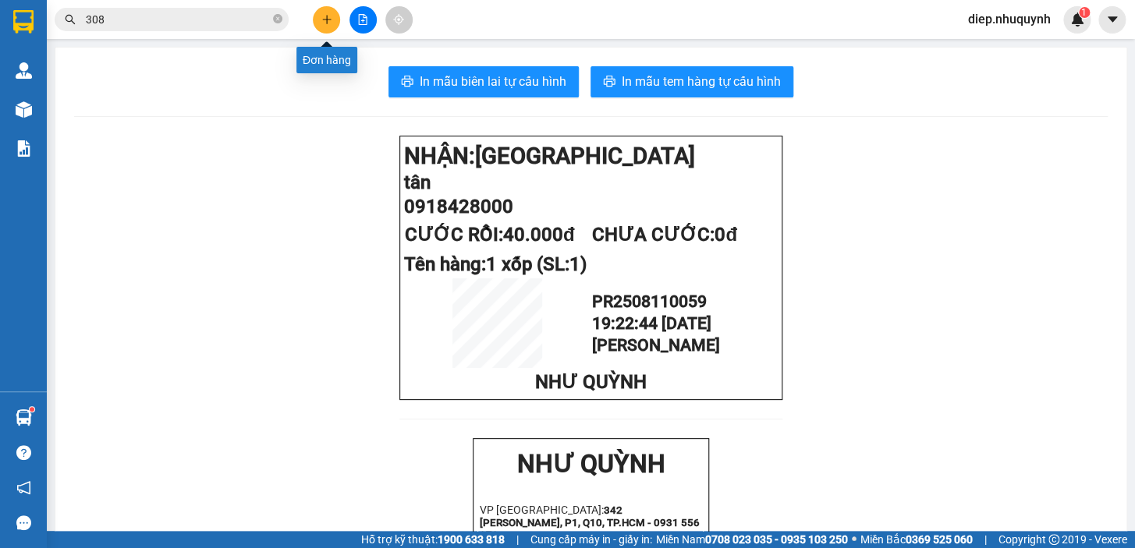
click at [332, 20] on button at bounding box center [326, 19] width 27 height 27
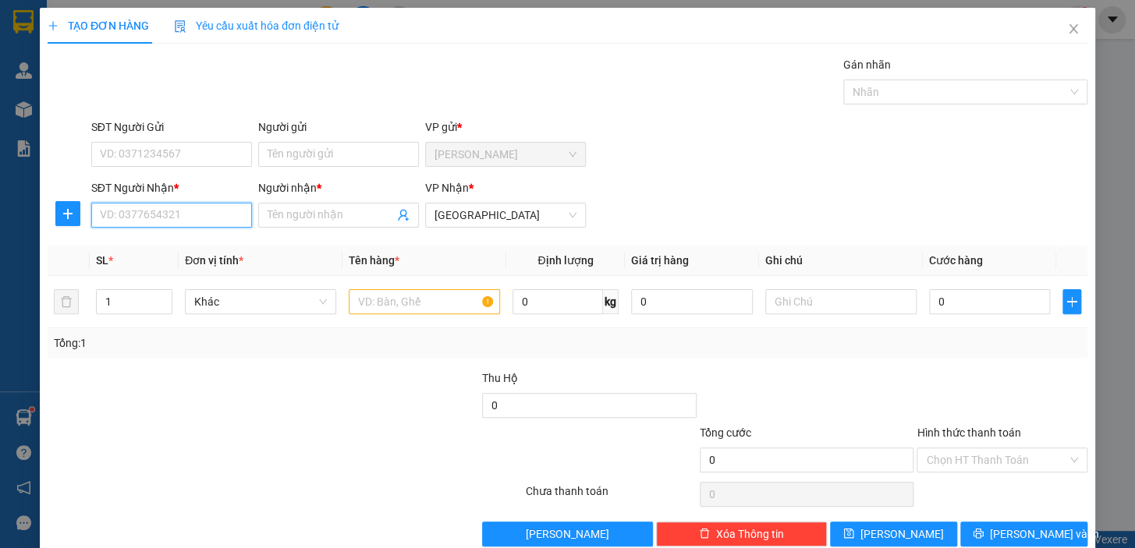
click at [186, 222] on input "SĐT Người Nhận *" at bounding box center [171, 215] width 161 height 25
type input "0912406708"
drag, startPoint x: 207, startPoint y: 252, endPoint x: 220, endPoint y: 267, distance: 19.9
click at [207, 252] on div "0912406708 - [GEOGRAPHIC_DATA]" at bounding box center [187, 246] width 175 height 17
type input "NK THÀNH HẢI"
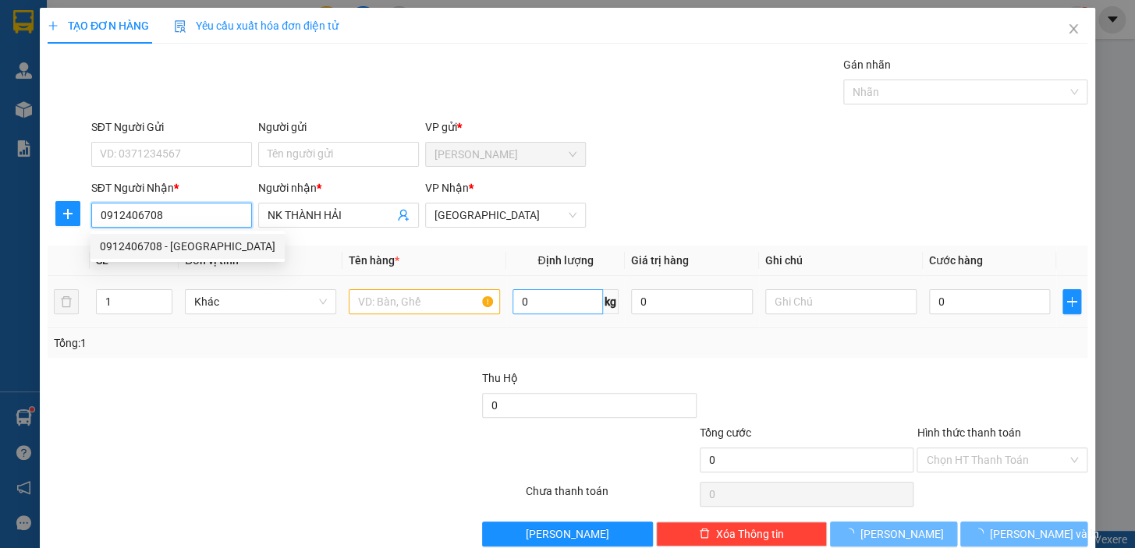
type input "20.000"
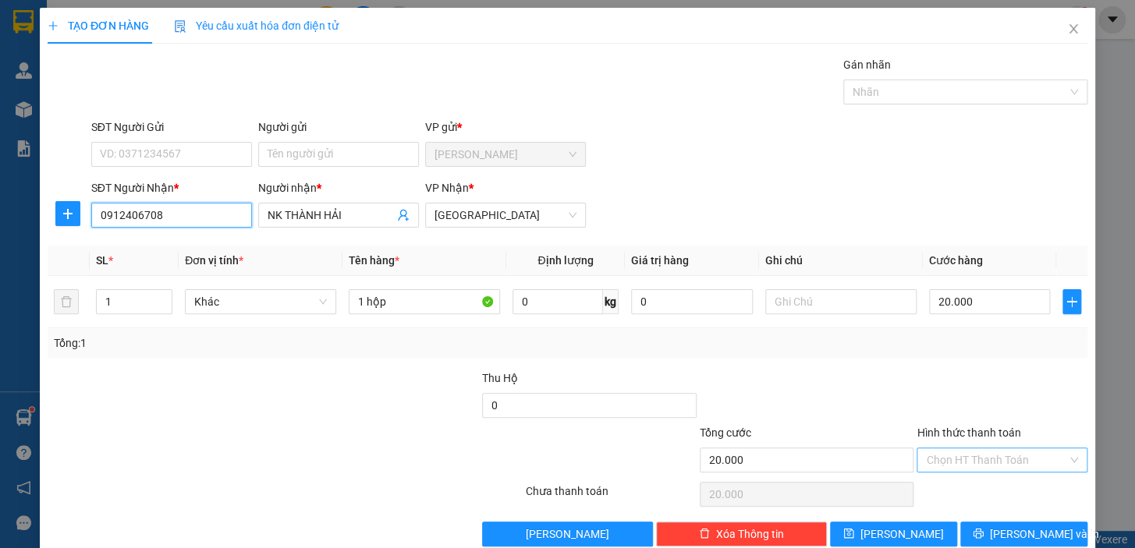
type input "0912406708"
click at [979, 456] on input "Hình thức thanh toán" at bounding box center [996, 459] width 141 height 23
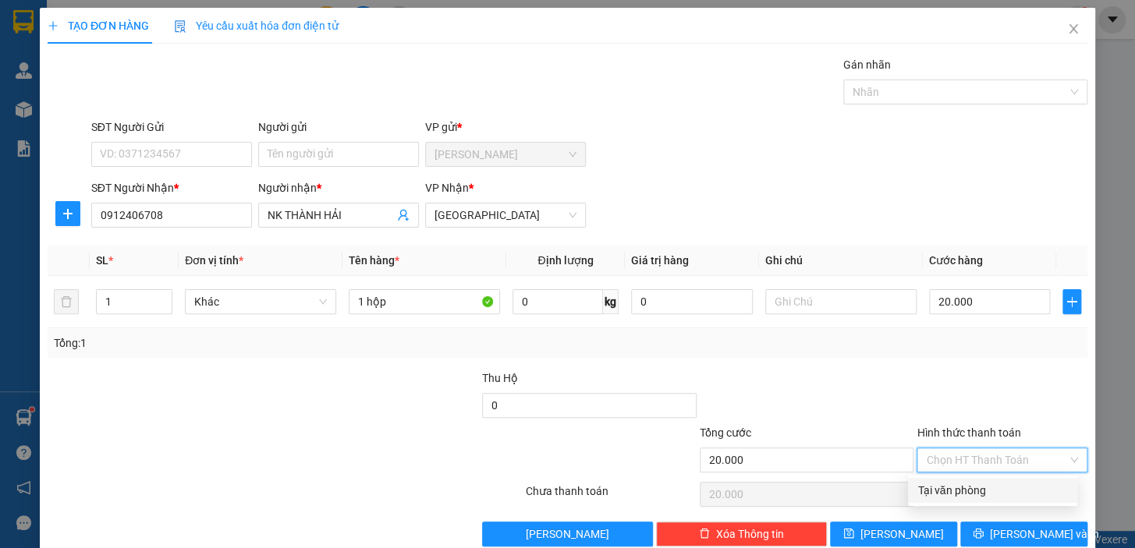
click at [975, 488] on div "Tại văn phòng" at bounding box center [992, 490] width 150 height 17
type input "0"
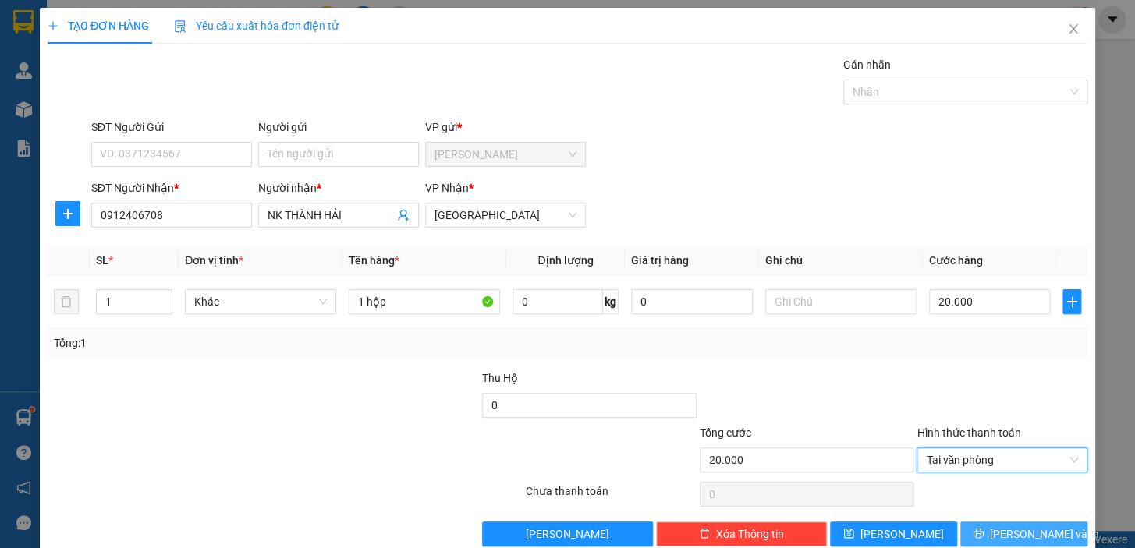
drag, startPoint x: 999, startPoint y: 530, endPoint x: 975, endPoint y: 530, distance: 23.4
click at [998, 530] on button "[PERSON_NAME] và In" at bounding box center [1023, 534] width 127 height 25
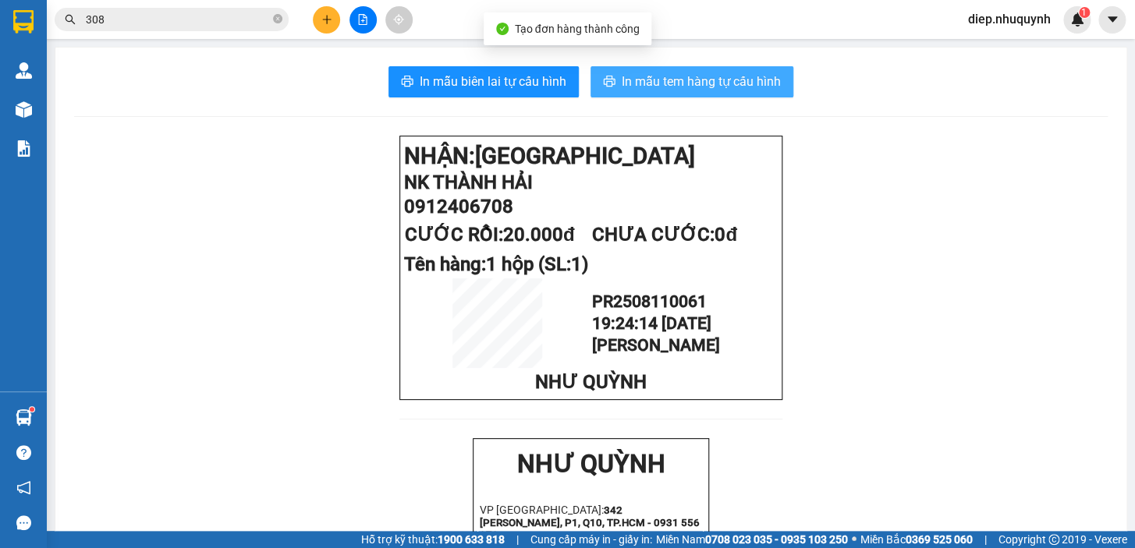
click at [663, 87] on span "In mẫu tem hàng tự cấu hình" at bounding box center [700, 81] width 159 height 19
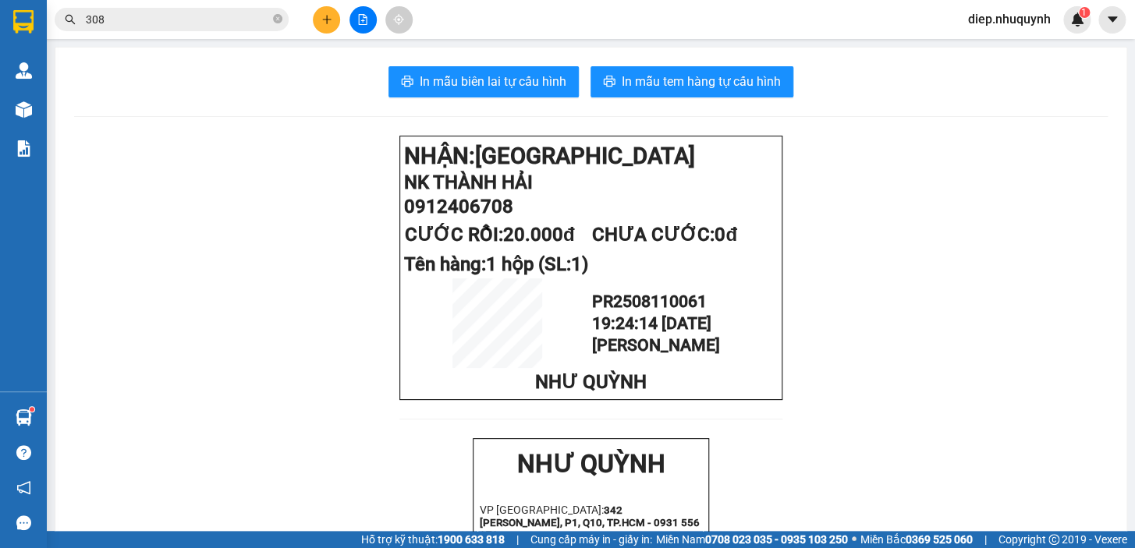
click at [331, 29] on button at bounding box center [326, 19] width 27 height 27
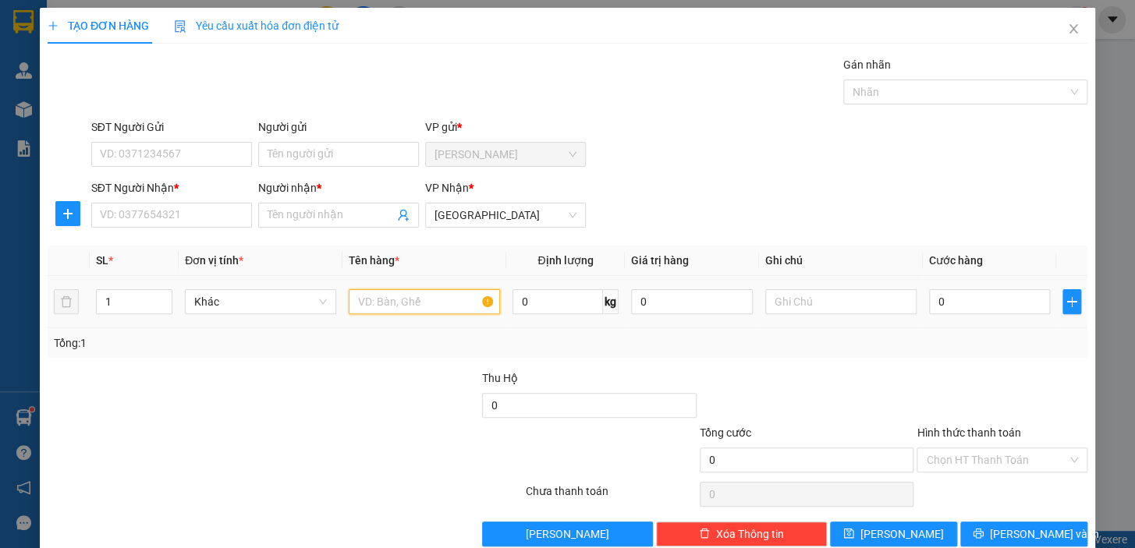
click at [373, 306] on input "text" at bounding box center [424, 301] width 151 height 25
type input "1 kiện xốp"
click at [296, 209] on input "Người nhận *" at bounding box center [330, 215] width 126 height 17
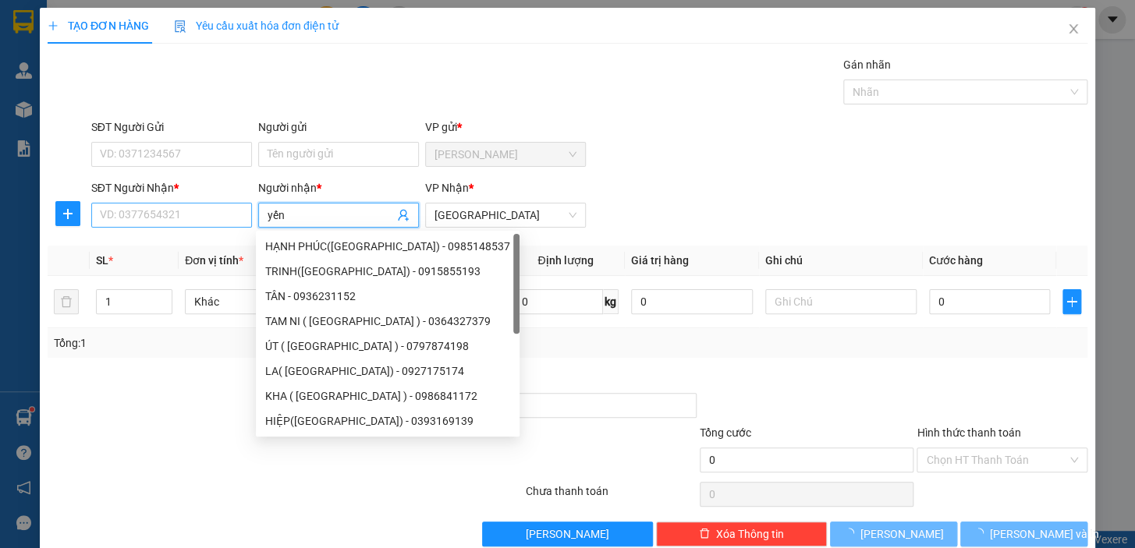
type input "yến"
click at [199, 218] on input "SĐT Người Nhận *" at bounding box center [171, 215] width 161 height 25
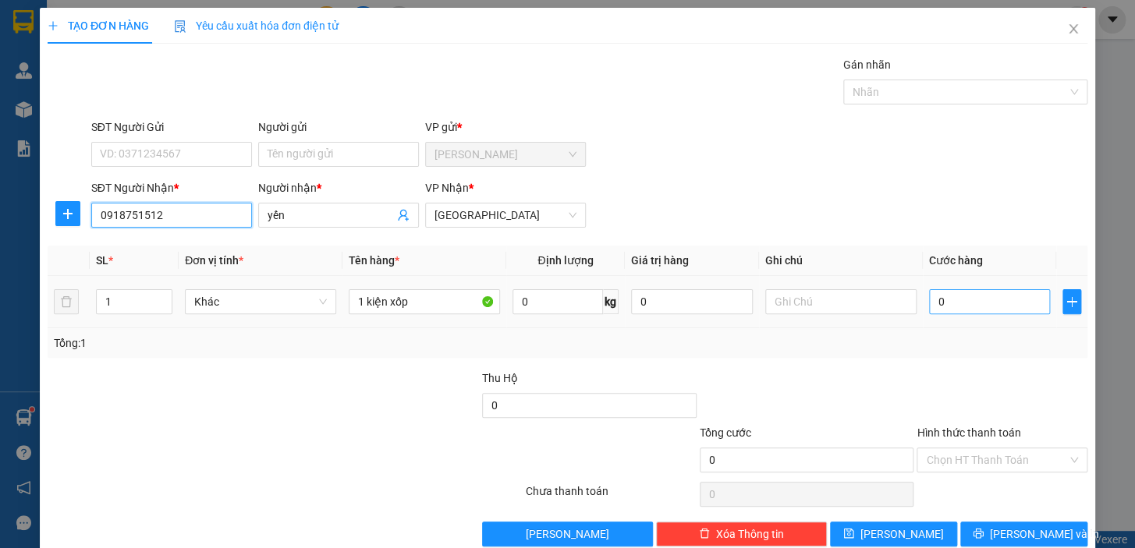
type input "0918751512"
click at [966, 298] on input "0" at bounding box center [990, 301] width 122 height 25
type input "4"
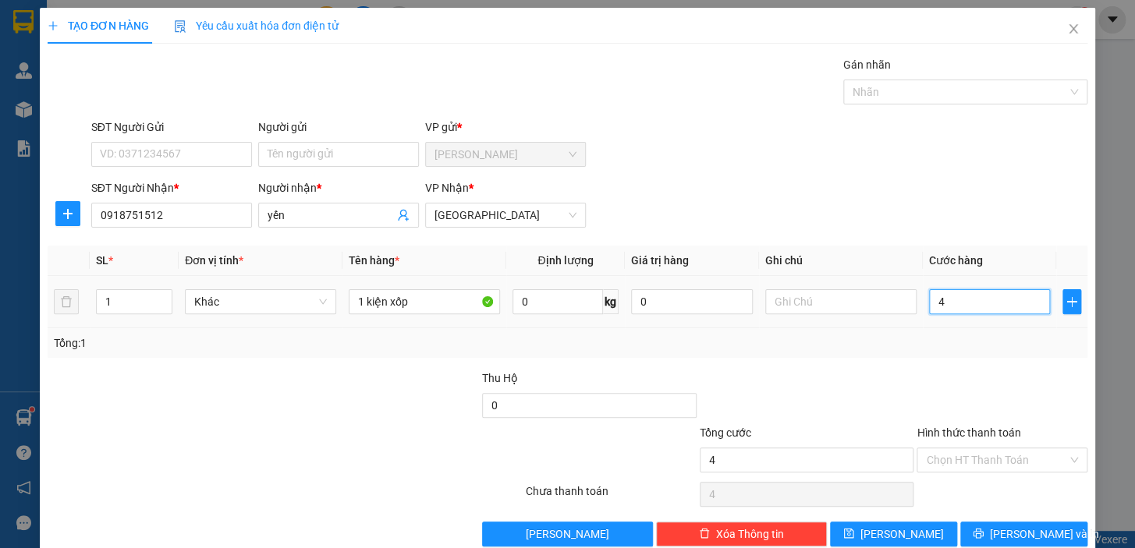
type input "40"
click at [968, 462] on input "Hình thức thanh toán" at bounding box center [996, 459] width 141 height 23
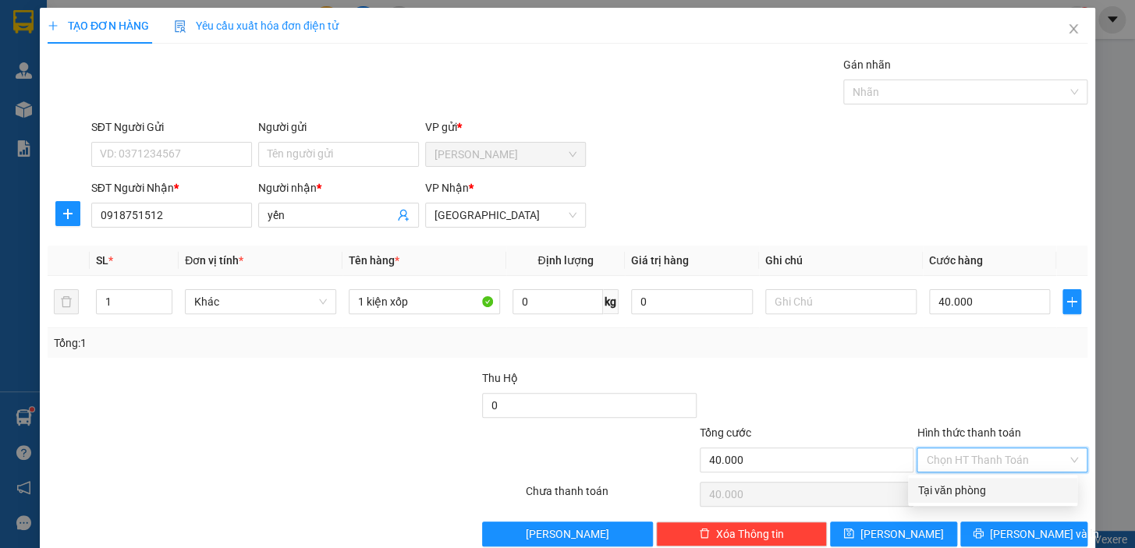
click at [962, 491] on div "Tại văn phòng" at bounding box center [992, 490] width 150 height 17
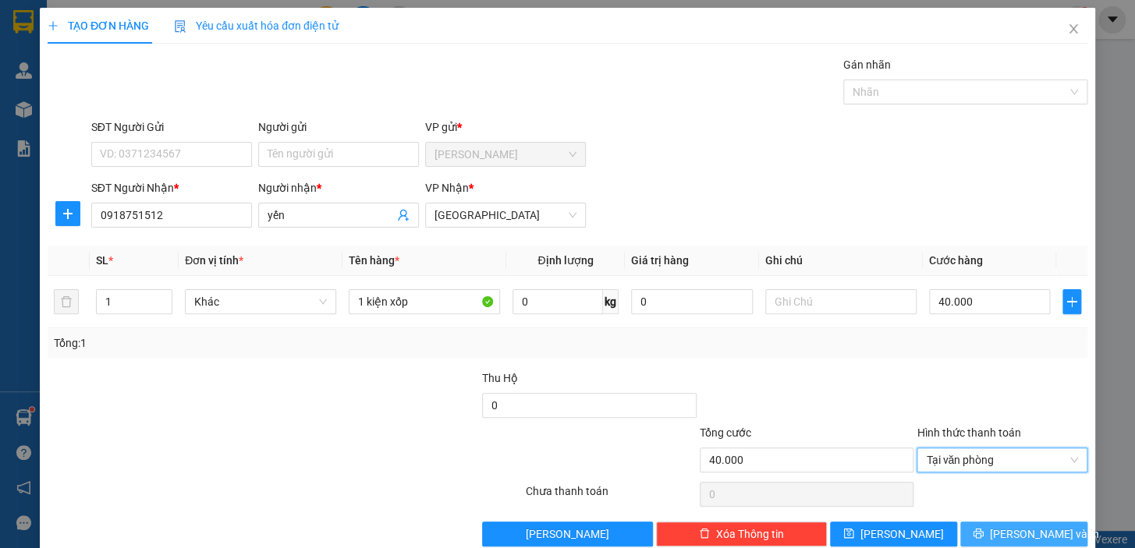
click at [1006, 529] on span "[PERSON_NAME] và In" at bounding box center [1044, 534] width 109 height 17
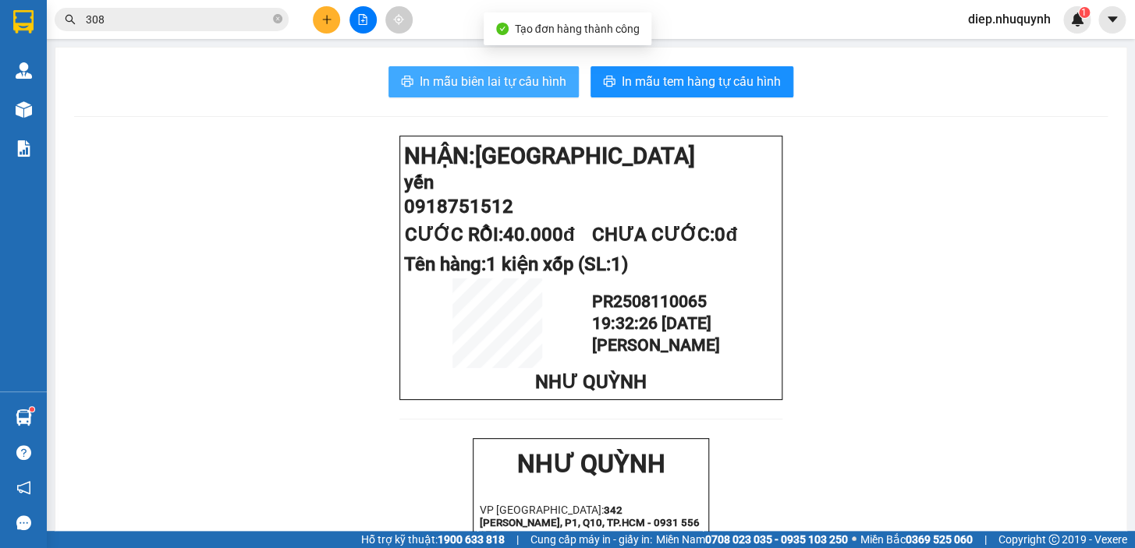
click at [524, 80] on span "In mẫu biên lai tự cấu hình" at bounding box center [493, 81] width 147 height 19
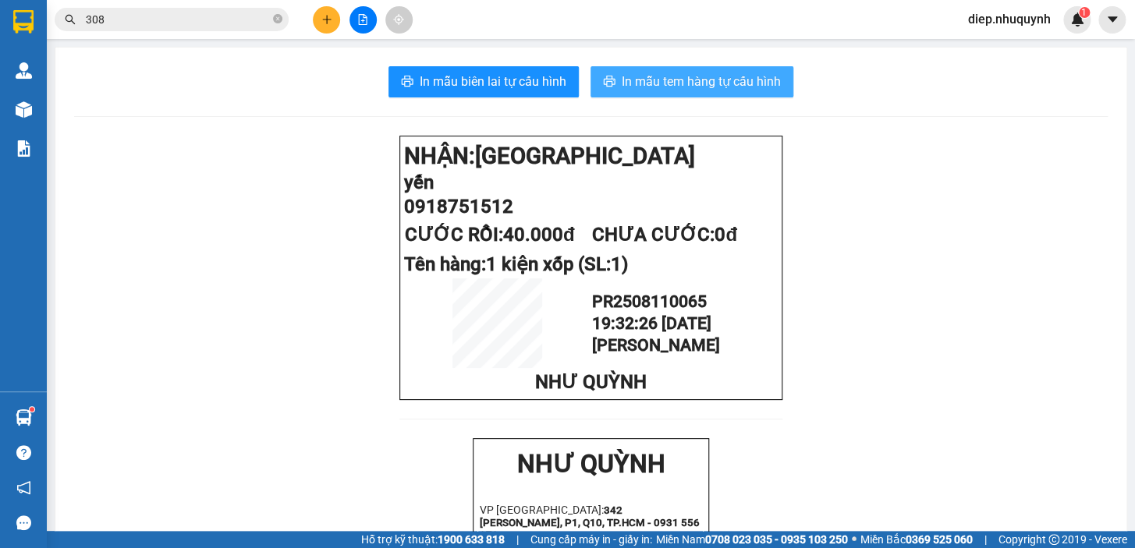
click at [658, 87] on span "In mẫu tem hàng tự cấu hình" at bounding box center [700, 81] width 159 height 19
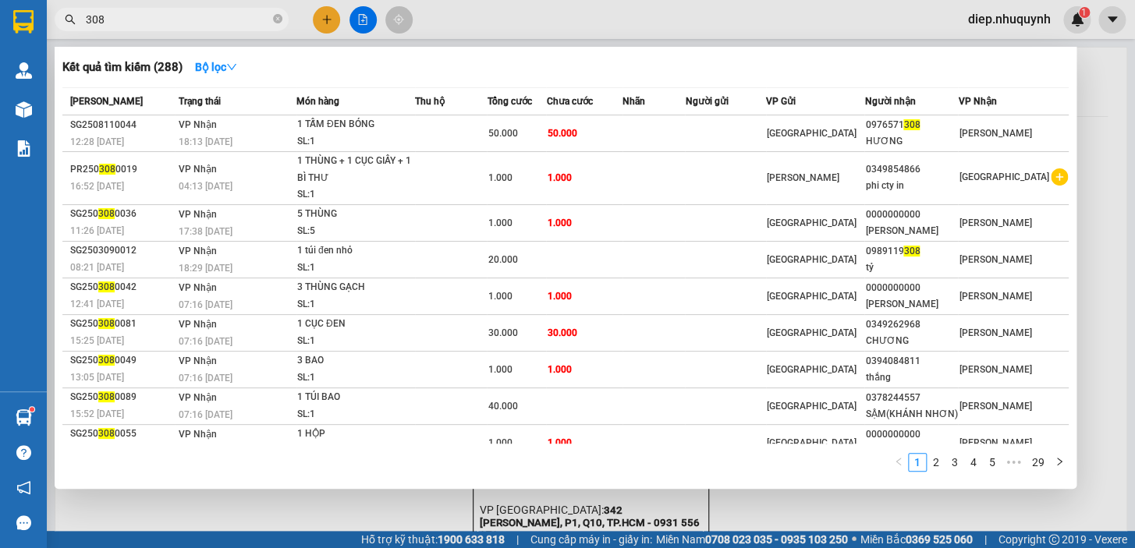
drag, startPoint x: 115, startPoint y: 22, endPoint x: 80, endPoint y: 23, distance: 35.1
click at [74, 25] on span "308" at bounding box center [172, 19] width 234 height 23
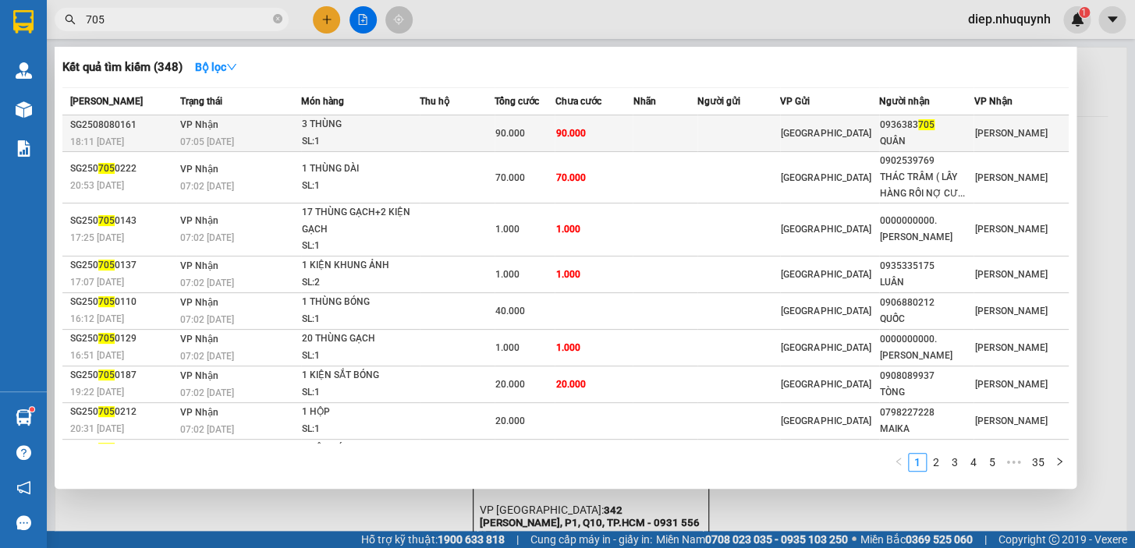
type input "705"
click at [544, 136] on div "90.000" at bounding box center [524, 133] width 59 height 17
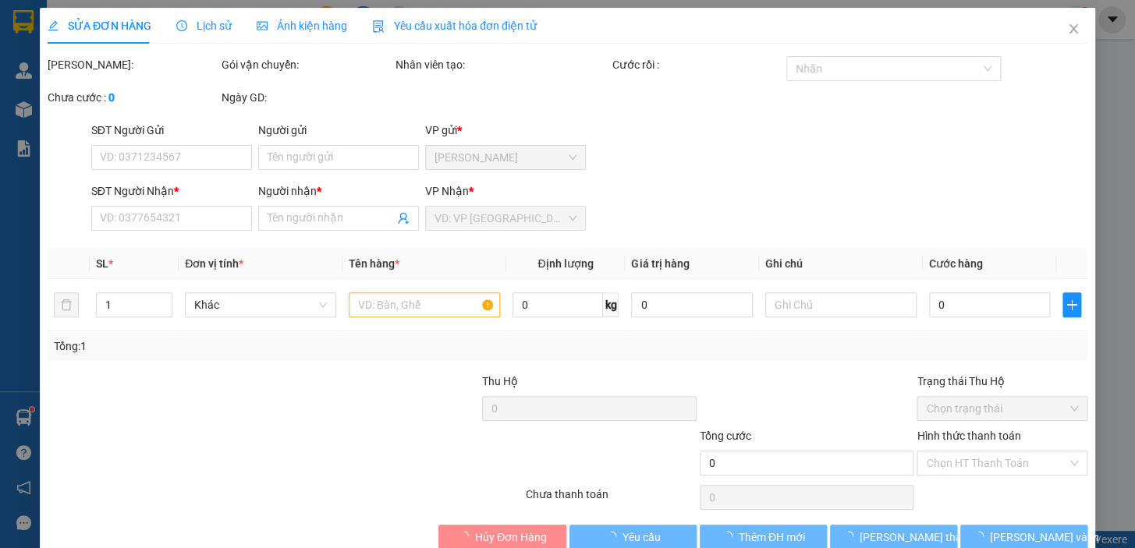
type input "0936383705"
type input "QUÂN"
type input "90.000"
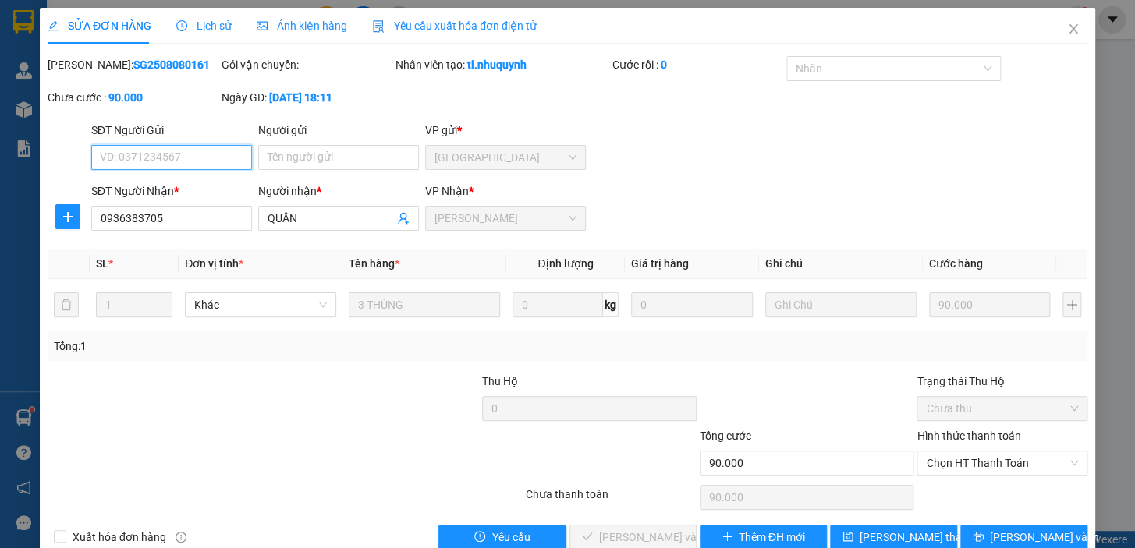
drag, startPoint x: 961, startPoint y: 460, endPoint x: 964, endPoint y: 476, distance: 16.5
click at [962, 460] on span "Chọn HT Thanh Toán" at bounding box center [1002, 462] width 152 height 23
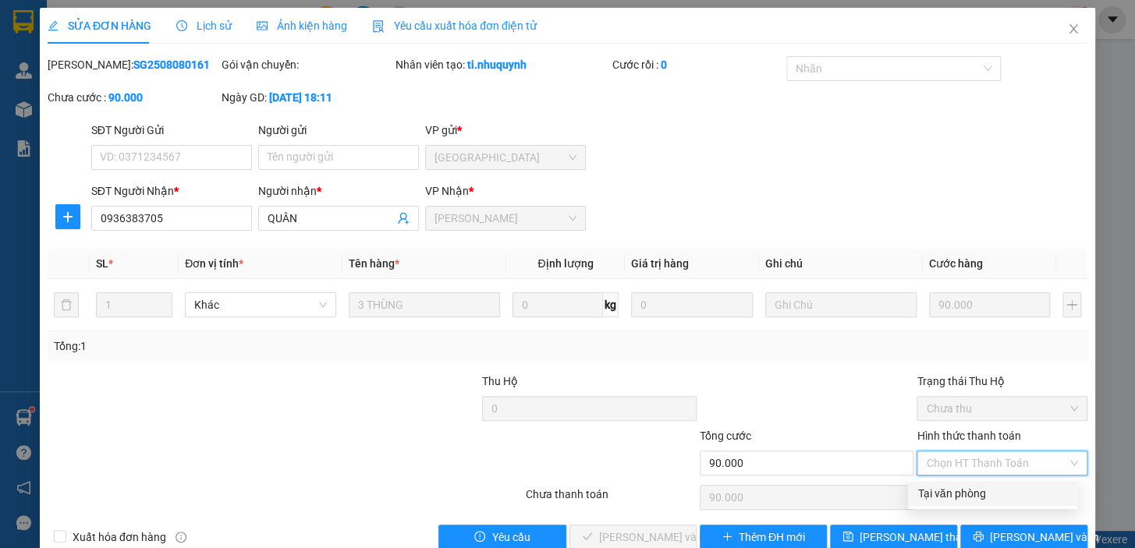
click at [967, 493] on div "Tại văn phòng" at bounding box center [992, 493] width 150 height 17
type input "0"
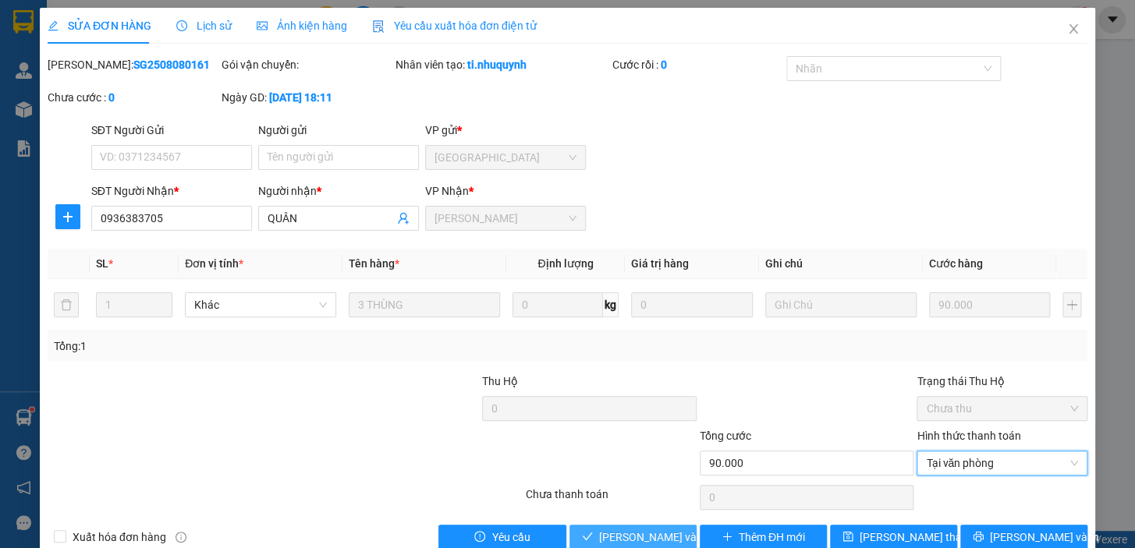
drag, startPoint x: 652, startPoint y: 540, endPoint x: 643, endPoint y: 523, distance: 18.5
click at [652, 539] on span "[PERSON_NAME] và Giao hàng" at bounding box center [674, 537] width 150 height 17
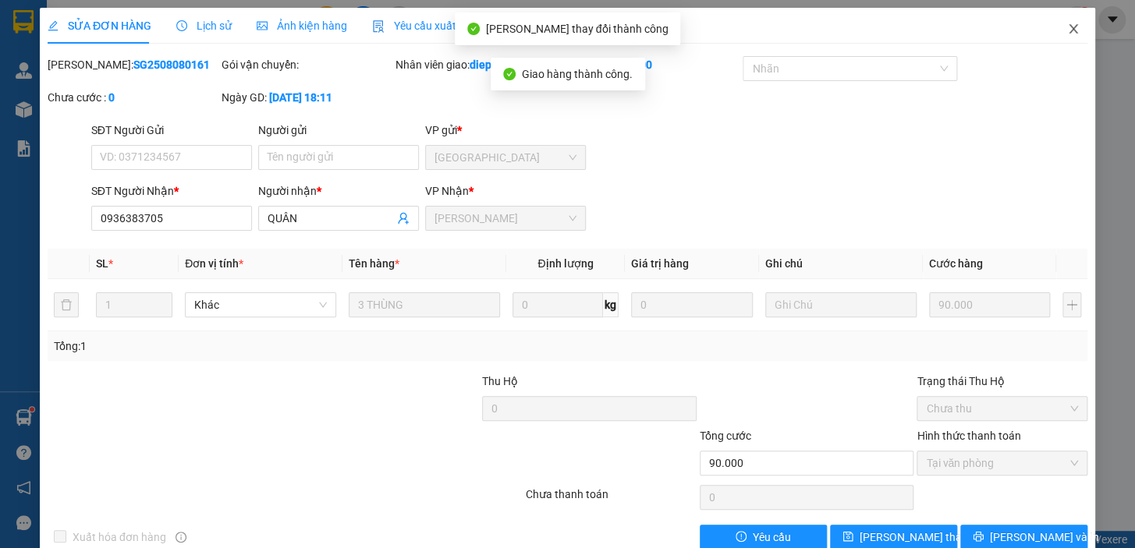
click at [1067, 27] on icon "close" at bounding box center [1073, 29] width 12 height 12
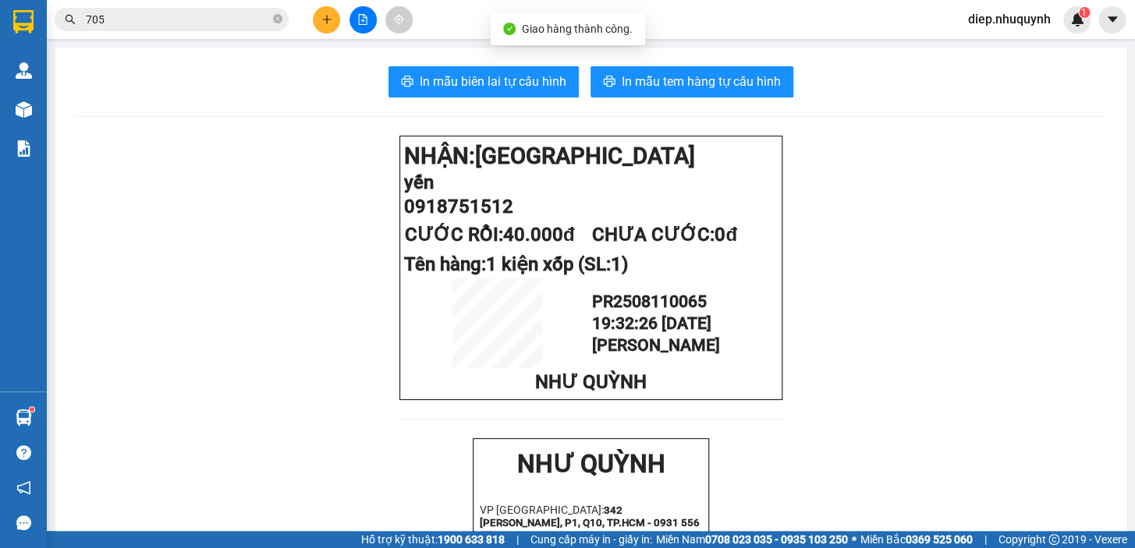
click at [325, 23] on icon "plus" at bounding box center [326, 19] width 11 height 11
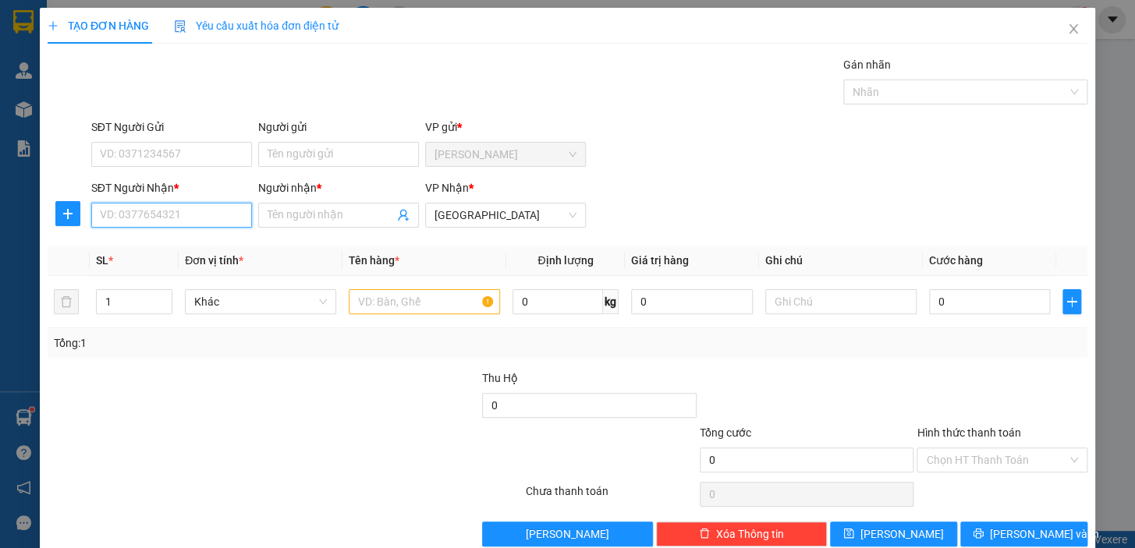
click at [164, 219] on input "SĐT Người Nhận *" at bounding box center [171, 215] width 161 height 25
type input "0833234319"
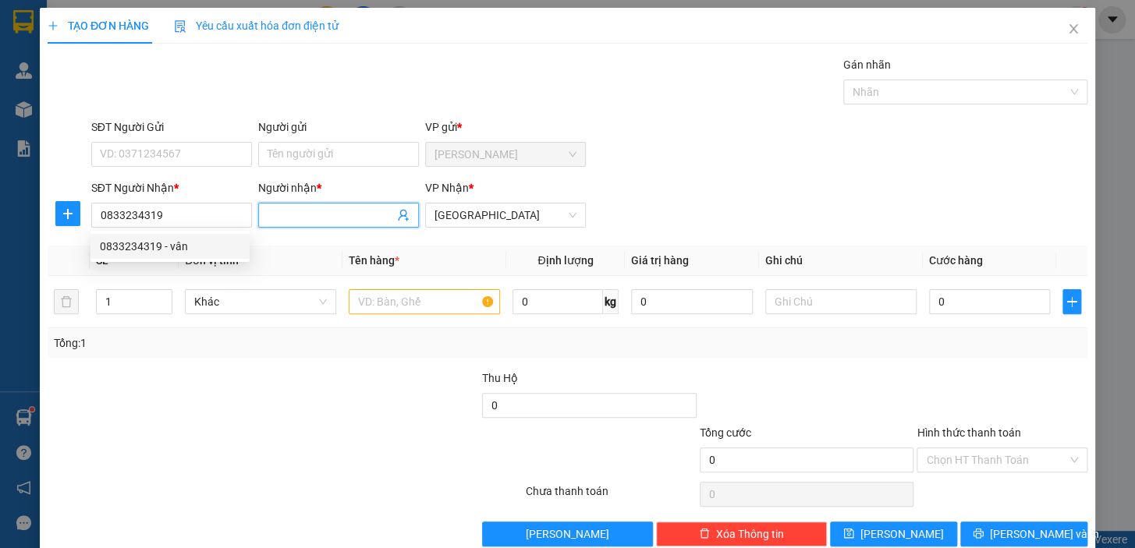
click at [290, 216] on input "Người nhận *" at bounding box center [330, 215] width 126 height 17
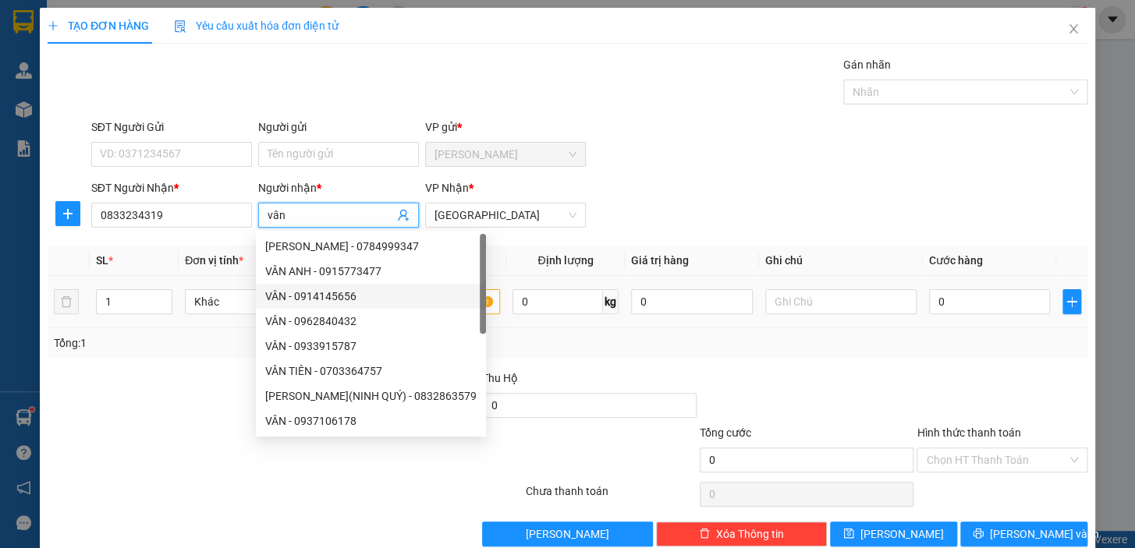
type input "vân"
click at [467, 303] on input "text" at bounding box center [424, 301] width 151 height 25
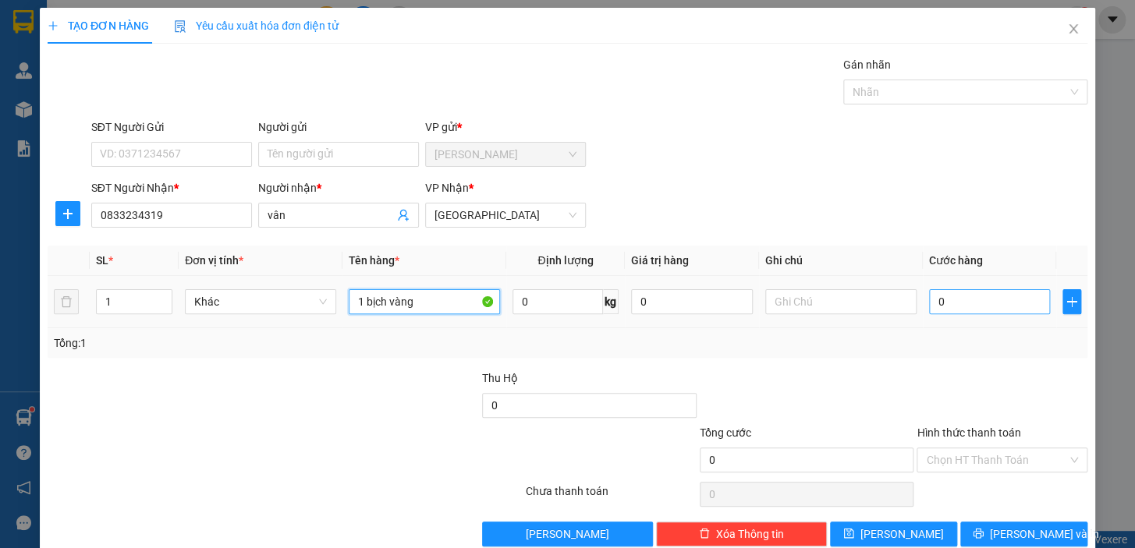
type input "1 bịch vàng"
click at [971, 303] on input "0" at bounding box center [990, 301] width 122 height 25
type input "2"
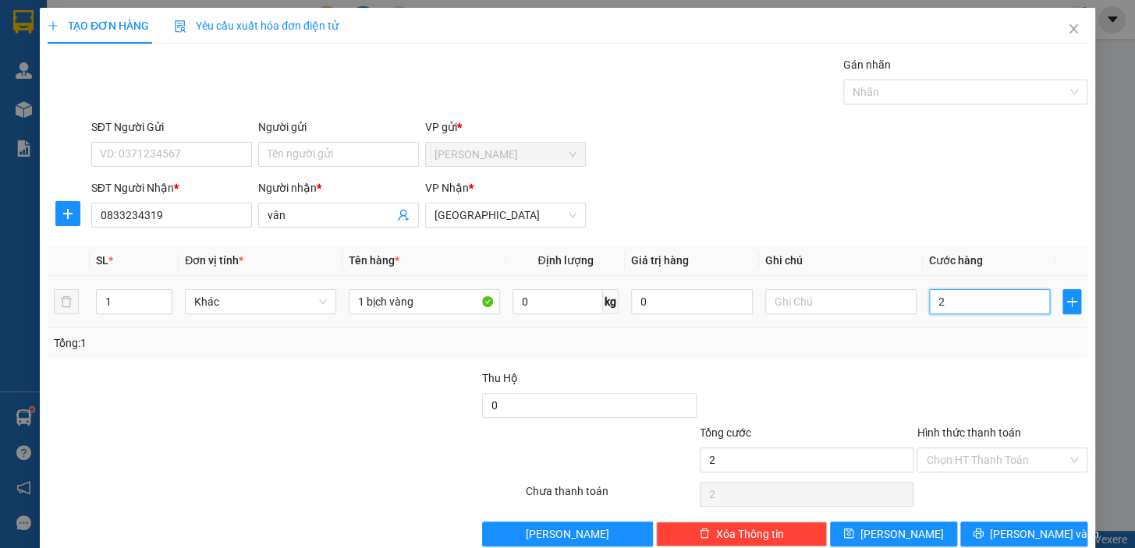
type input "20"
type input "20.000"
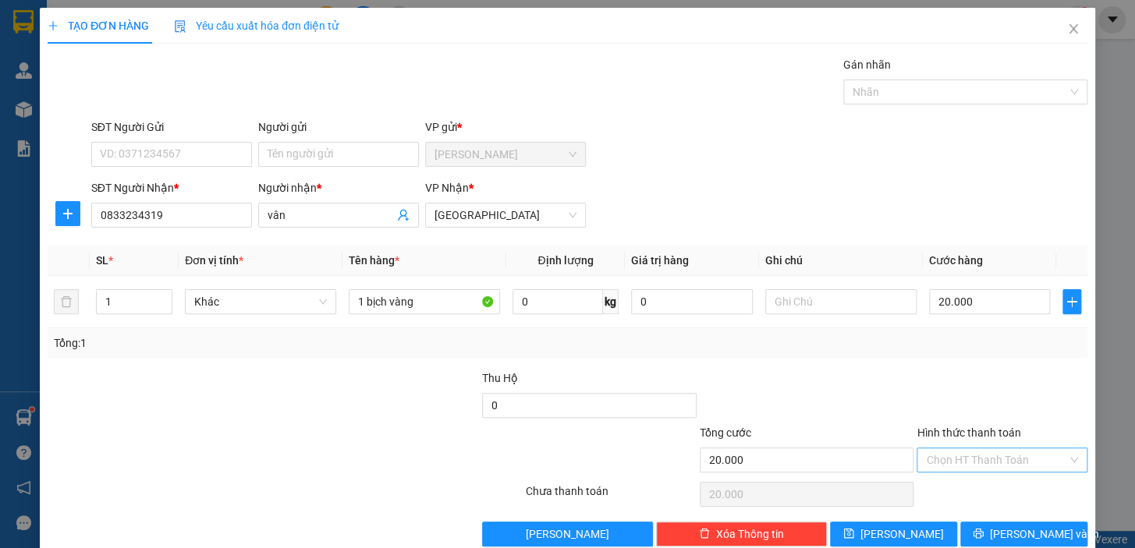
click at [1007, 466] on input "Hình thức thanh toán" at bounding box center [996, 459] width 141 height 23
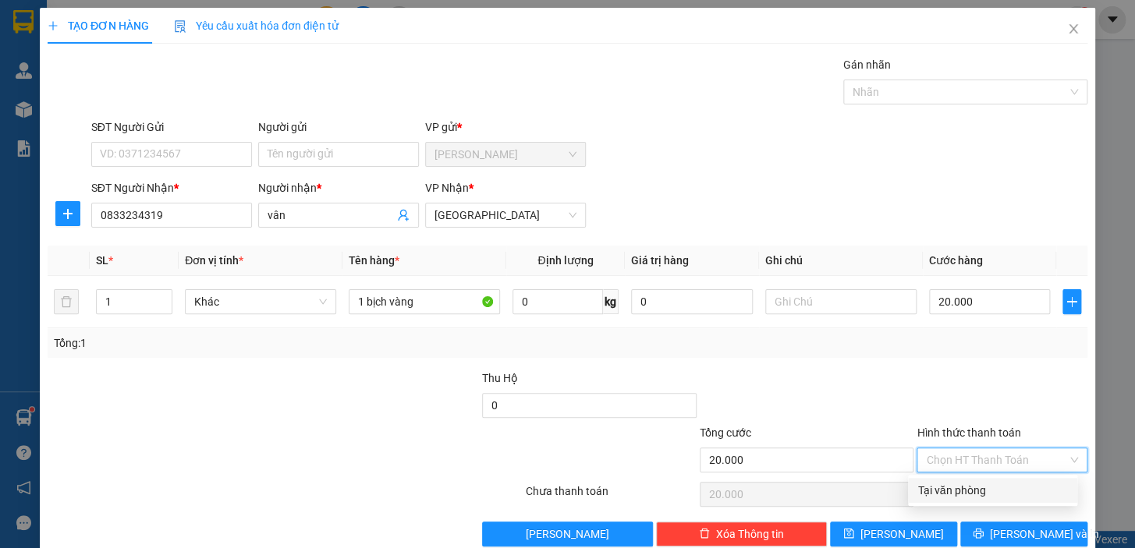
click at [991, 486] on div "Tại văn phòng" at bounding box center [992, 490] width 150 height 17
type input "0"
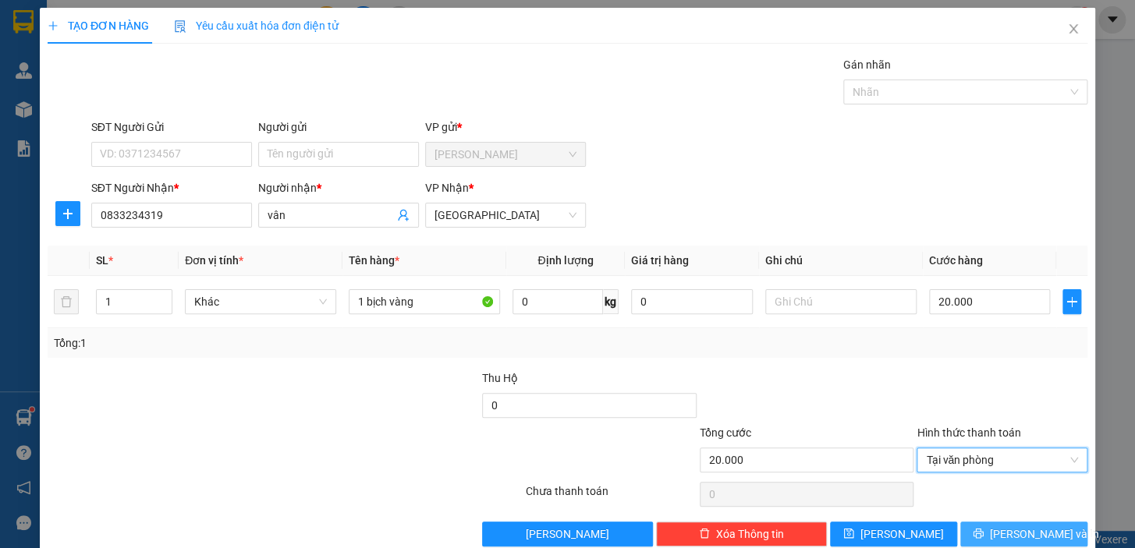
drag, startPoint x: 1010, startPoint y: 534, endPoint x: 964, endPoint y: 526, distance: 46.7
click at [1007, 534] on span "[PERSON_NAME] và In" at bounding box center [1044, 534] width 109 height 17
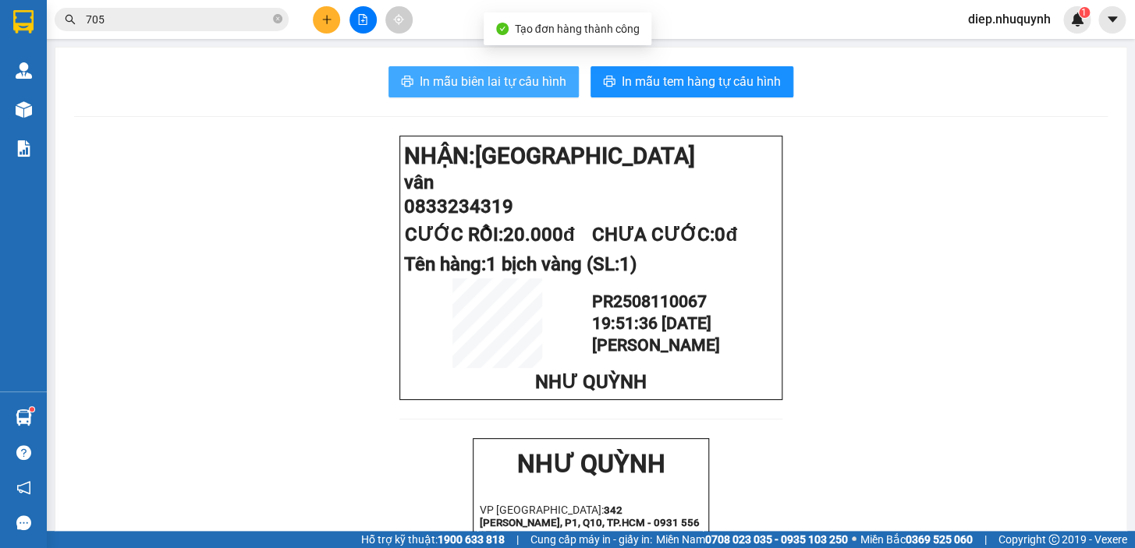
click at [524, 85] on span "In mẫu biên lai tự cấu hình" at bounding box center [493, 81] width 147 height 19
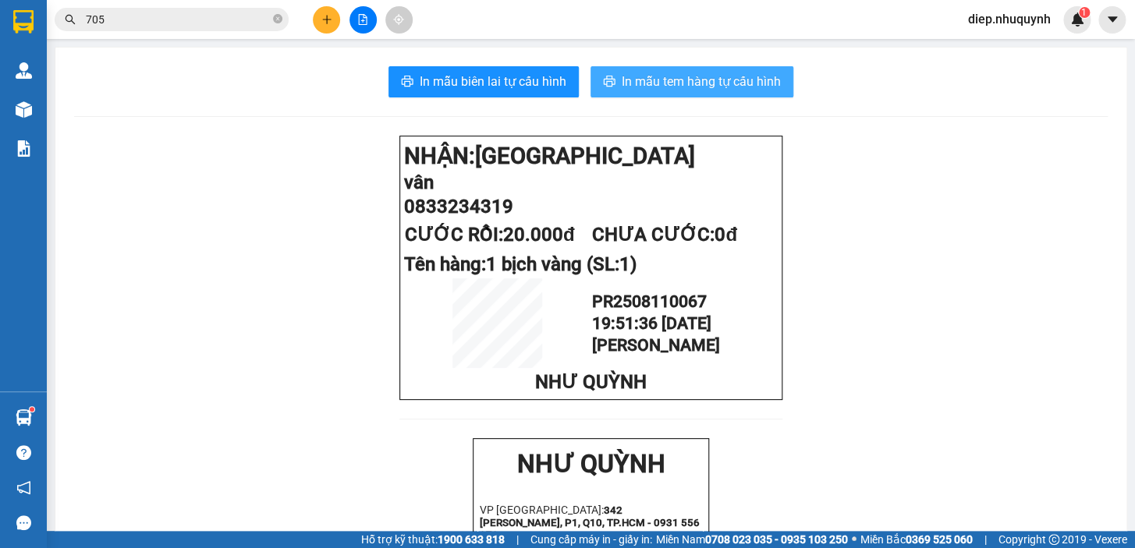
click at [720, 83] on span "In mẫu tem hàng tự cấu hình" at bounding box center [700, 81] width 159 height 19
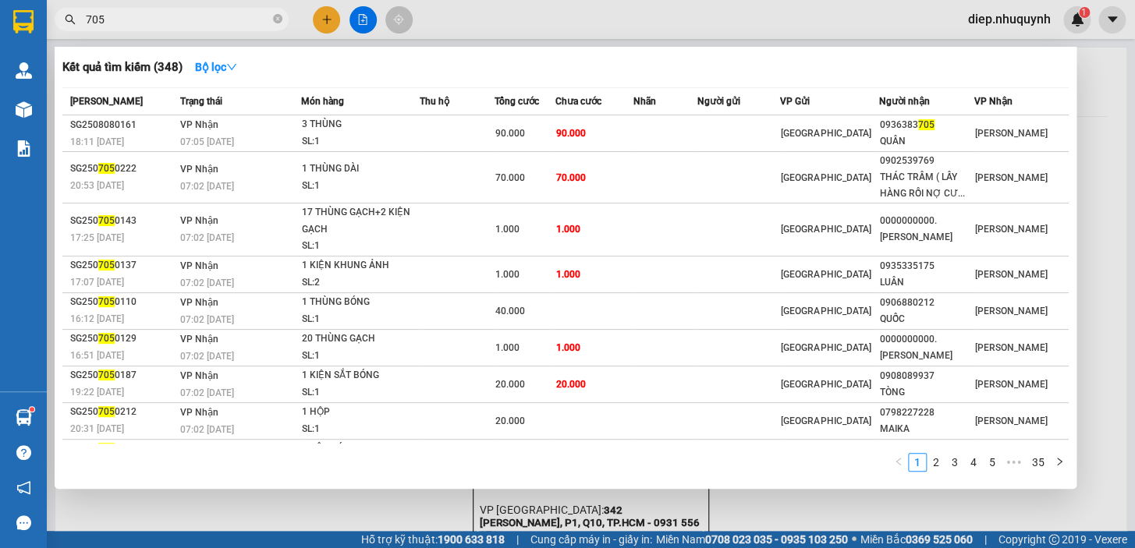
drag, startPoint x: 111, startPoint y: 23, endPoint x: 87, endPoint y: 23, distance: 23.4
click at [87, 23] on input "705" at bounding box center [178, 19] width 184 height 17
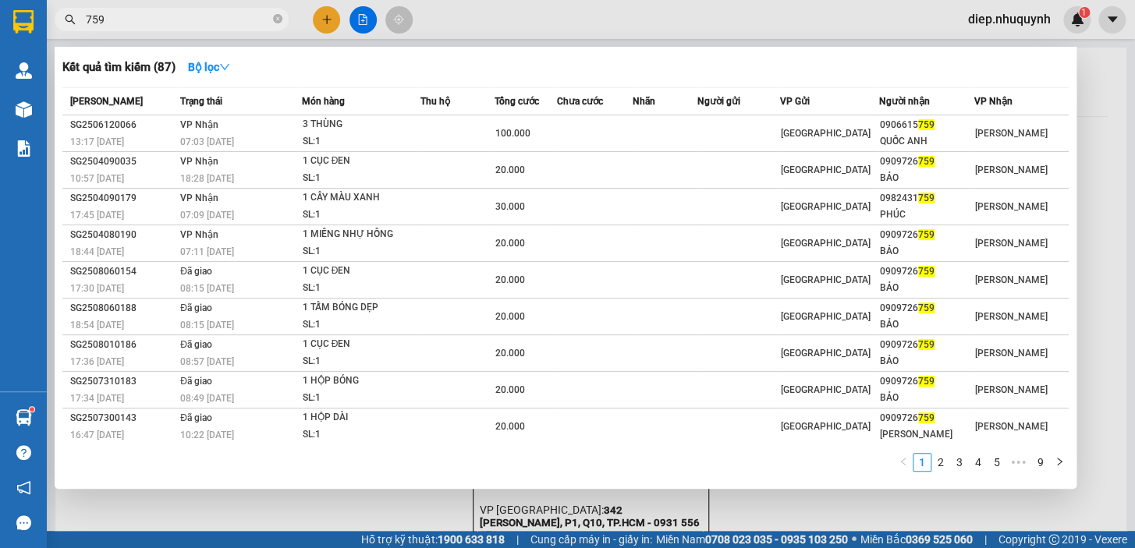
type input "759"
click at [327, 23] on div at bounding box center [567, 274] width 1135 height 548
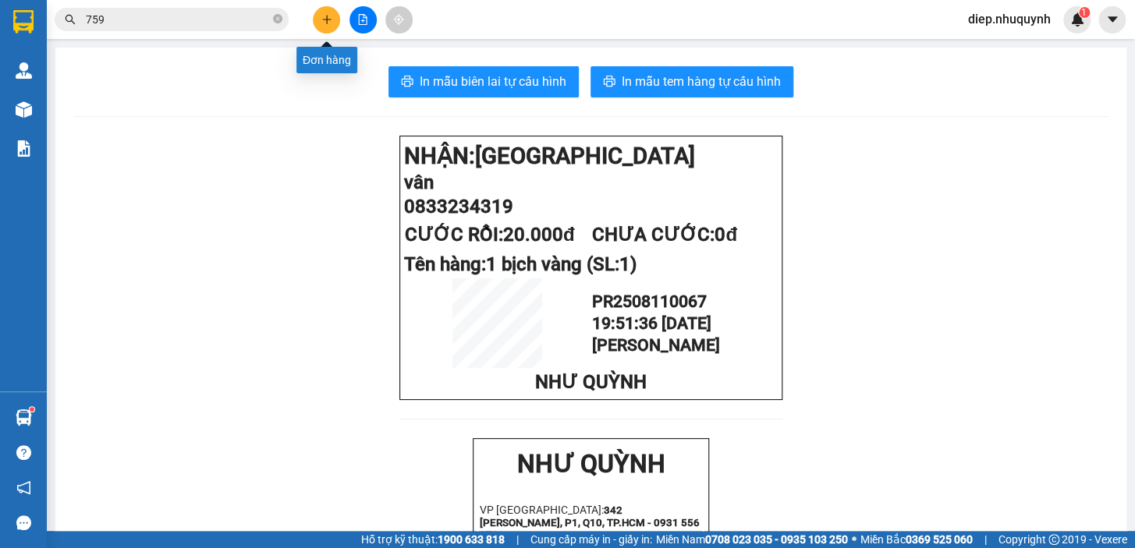
click at [327, 26] on button at bounding box center [326, 19] width 27 height 27
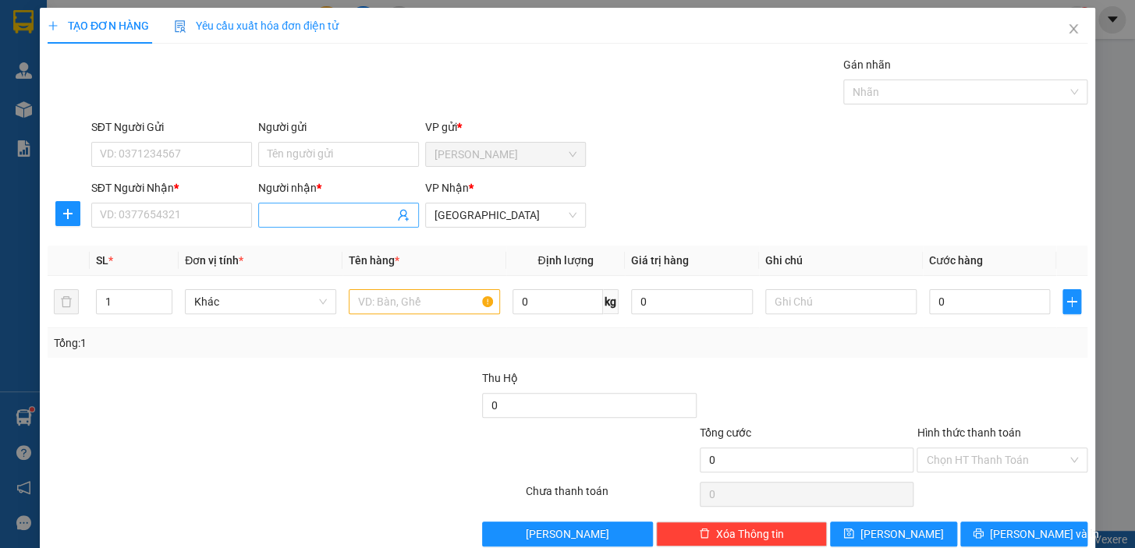
click at [310, 218] on input "Người nhận *" at bounding box center [330, 215] width 126 height 17
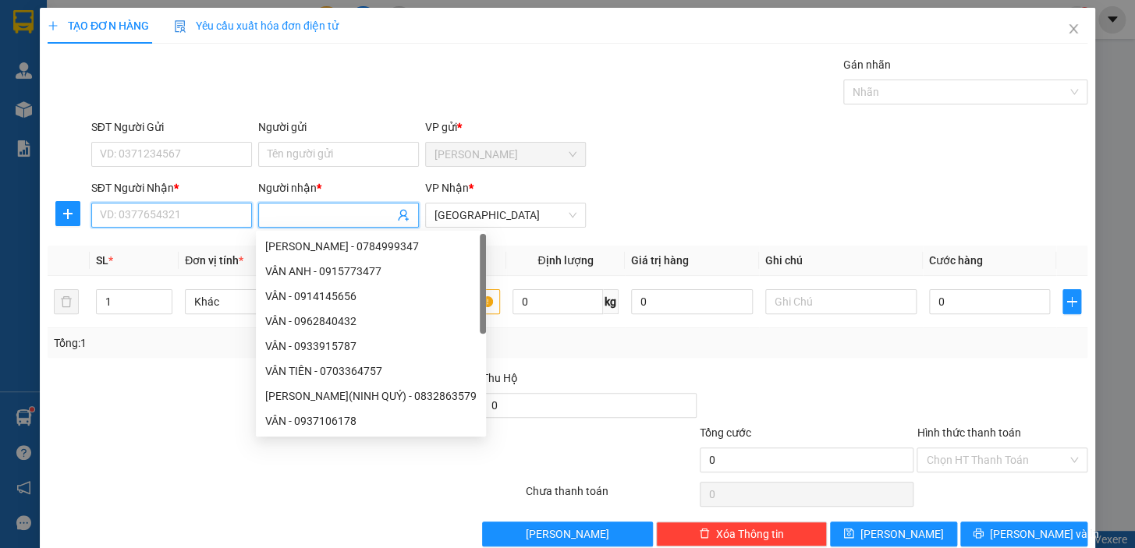
click at [205, 218] on input "SĐT Người Nhận *" at bounding box center [171, 215] width 161 height 25
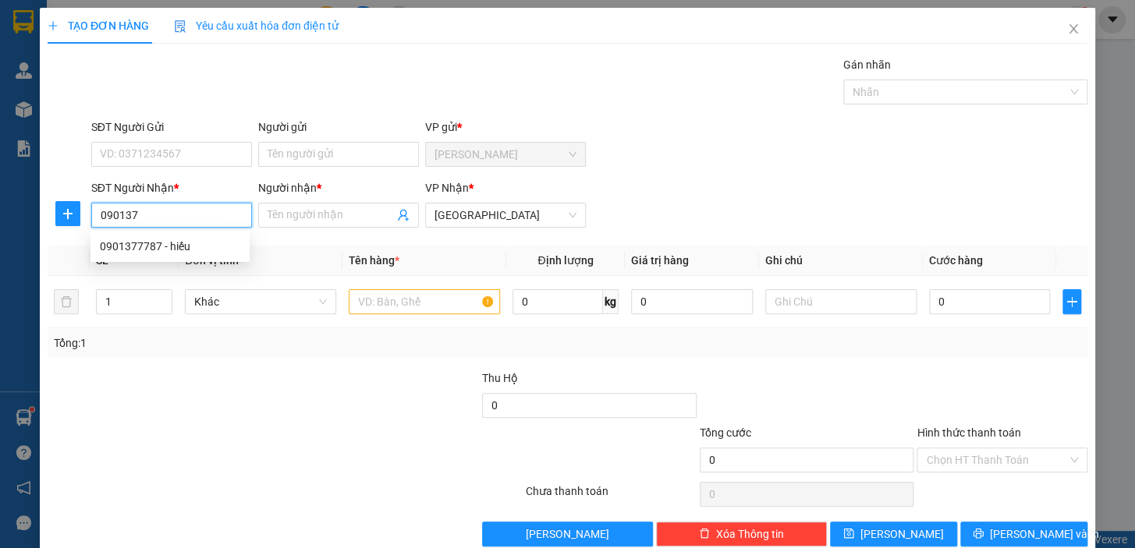
click at [136, 216] on input "090137" at bounding box center [171, 215] width 161 height 25
click at [119, 225] on input "090137106" at bounding box center [171, 215] width 161 height 25
type input "0908137106"
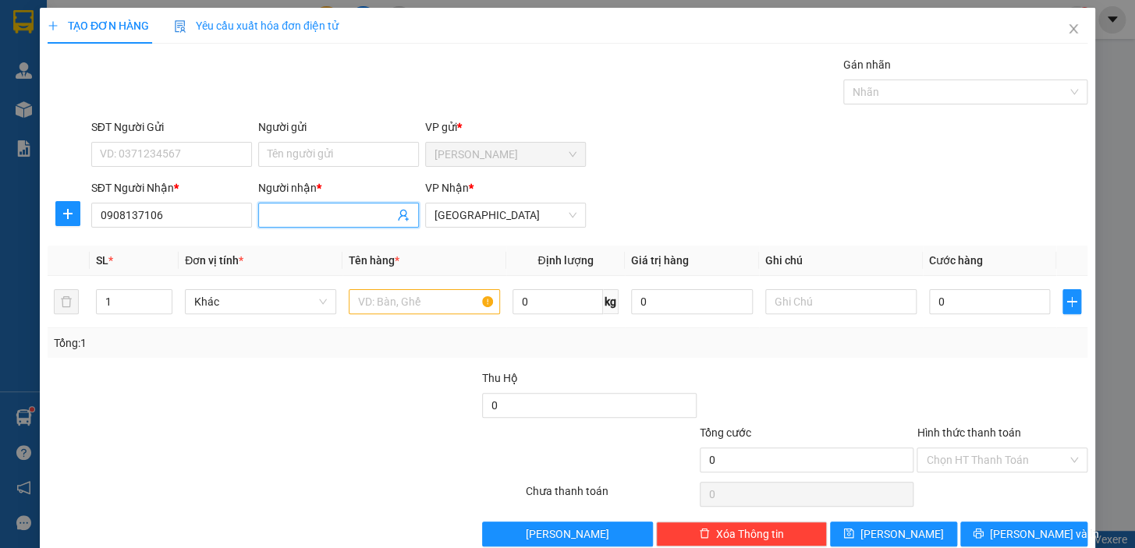
click at [328, 220] on input "Người nhận *" at bounding box center [330, 215] width 126 height 17
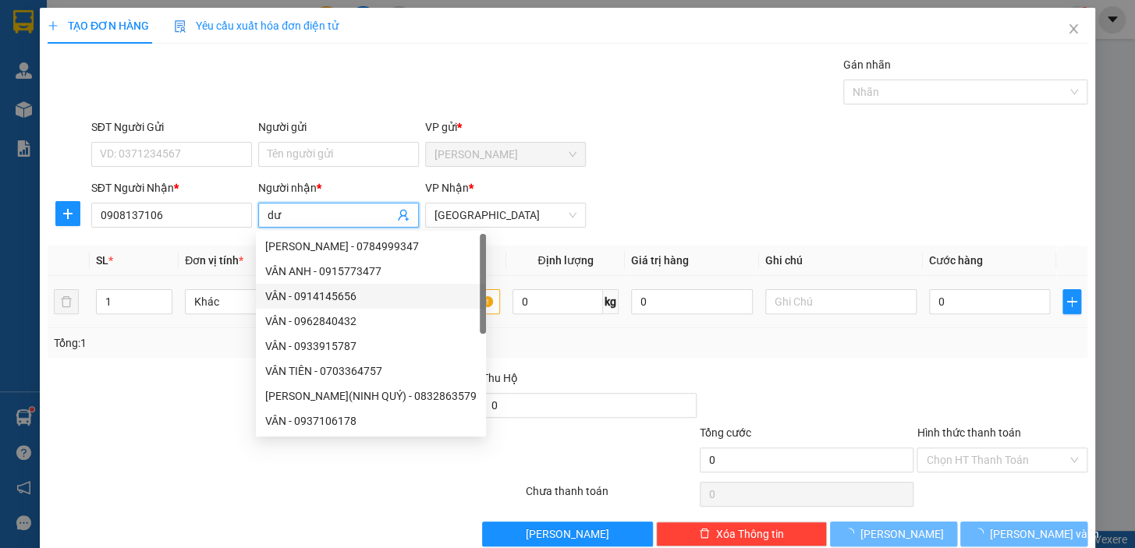
type input "dư"
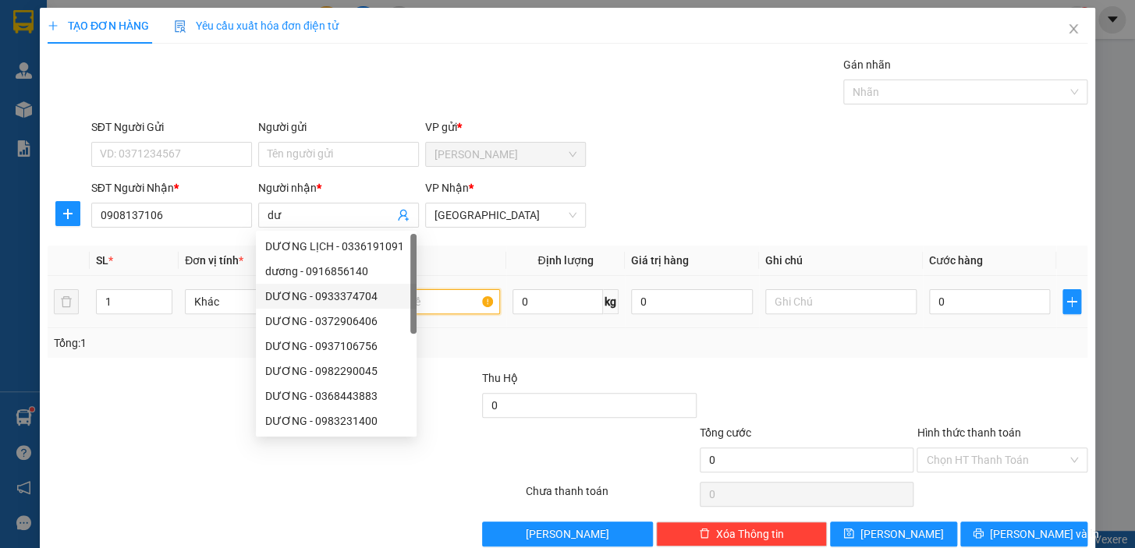
click at [467, 304] on input "text" at bounding box center [424, 301] width 151 height 25
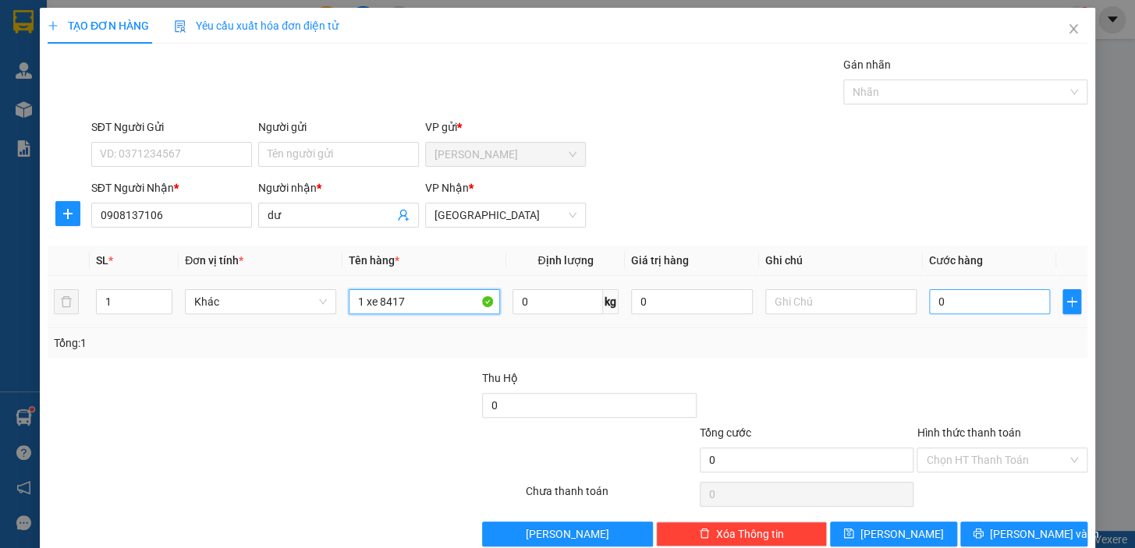
type input "1 xe 8417"
click at [959, 307] on input "0" at bounding box center [990, 301] width 122 height 25
type input "2"
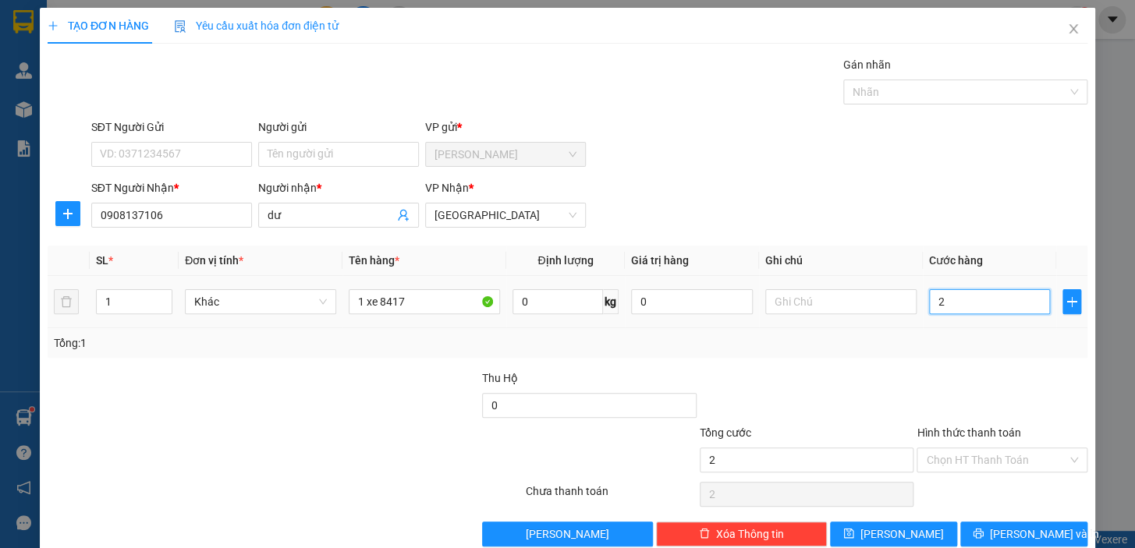
type input "25"
type input "250"
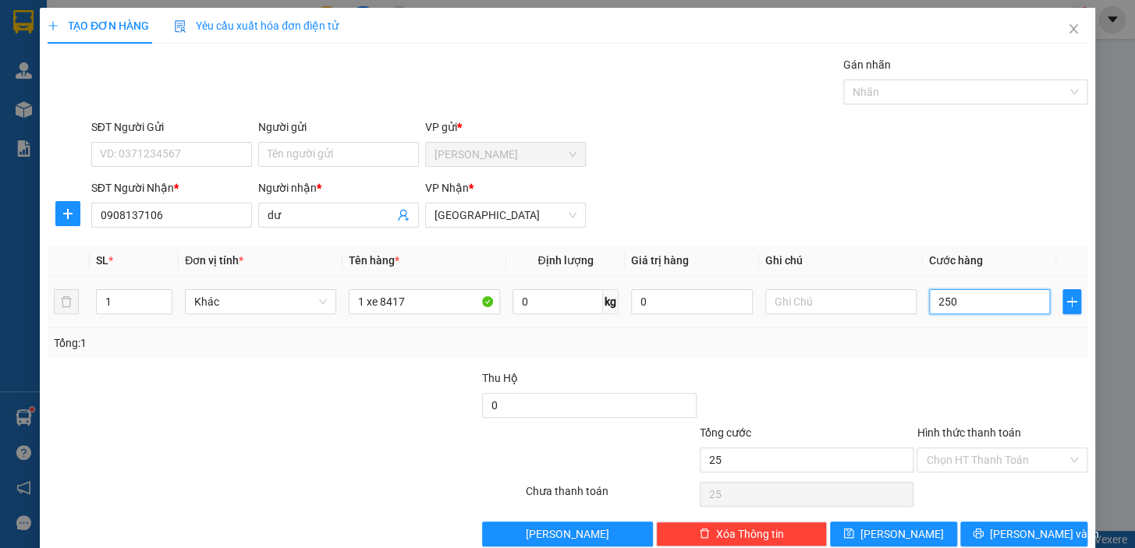
type input "250"
click at [961, 458] on input "Hình thức thanh toán" at bounding box center [996, 459] width 141 height 23
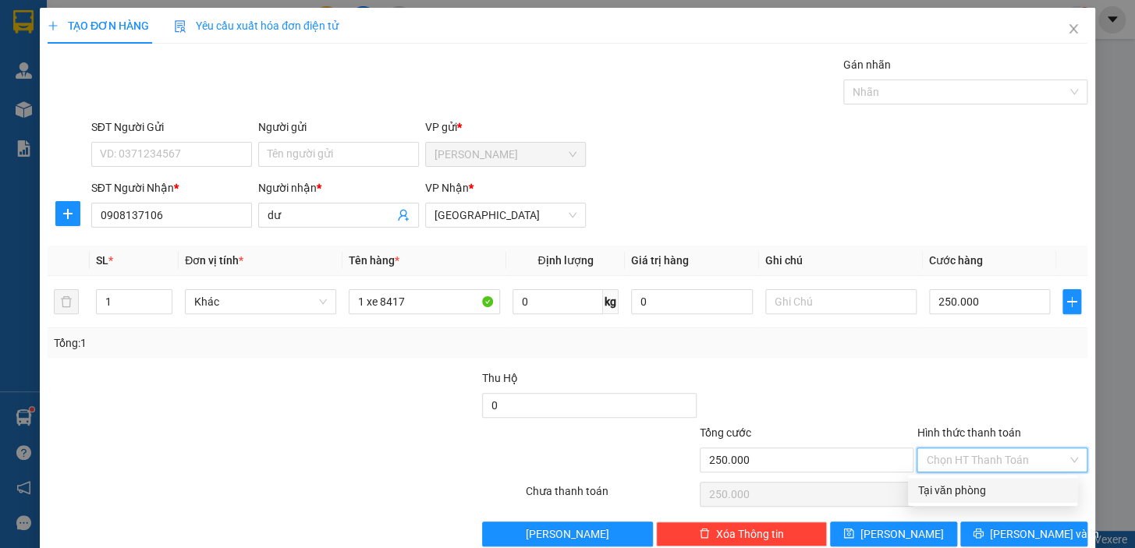
click at [966, 486] on div "Tại văn phòng" at bounding box center [992, 490] width 150 height 17
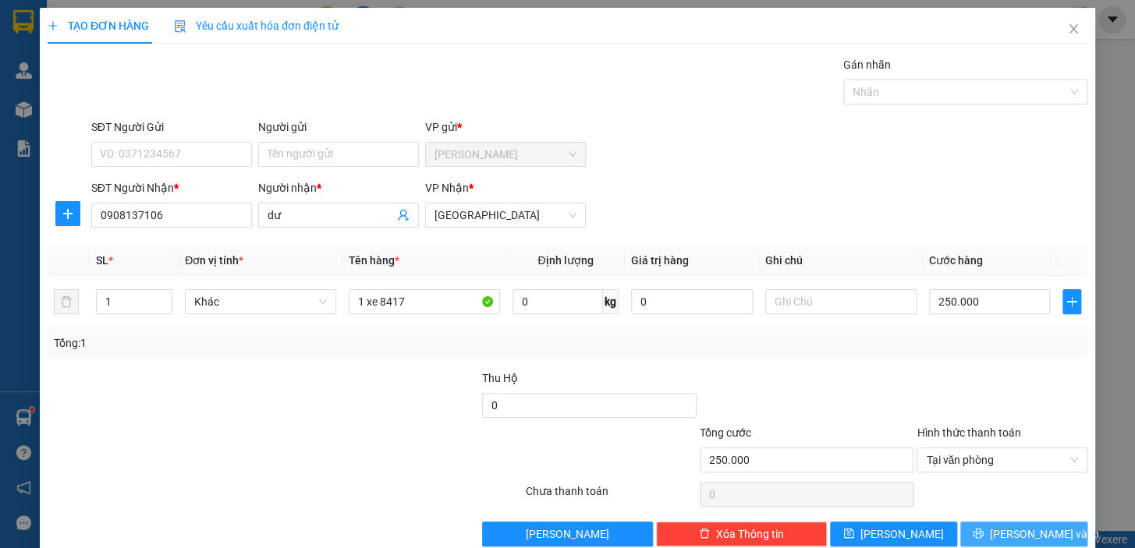
click at [1017, 535] on span "[PERSON_NAME] và In" at bounding box center [1044, 534] width 109 height 17
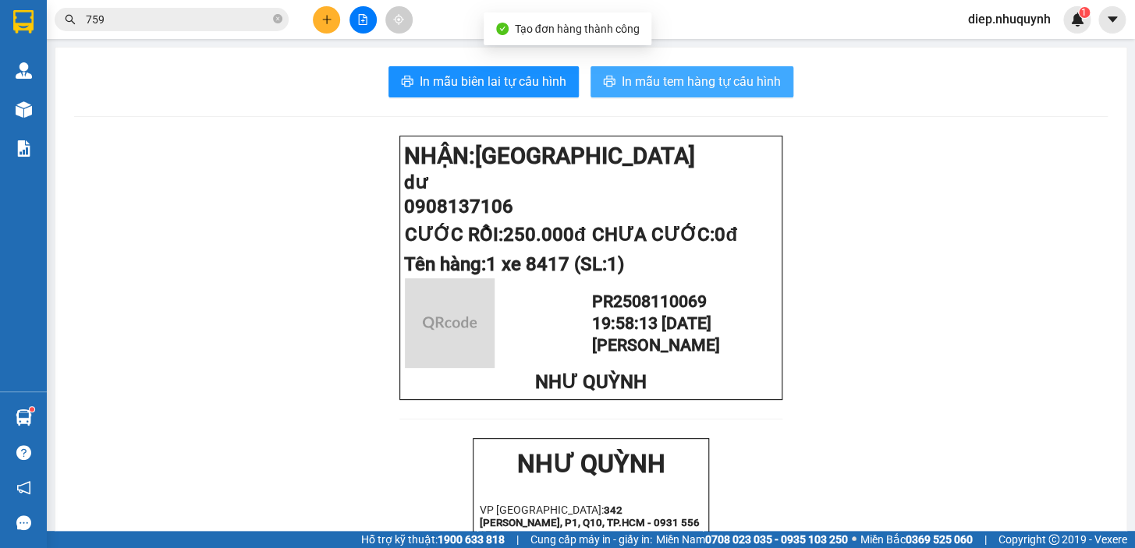
click at [682, 81] on span "In mẫu tem hàng tự cấu hình" at bounding box center [700, 81] width 159 height 19
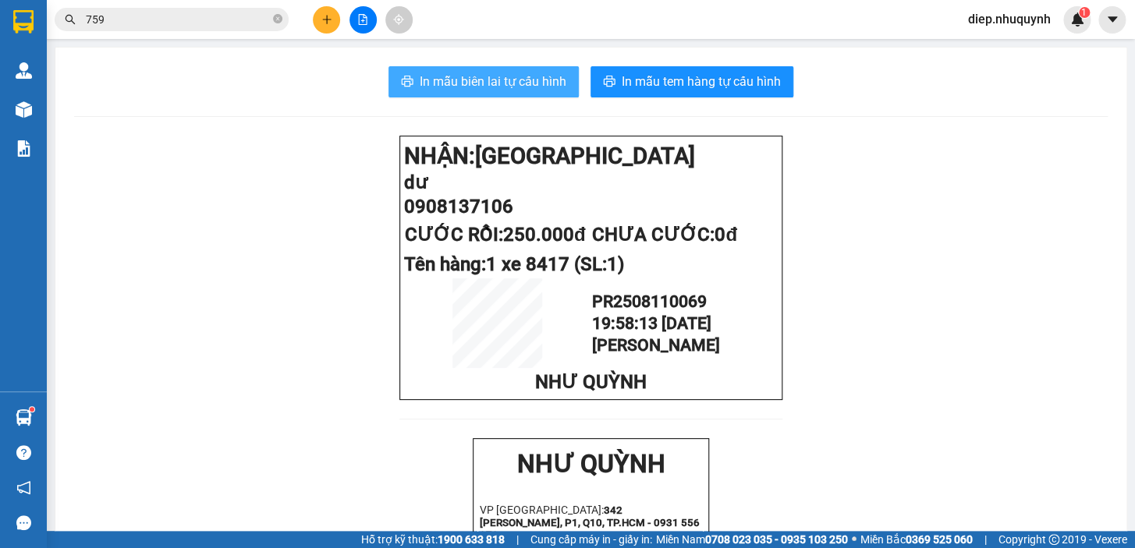
click at [491, 83] on span "In mẫu biên lai tự cấu hình" at bounding box center [493, 81] width 147 height 19
click at [321, 22] on icon "plus" at bounding box center [326, 19] width 11 height 11
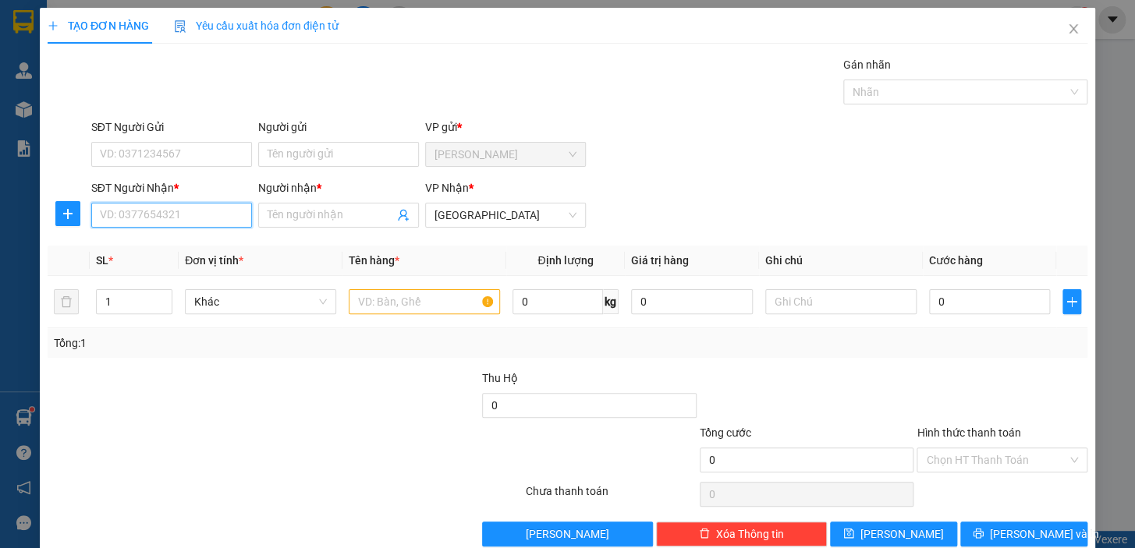
click at [164, 219] on input "SĐT Người Nhận *" at bounding box center [171, 215] width 161 height 25
type input "0937505123"
click at [216, 248] on div "0937505123 - hura lap" at bounding box center [170, 246] width 140 height 17
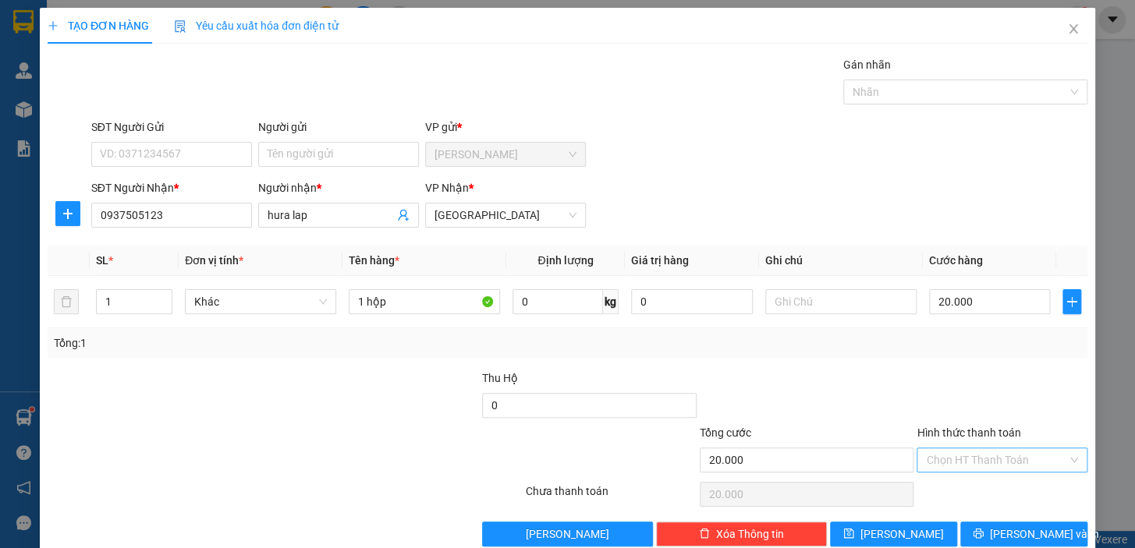
click at [975, 455] on input "Hình thức thanh toán" at bounding box center [996, 459] width 141 height 23
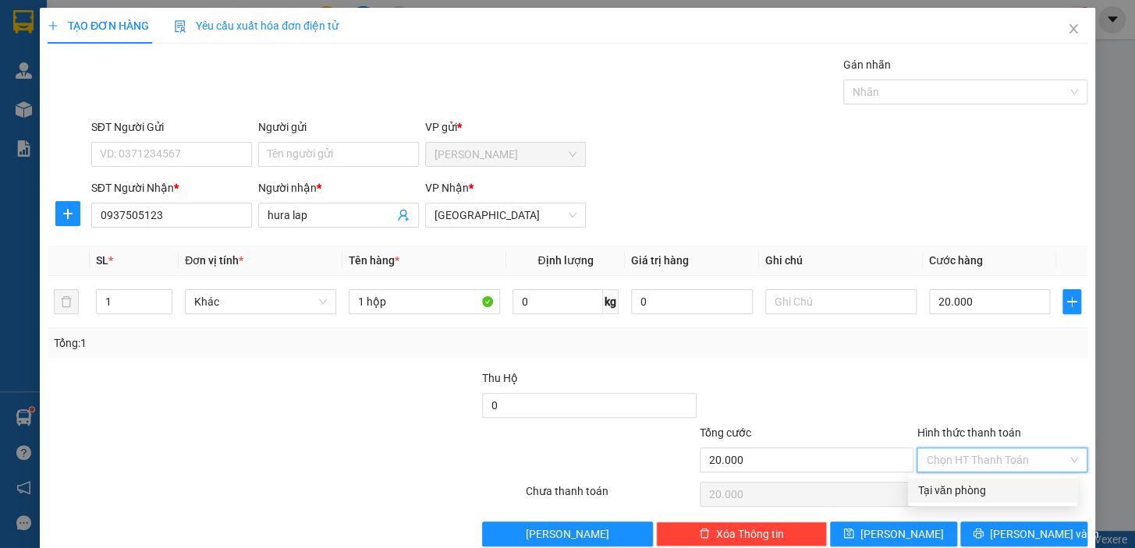
click at [980, 488] on div "Tại văn phòng" at bounding box center [992, 490] width 150 height 17
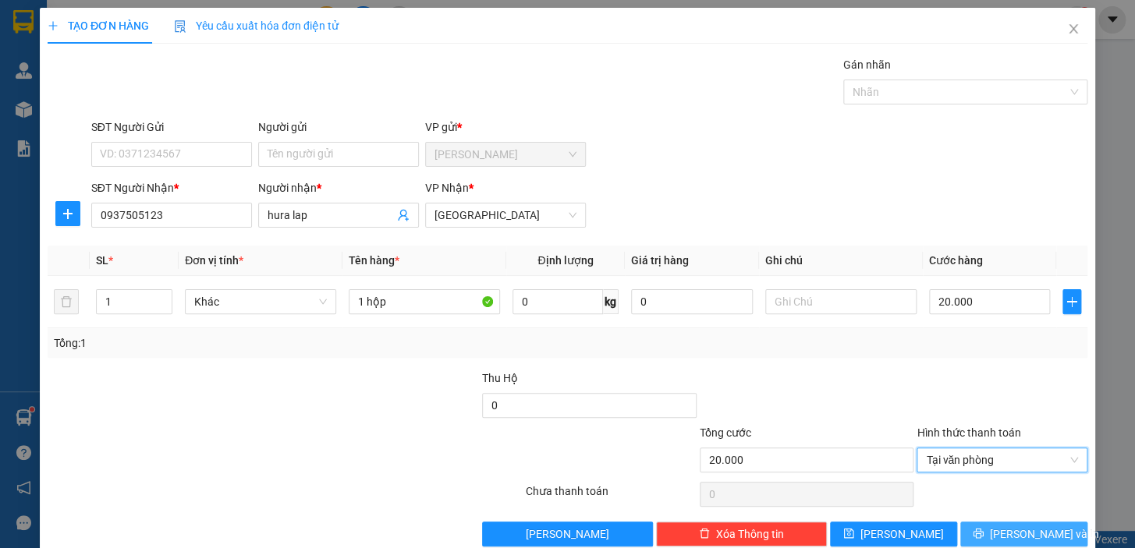
click at [1009, 526] on span "[PERSON_NAME] và In" at bounding box center [1044, 534] width 109 height 17
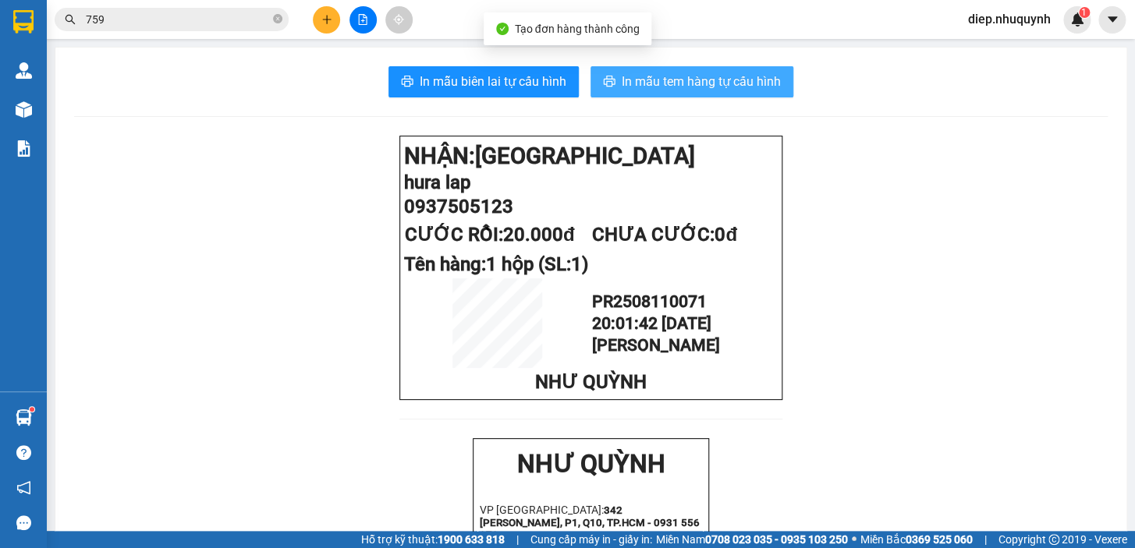
click at [645, 91] on span "In mẫu tem hàng tự cấu hình" at bounding box center [700, 81] width 159 height 19
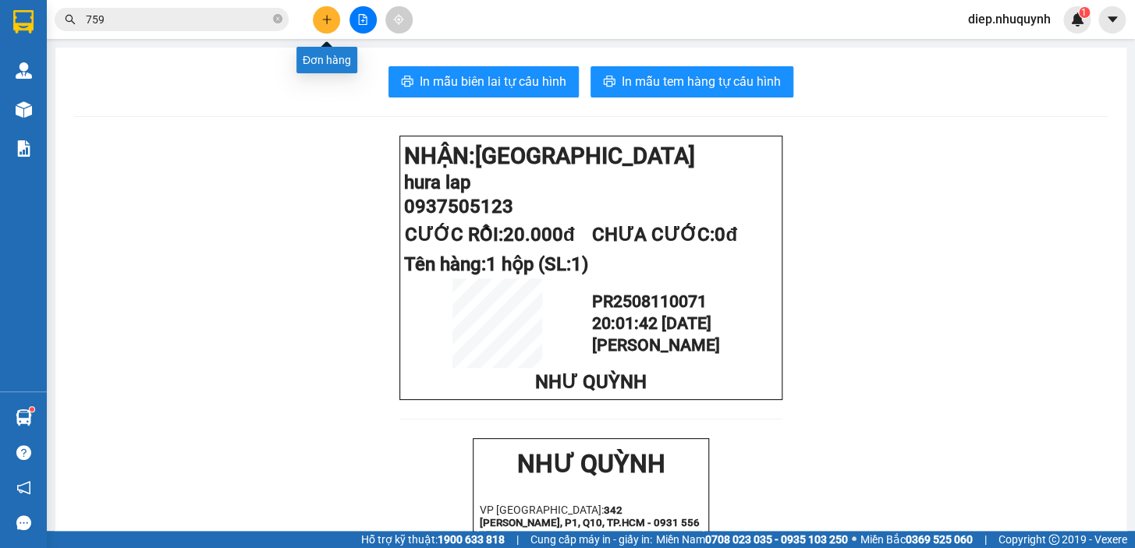
click at [326, 23] on icon "plus" at bounding box center [326, 19] width 1 height 9
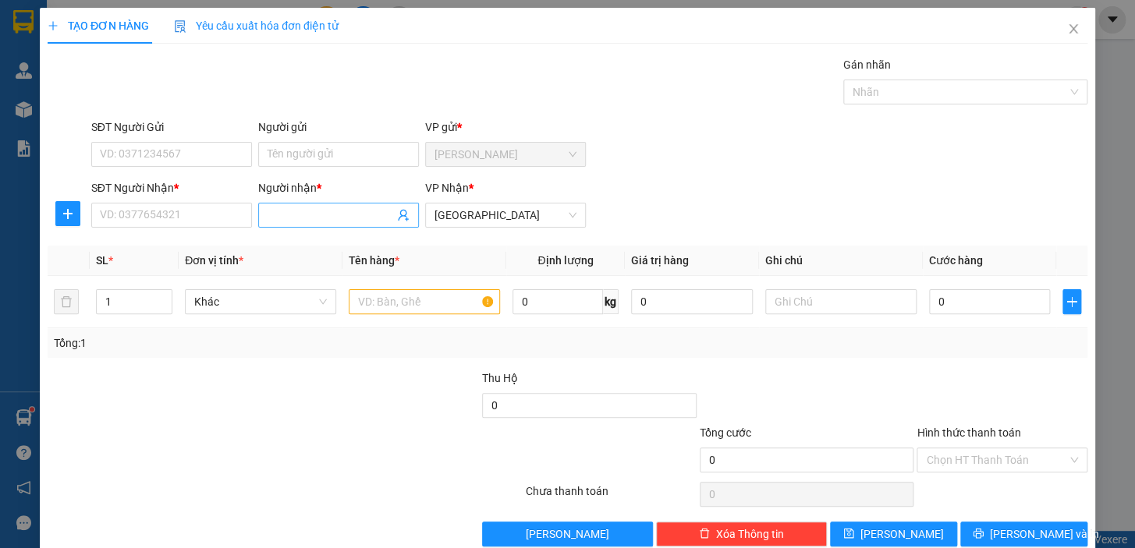
click at [303, 218] on input "Người nhận *" at bounding box center [330, 215] width 126 height 17
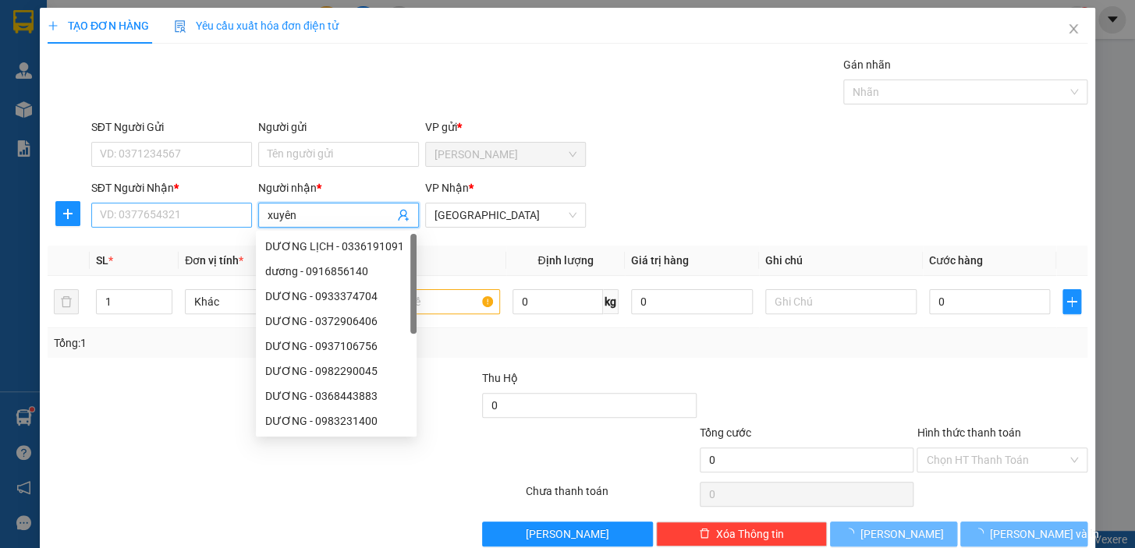
type input "xuyên"
click at [204, 218] on input "SĐT Người Nhận *" at bounding box center [171, 215] width 161 height 25
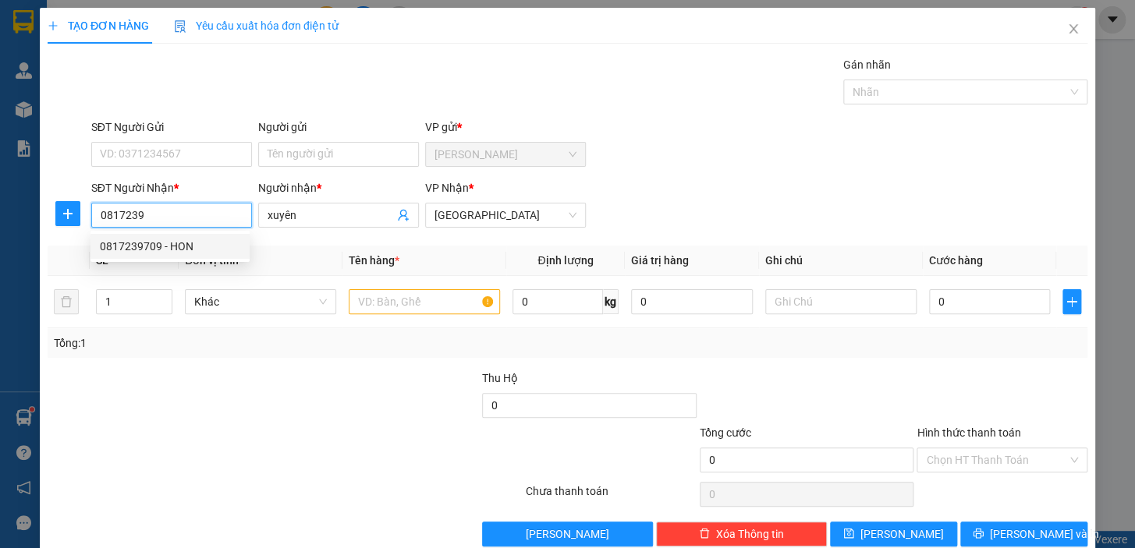
click at [191, 246] on div "0817239709 - HON" at bounding box center [170, 246] width 140 height 17
type input "0817239709"
type input "HON"
type input "40.000"
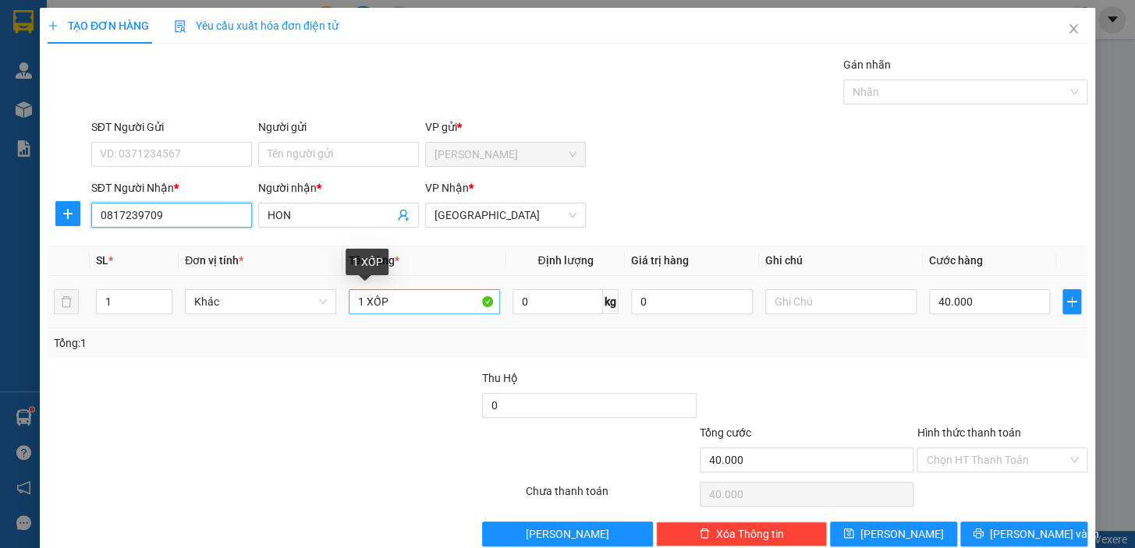
type input "0817239709"
drag, startPoint x: 362, startPoint y: 302, endPoint x: 395, endPoint y: 302, distance: 32.7
click at [397, 302] on input "1 XỐP" at bounding box center [424, 301] width 151 height 25
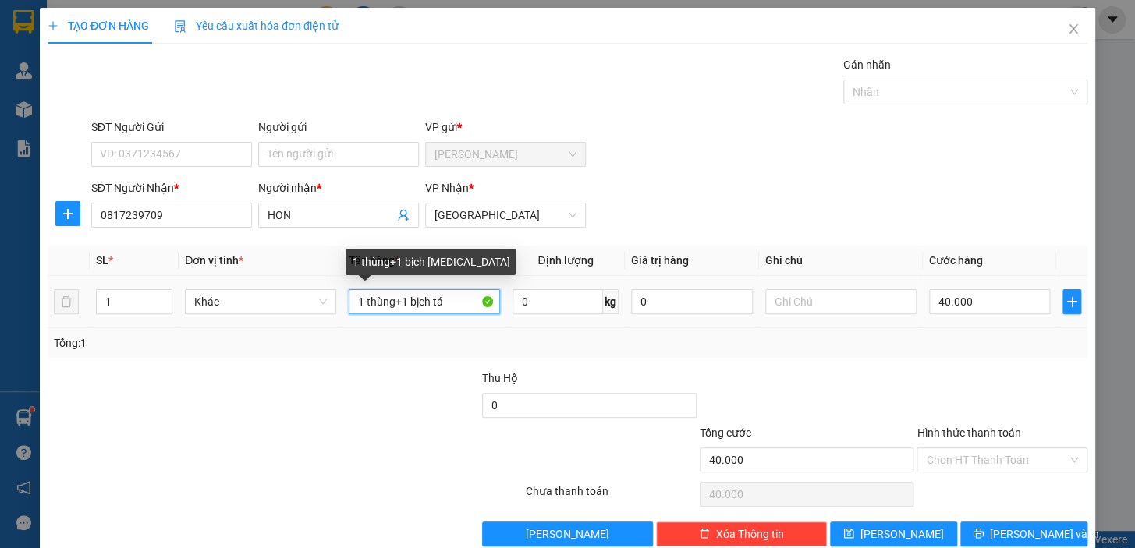
type input "1 thùng+1 bịch táo"
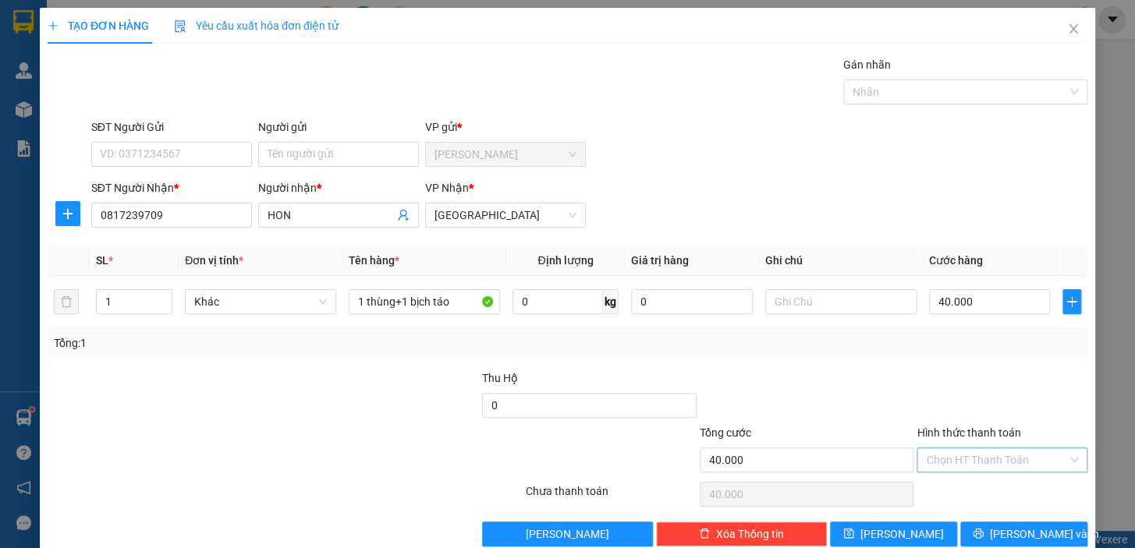
click at [990, 460] on input "Hình thức thanh toán" at bounding box center [996, 459] width 141 height 23
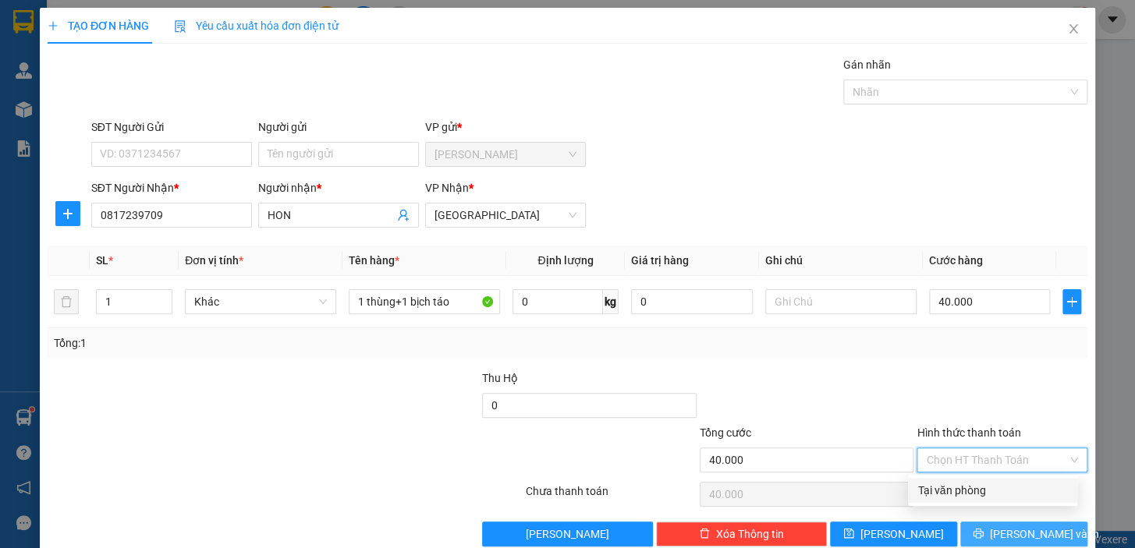
drag, startPoint x: 982, startPoint y: 493, endPoint x: 1005, endPoint y: 533, distance: 46.4
click at [982, 494] on div "Tại văn phòng" at bounding box center [992, 490] width 150 height 17
click at [1007, 536] on span "[PERSON_NAME] và In" at bounding box center [1044, 534] width 109 height 17
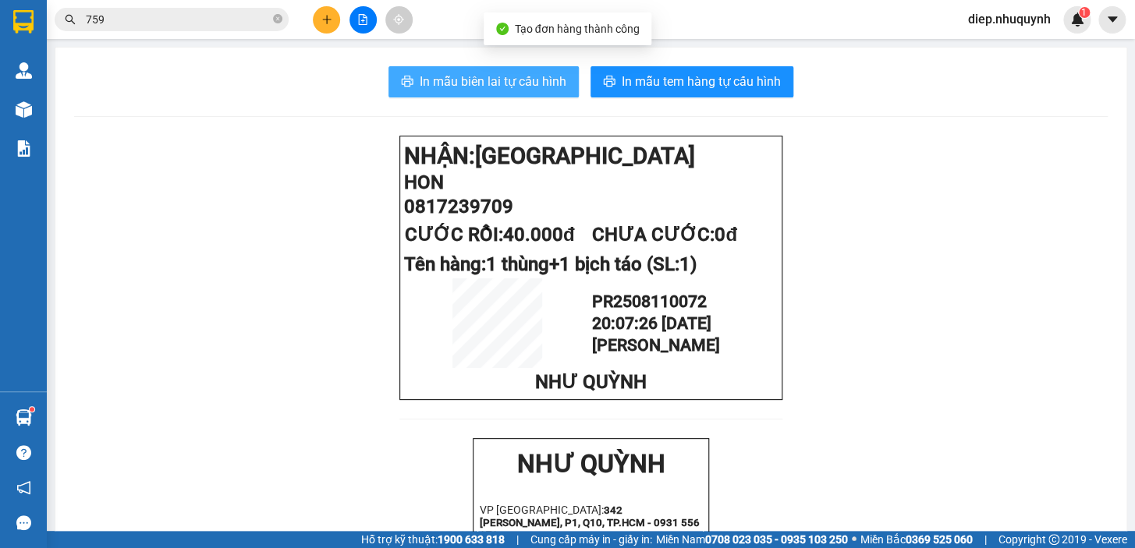
click at [507, 83] on span "In mẫu biên lai tự cấu hình" at bounding box center [493, 81] width 147 height 19
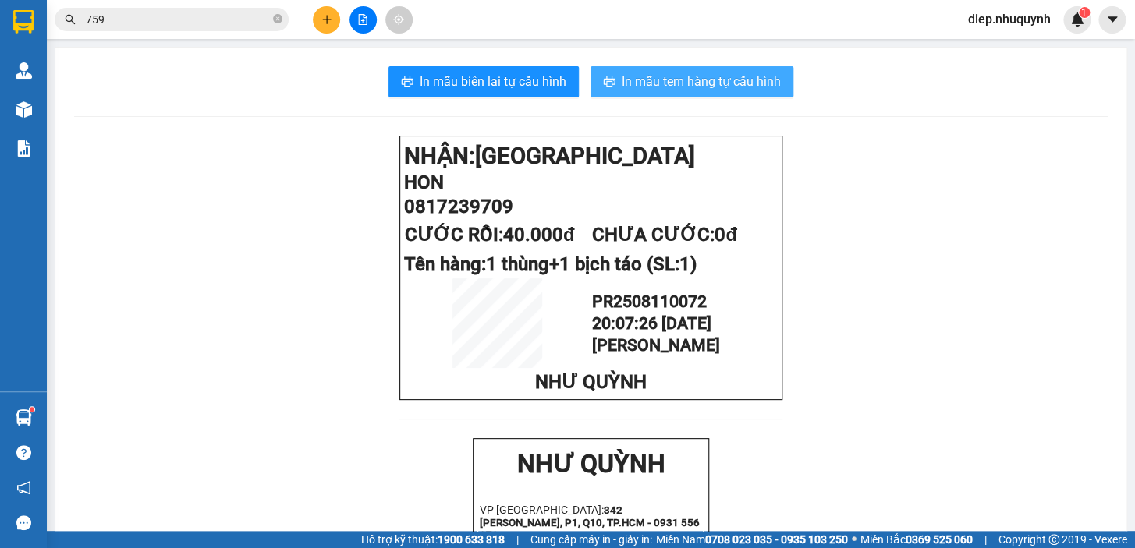
click at [688, 78] on span "In mẫu tem hàng tự cấu hình" at bounding box center [700, 81] width 159 height 19
click at [667, 85] on span "In mẫu tem hàng tự cấu hình" at bounding box center [700, 81] width 159 height 19
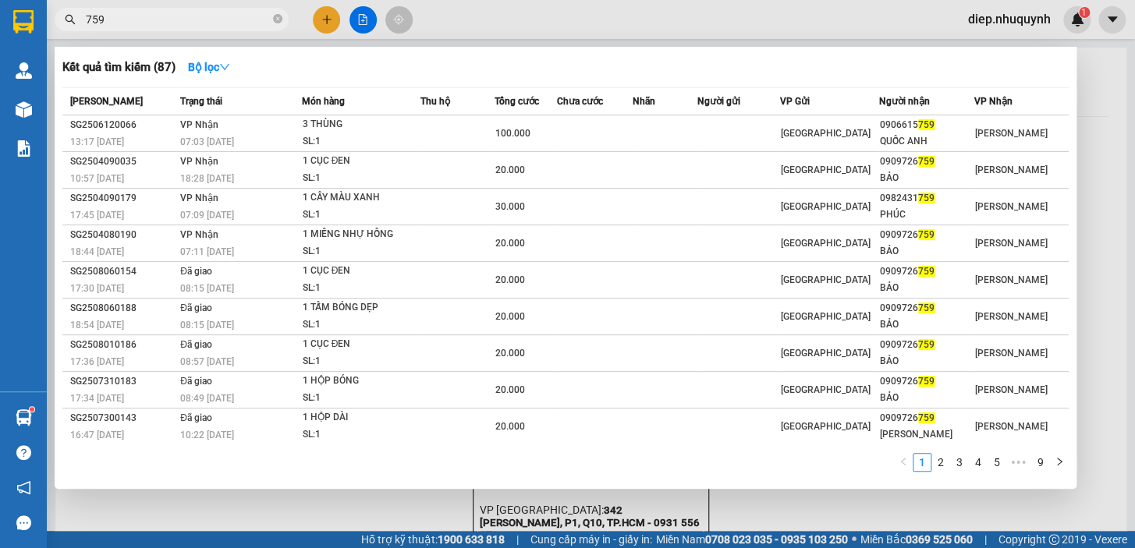
click at [106, 18] on input "759" at bounding box center [178, 19] width 184 height 17
drag, startPoint x: 106, startPoint y: 18, endPoint x: 85, endPoint y: 16, distance: 21.1
click at [86, 16] on input "759" at bounding box center [178, 19] width 184 height 17
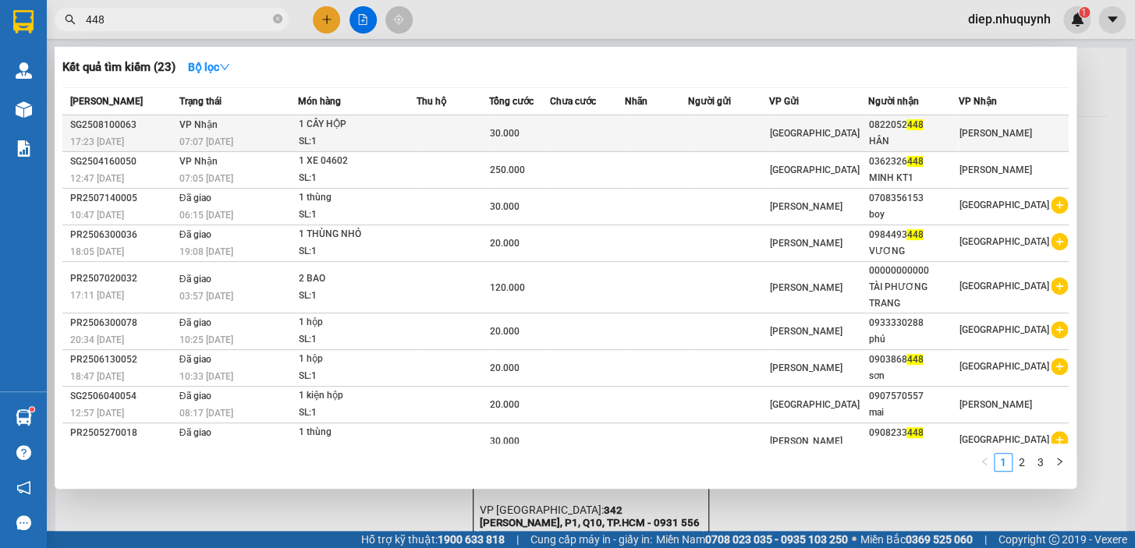
type input "448"
click at [366, 121] on div "1 CÂY HỘP" at bounding box center [357, 124] width 117 height 17
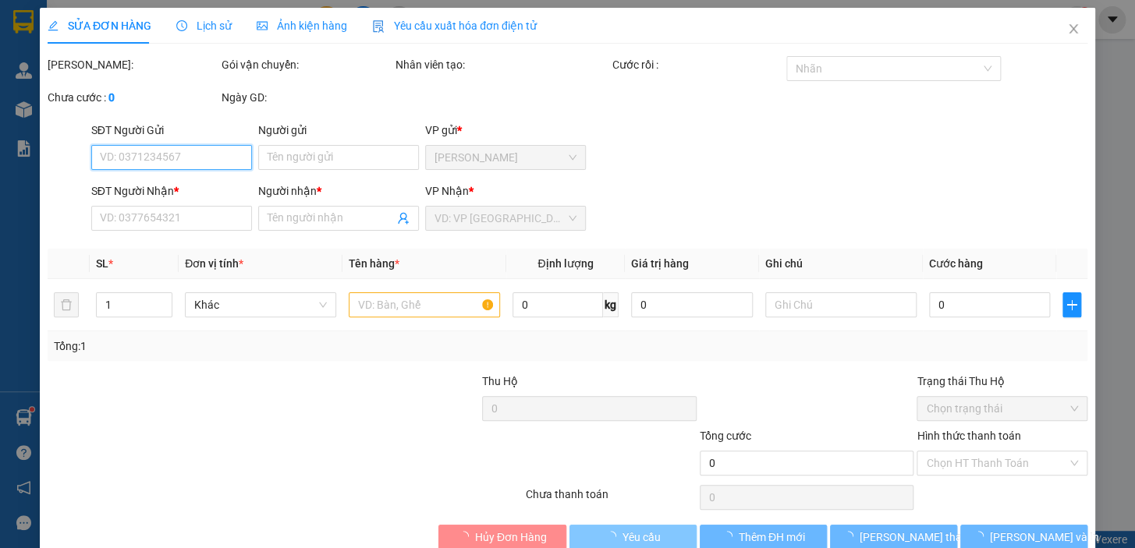
type input "0822052448"
type input "HÂN"
type input "30.000"
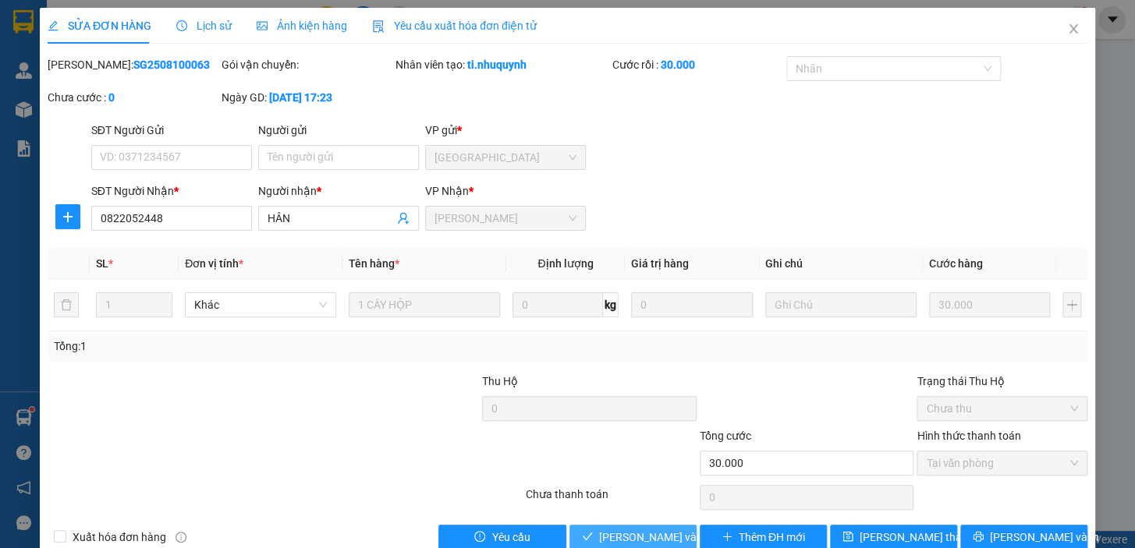
click at [629, 537] on span "[PERSON_NAME] và Giao hàng" at bounding box center [674, 537] width 150 height 17
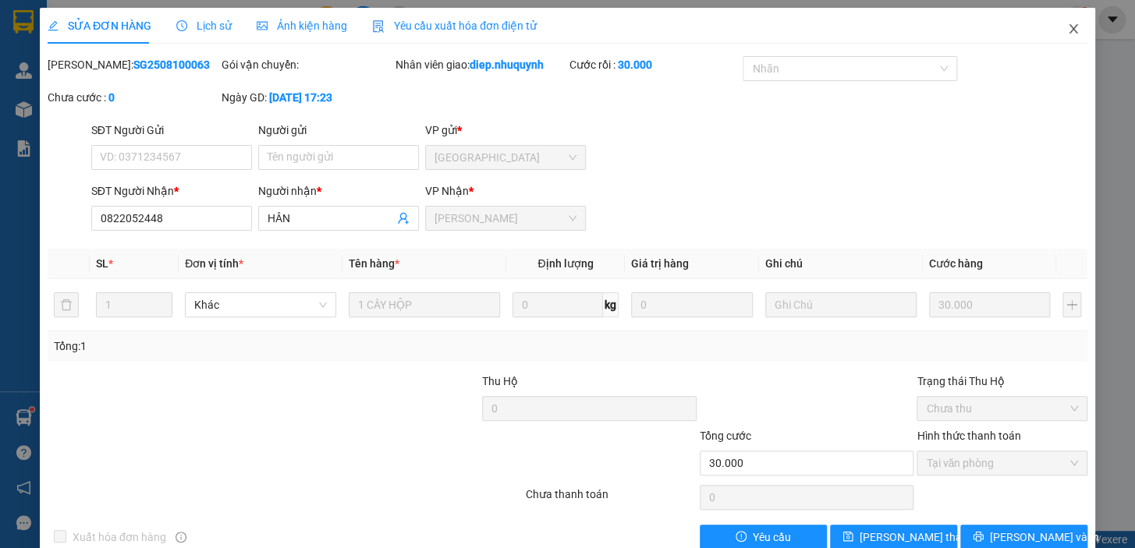
click at [1067, 30] on icon "close" at bounding box center [1073, 29] width 12 height 12
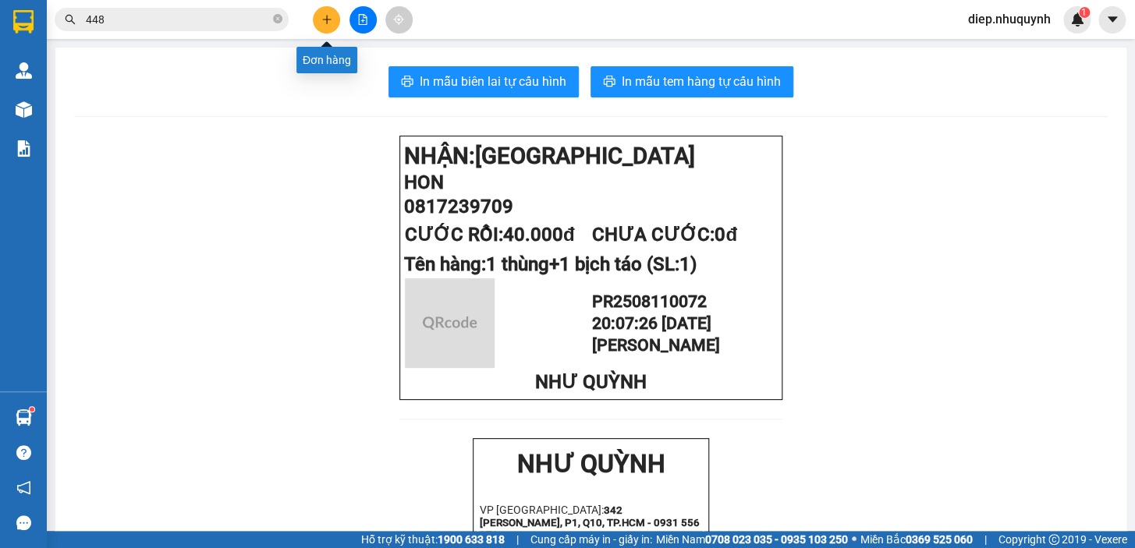
click at [322, 23] on icon "plus" at bounding box center [326, 19] width 11 height 11
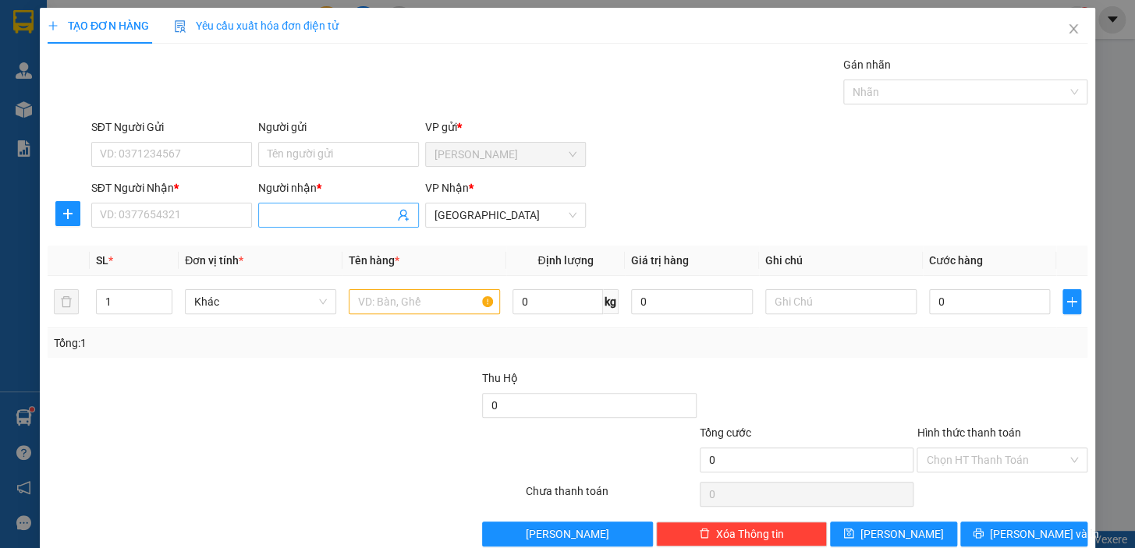
click at [327, 218] on input "Người nhận *" at bounding box center [330, 215] width 126 height 17
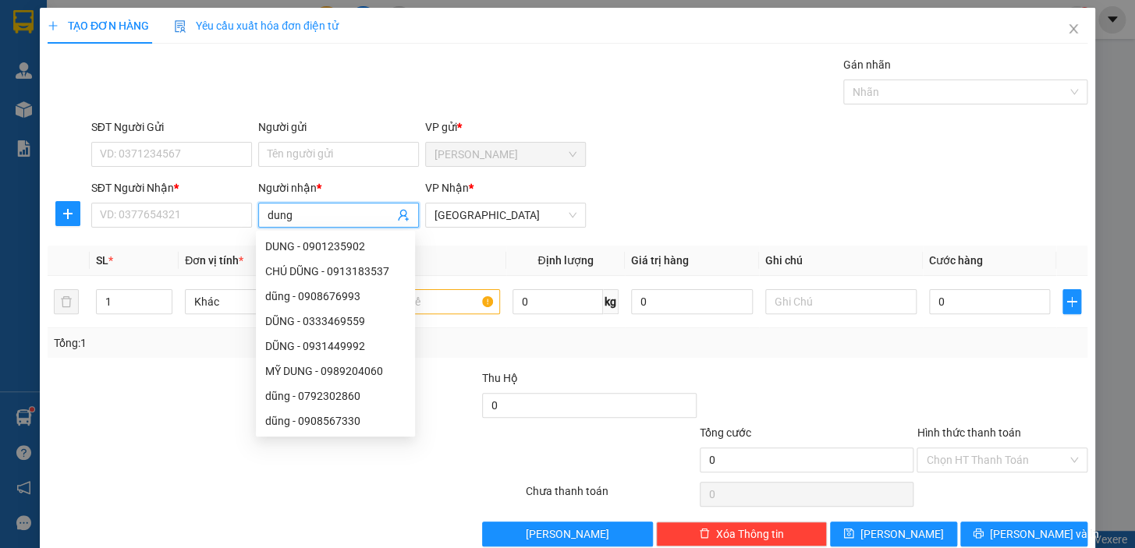
type input "dung"
click at [142, 228] on div "SĐT Người Nhận * VD: 0377654321" at bounding box center [171, 206] width 161 height 55
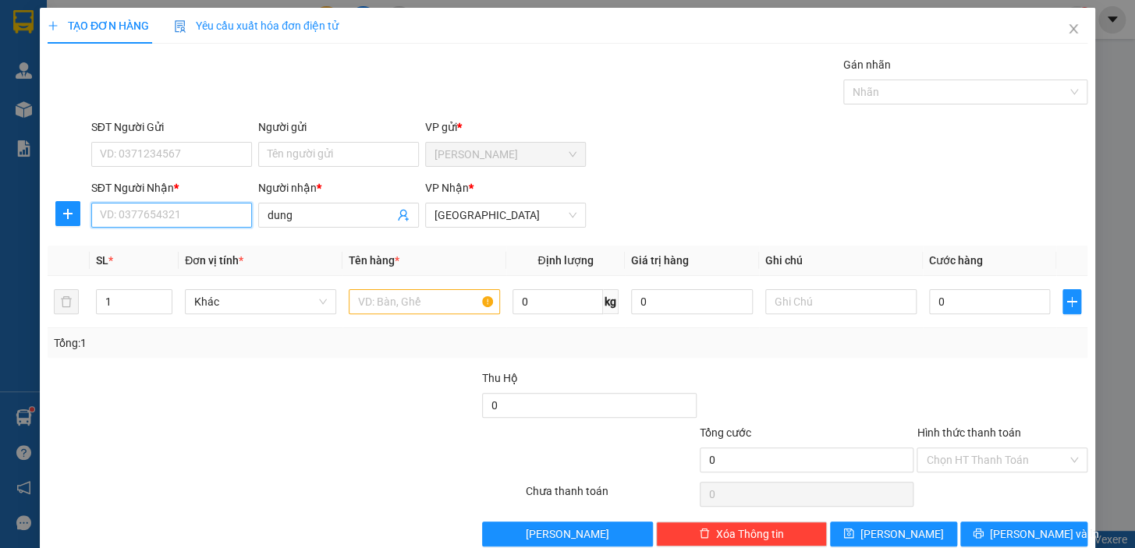
click at [147, 215] on input "SĐT Người Nhận *" at bounding box center [171, 215] width 161 height 25
type input "0917687177"
click at [374, 301] on input "text" at bounding box center [424, 301] width 151 height 25
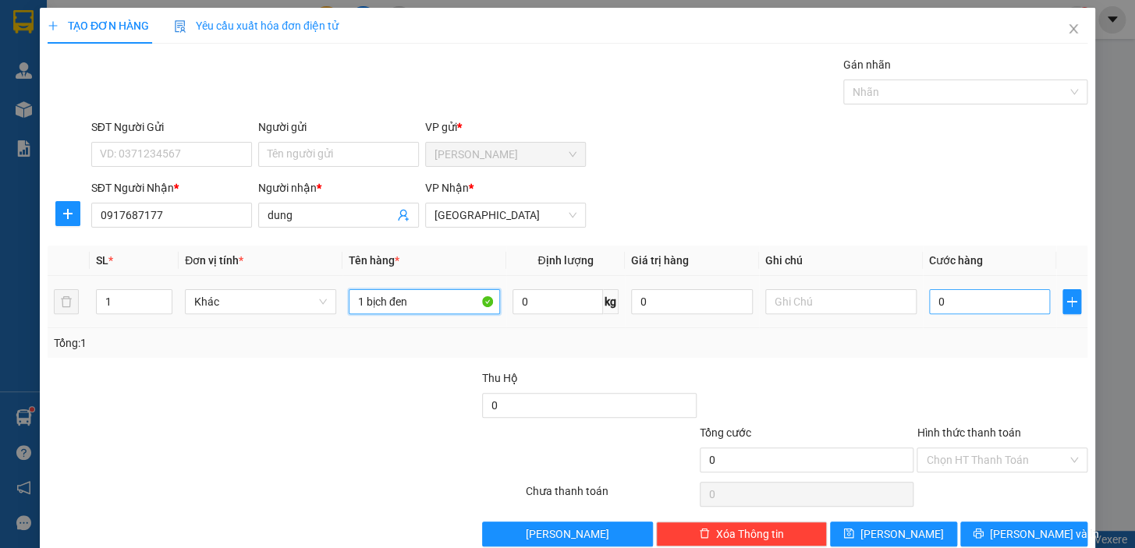
type input "1 bịch đen"
click at [990, 306] on input "0" at bounding box center [990, 301] width 122 height 25
type input "3"
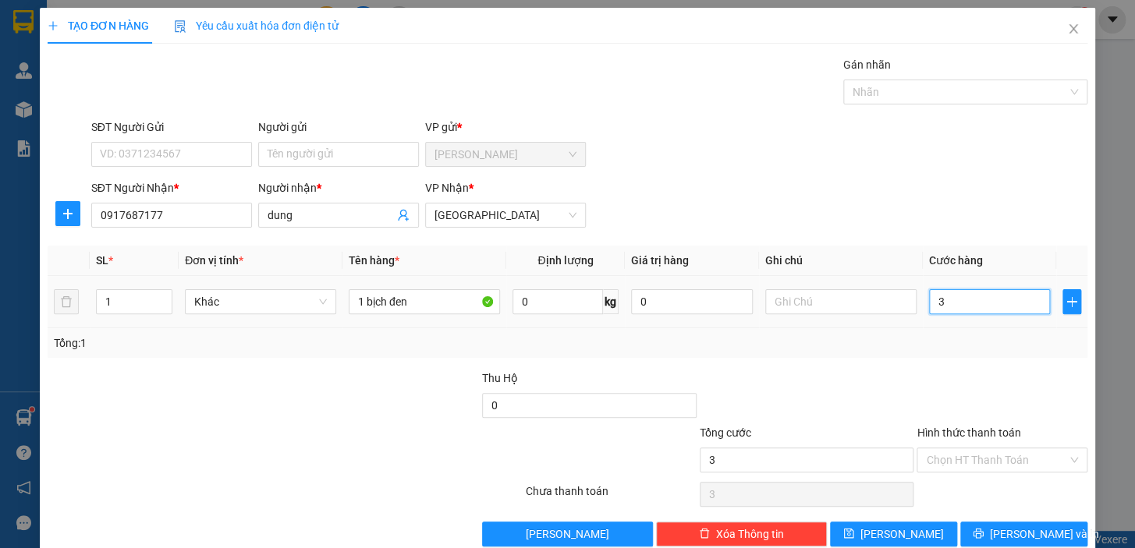
type input "30"
type input "30.000"
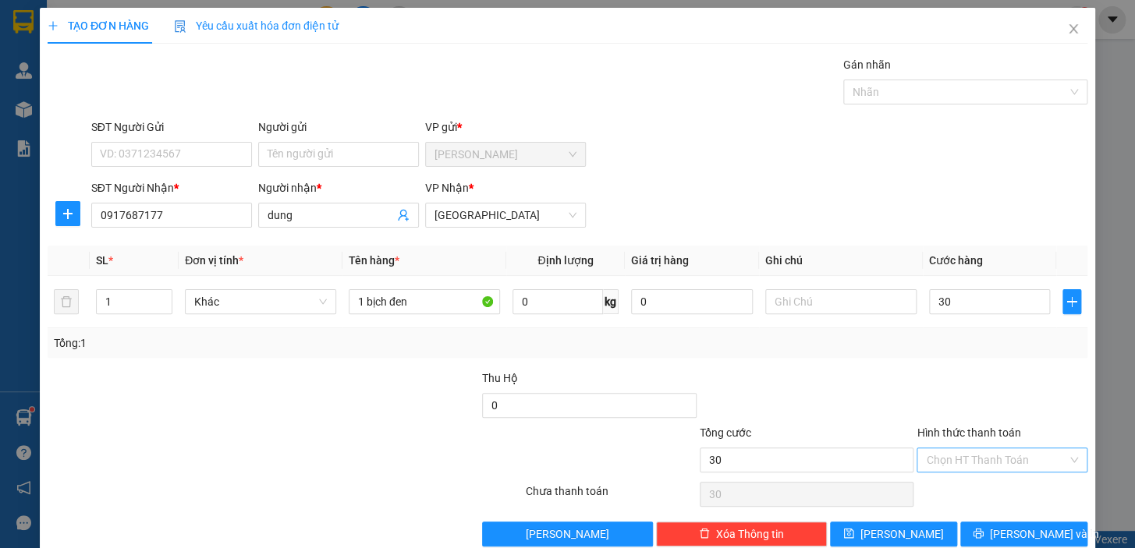
type input "30.000"
click at [951, 459] on input "Hình thức thanh toán" at bounding box center [996, 459] width 141 height 23
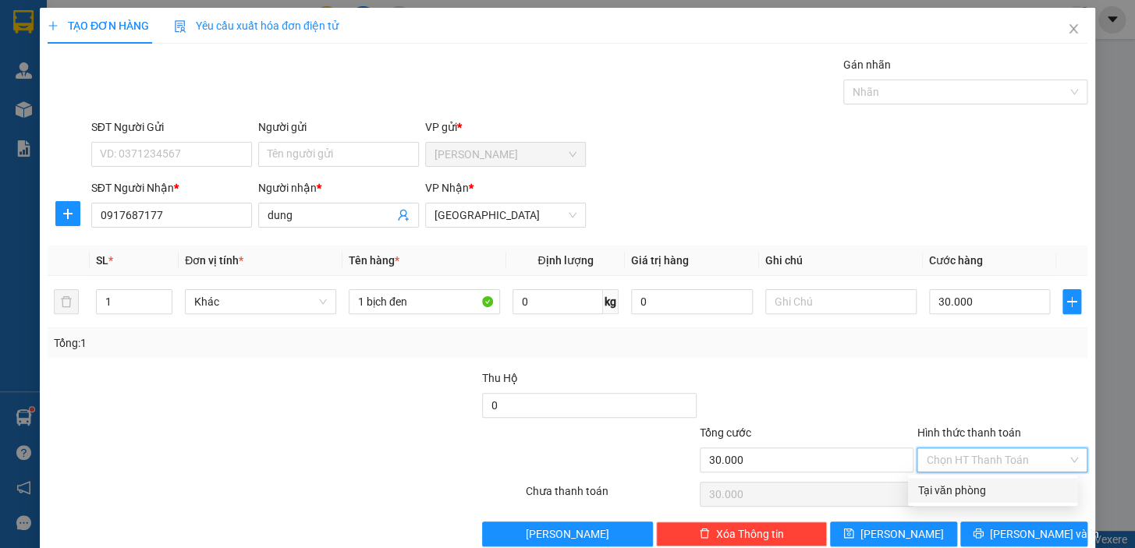
click at [976, 490] on div "Tại văn phòng" at bounding box center [992, 490] width 150 height 17
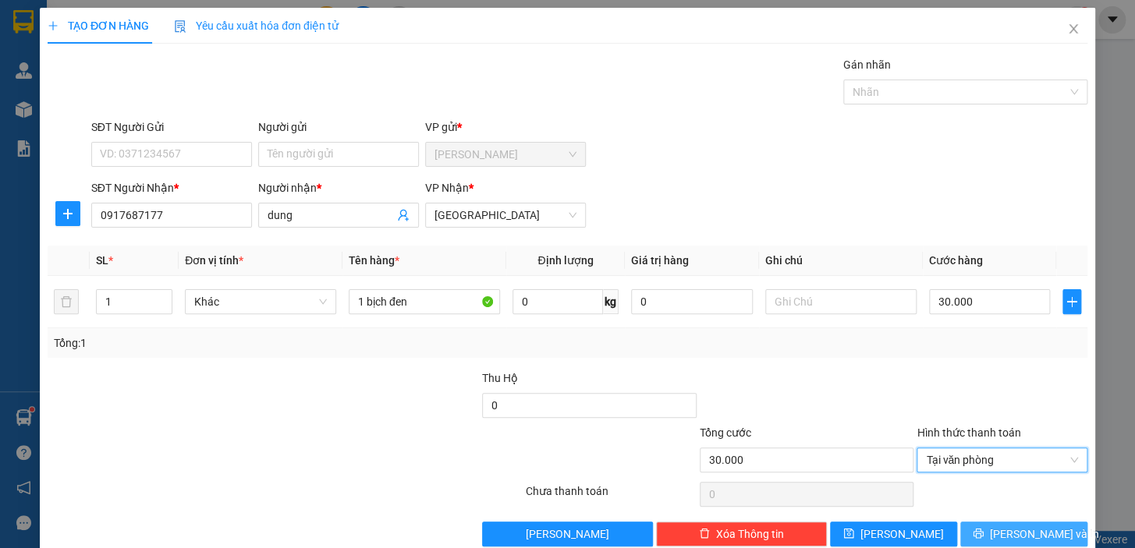
drag, startPoint x: 1008, startPoint y: 533, endPoint x: 927, endPoint y: 508, distance: 84.6
click at [1005, 533] on span "[PERSON_NAME] và In" at bounding box center [1044, 534] width 109 height 17
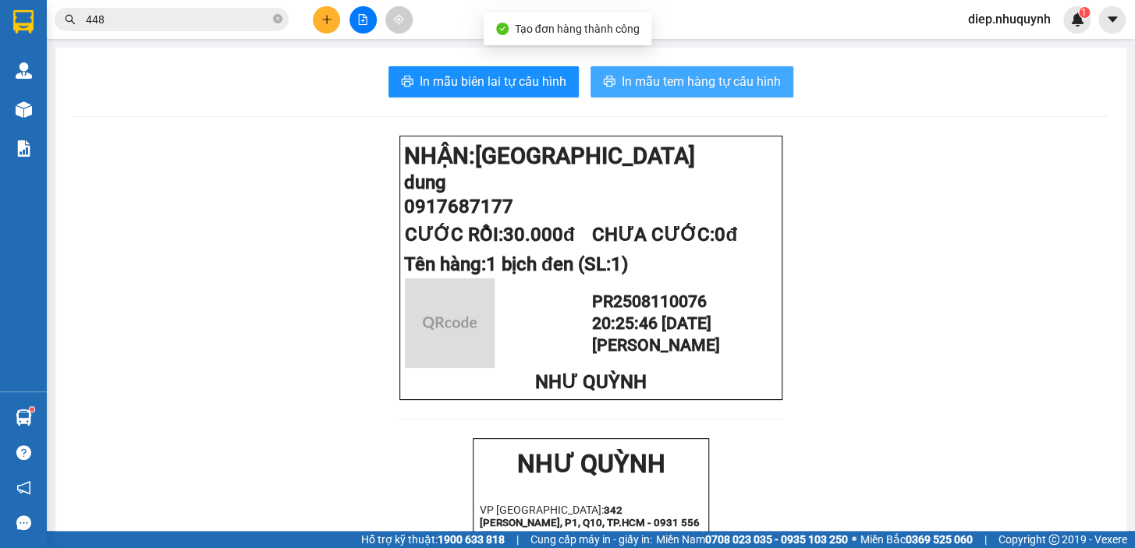
click at [675, 87] on span "In mẫu tem hàng tự cấu hình" at bounding box center [700, 81] width 159 height 19
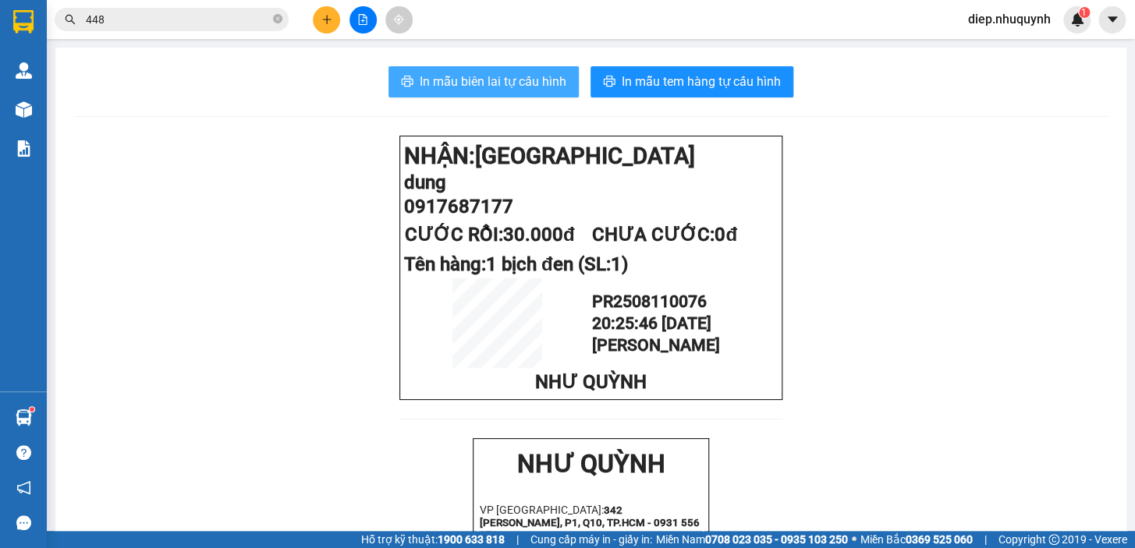
click at [494, 76] on span "In mẫu biên lai tự cấu hình" at bounding box center [493, 81] width 147 height 19
click at [336, 15] on button at bounding box center [326, 19] width 27 height 27
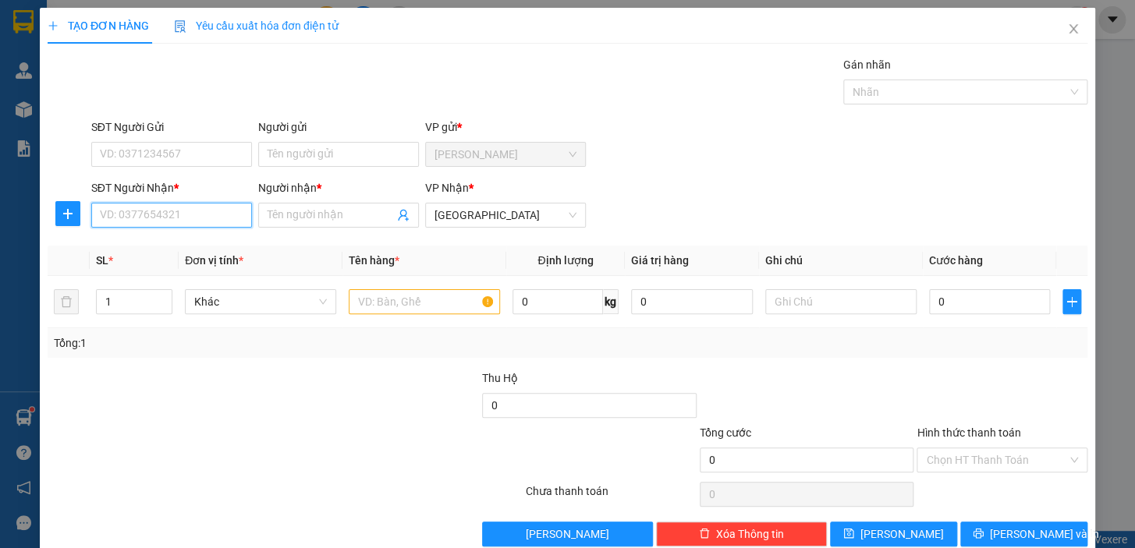
click at [200, 220] on input "SĐT Người Nhận *" at bounding box center [171, 215] width 161 height 25
type input "0946870500"
click at [211, 239] on div "0946870500 - sơn" at bounding box center [170, 246] width 140 height 17
type input "sơn"
type input "20.000"
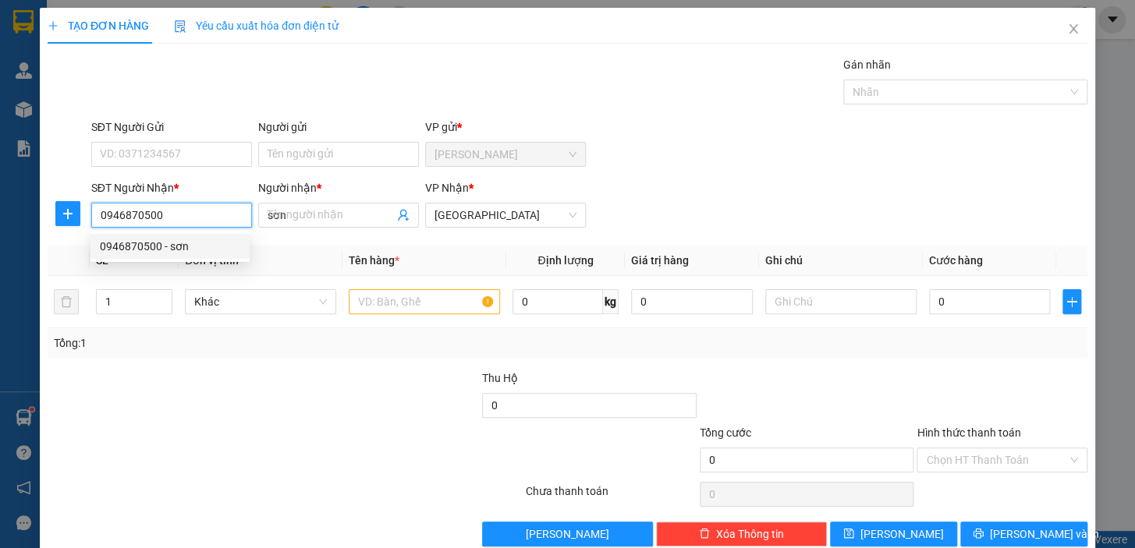
type input "20.000"
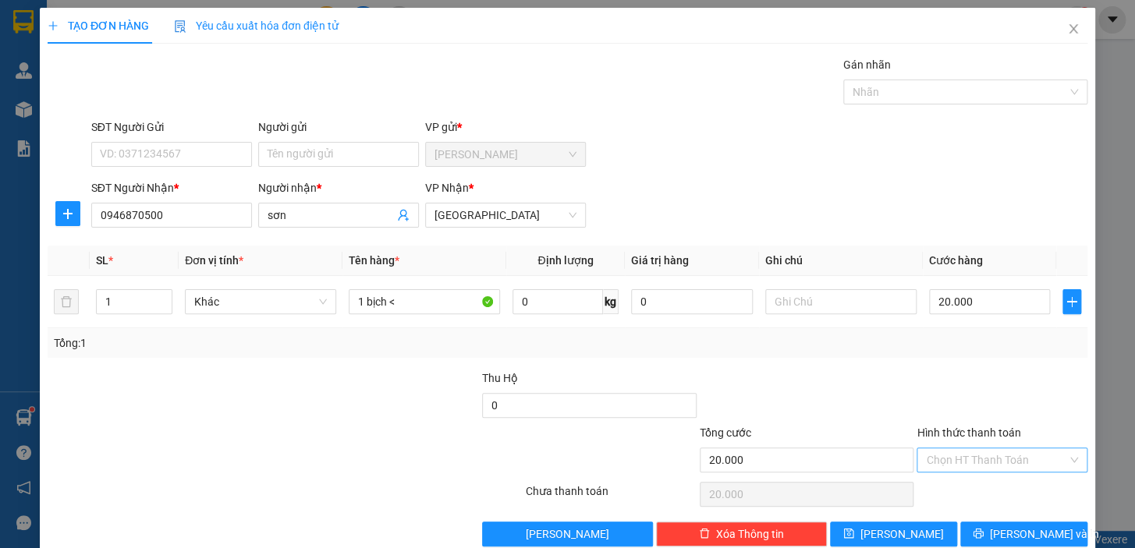
click at [973, 462] on input "Hình thức thanh toán" at bounding box center [996, 459] width 141 height 23
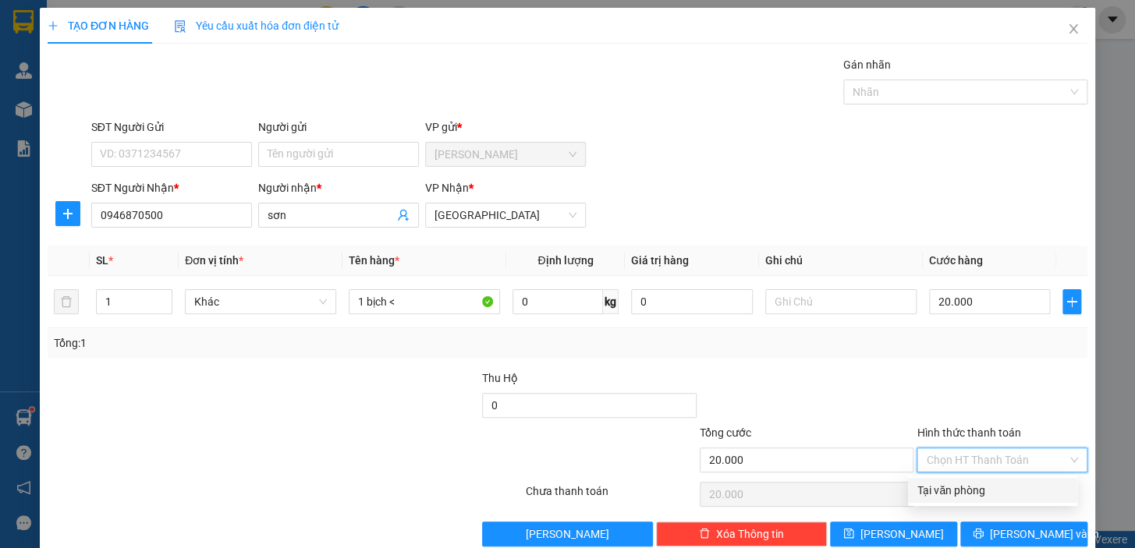
click at [977, 483] on div "Tại văn phòng" at bounding box center [992, 490] width 150 height 17
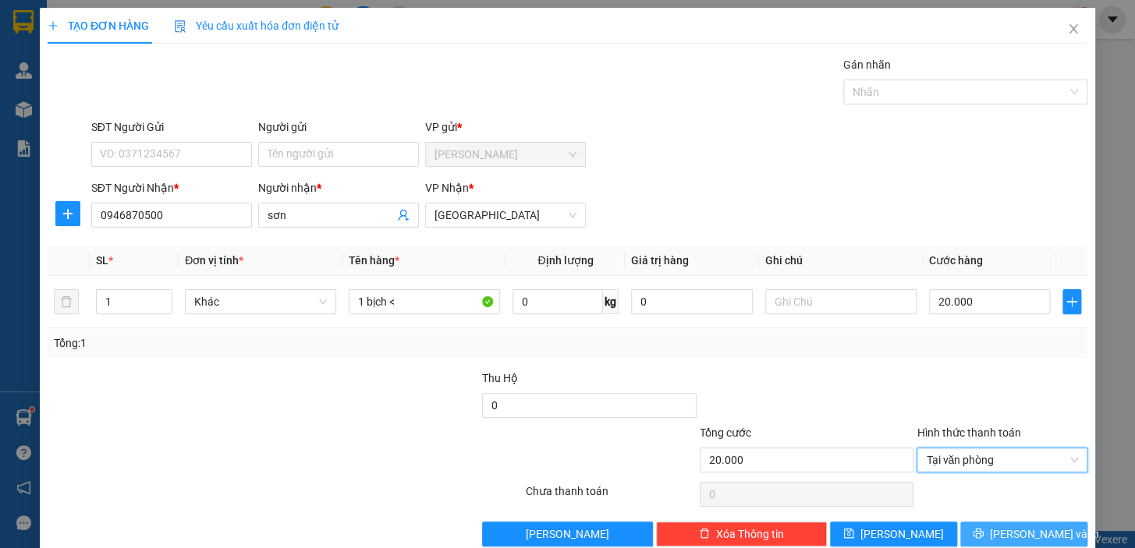
click at [1011, 527] on span "[PERSON_NAME] và In" at bounding box center [1044, 534] width 109 height 17
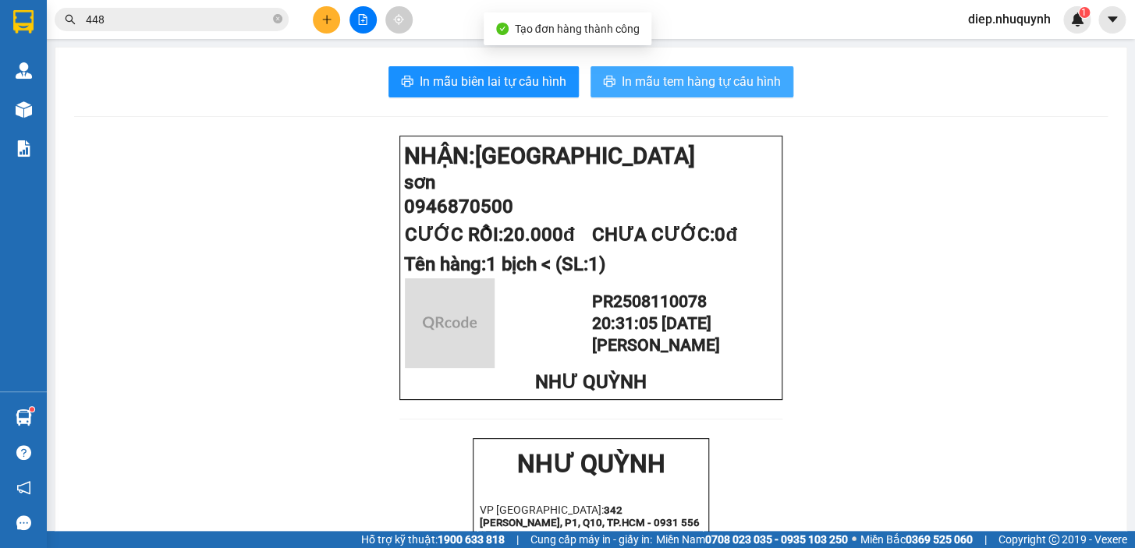
click at [678, 87] on span "In mẫu tem hàng tự cấu hình" at bounding box center [700, 81] width 159 height 19
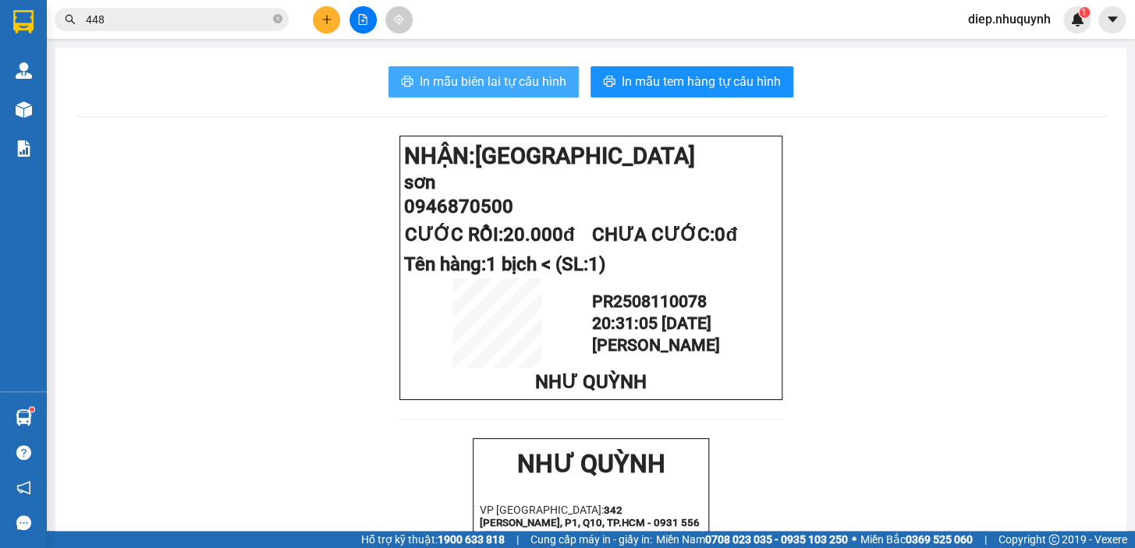
click at [534, 84] on span "In mẫu biên lai tự cấu hình" at bounding box center [493, 81] width 147 height 19
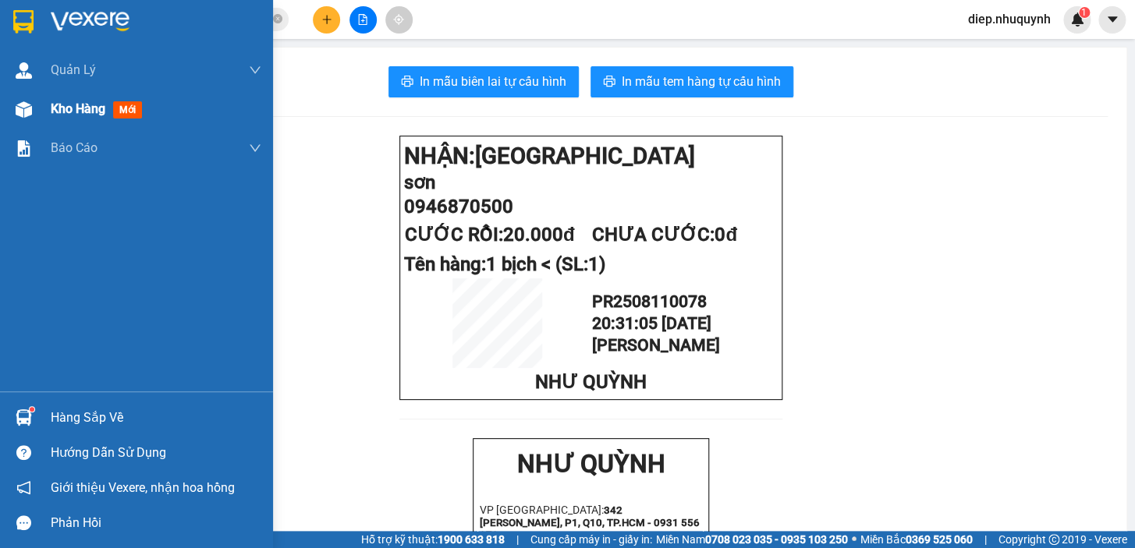
click at [103, 104] on span "Kho hàng" at bounding box center [78, 108] width 55 height 15
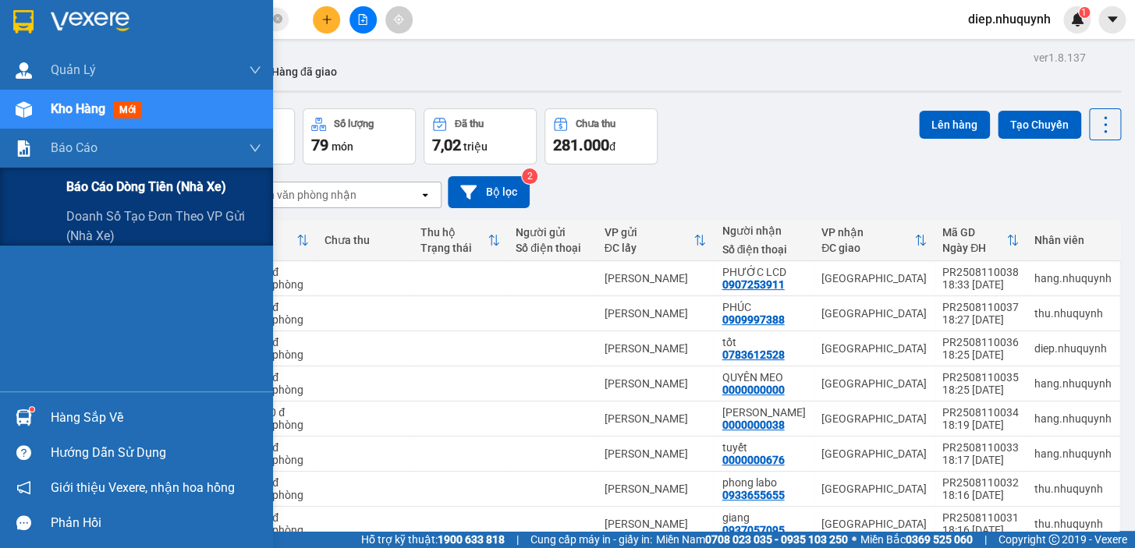
click at [150, 187] on span "Báo cáo dòng tiền (nhà xe)" at bounding box center [146, 186] width 160 height 19
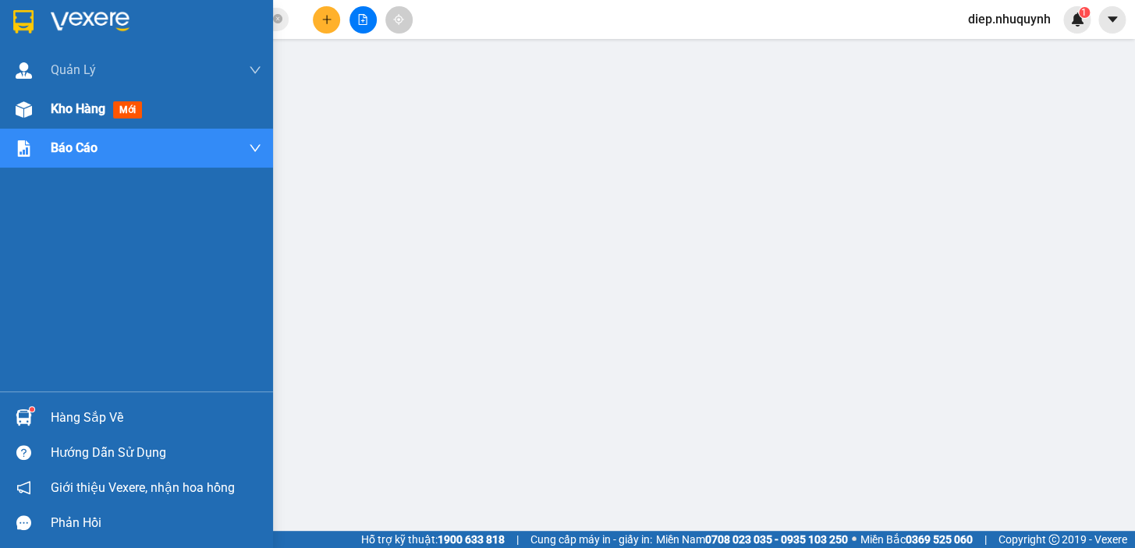
click at [78, 112] on span "Kho hàng" at bounding box center [78, 108] width 55 height 15
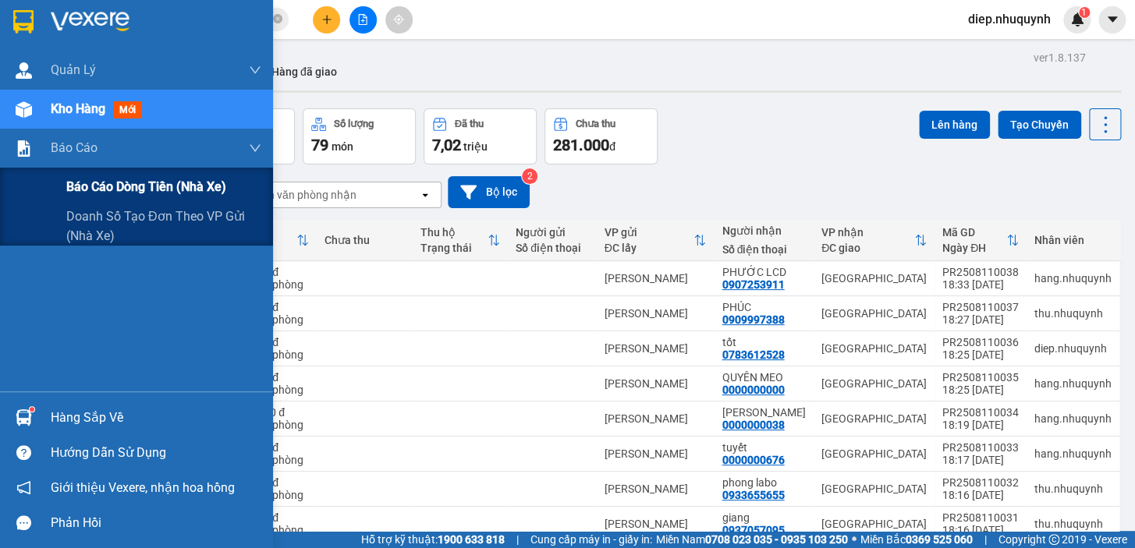
click at [119, 188] on span "Báo cáo dòng tiền (nhà xe)" at bounding box center [146, 186] width 160 height 19
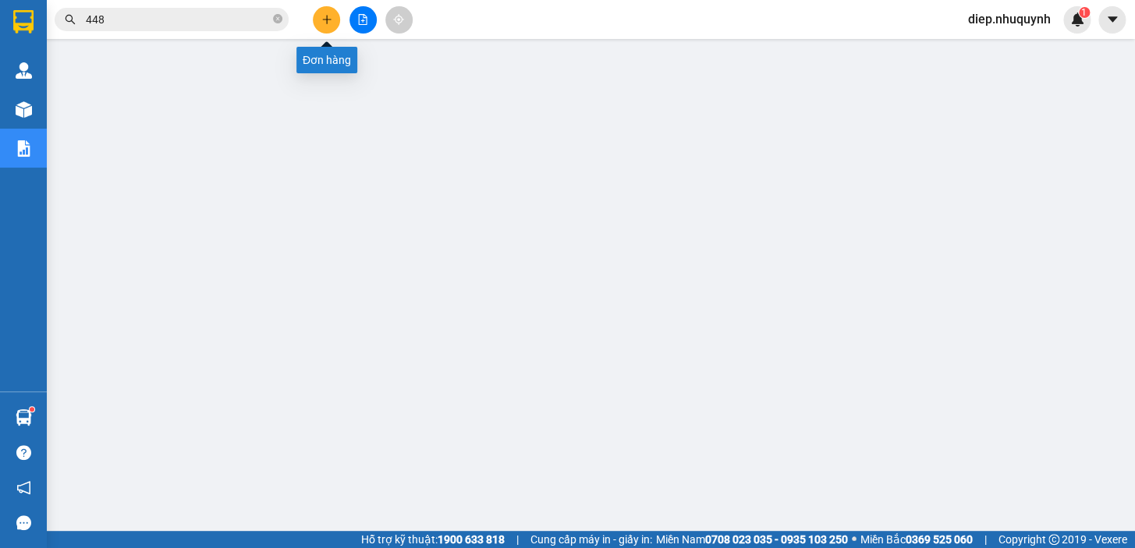
click at [326, 26] on button at bounding box center [326, 19] width 27 height 27
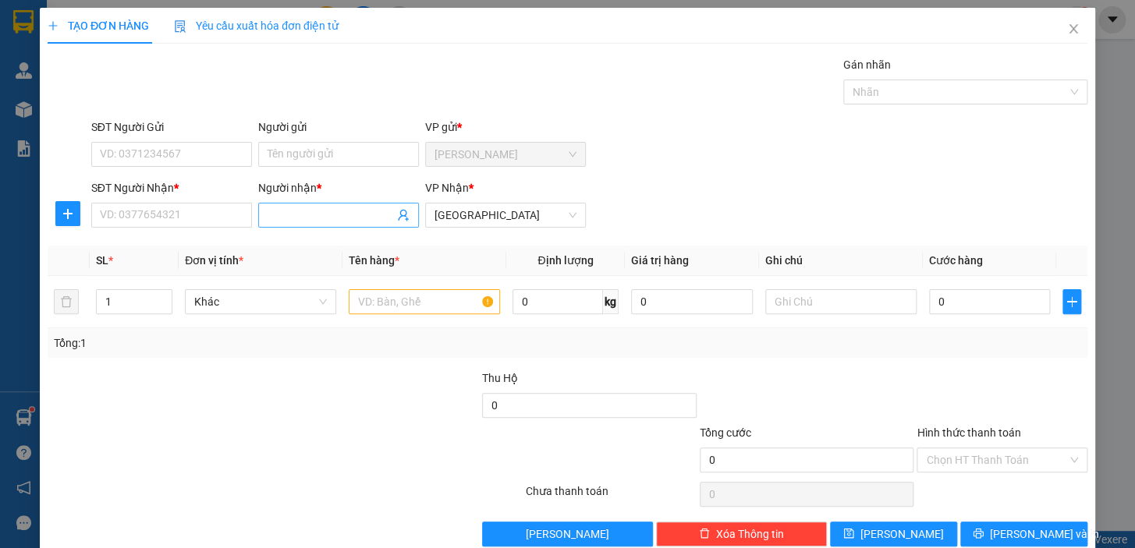
click at [326, 211] on input "Người nhận *" at bounding box center [330, 215] width 126 height 17
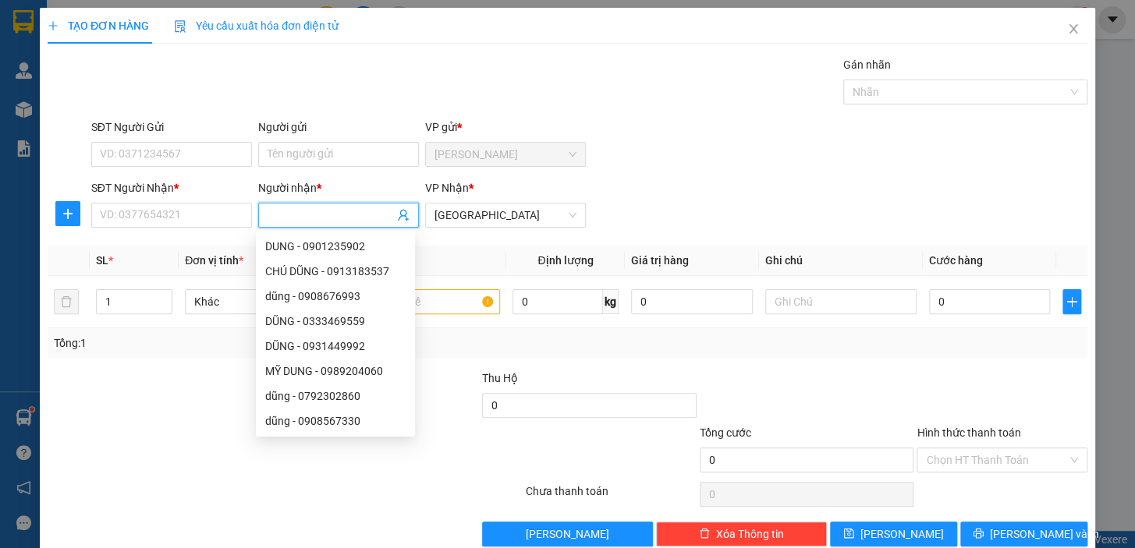
click at [319, 211] on input "Người nhận *" at bounding box center [330, 215] width 126 height 17
type input "hà"
click at [190, 215] on input "SĐT Người Nhận *" at bounding box center [171, 215] width 161 height 25
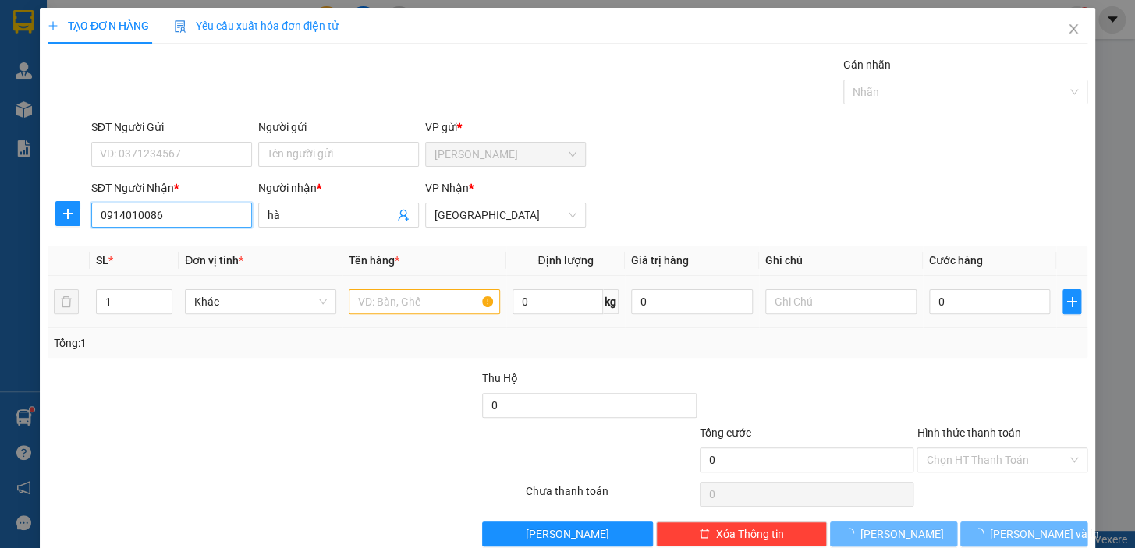
type input "0914010086"
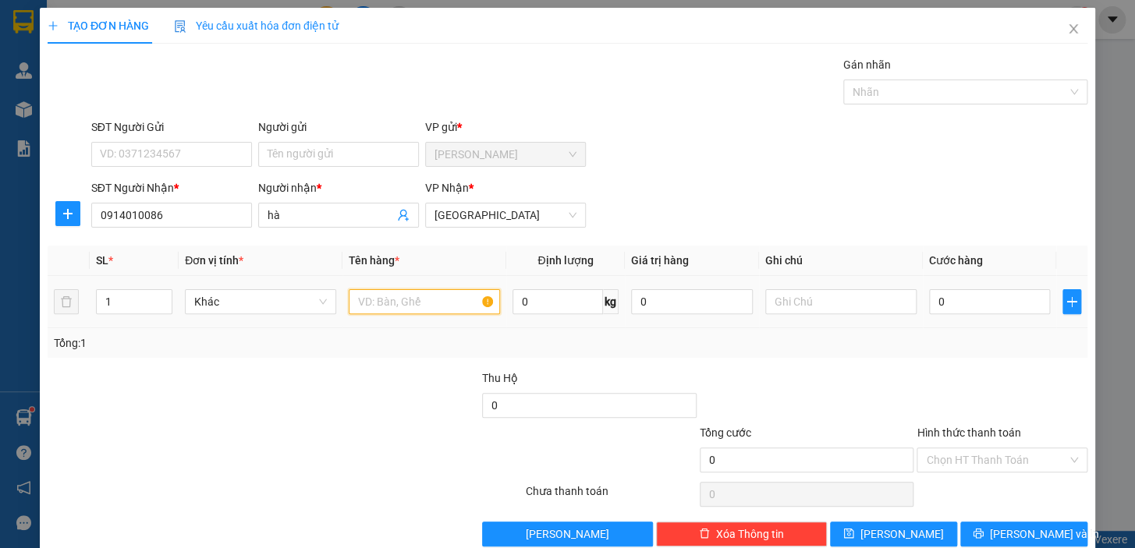
click at [416, 307] on input "text" at bounding box center [424, 301] width 151 height 25
type input "2 bao"
click at [954, 300] on input "0" at bounding box center [990, 301] width 122 height 25
type input "1"
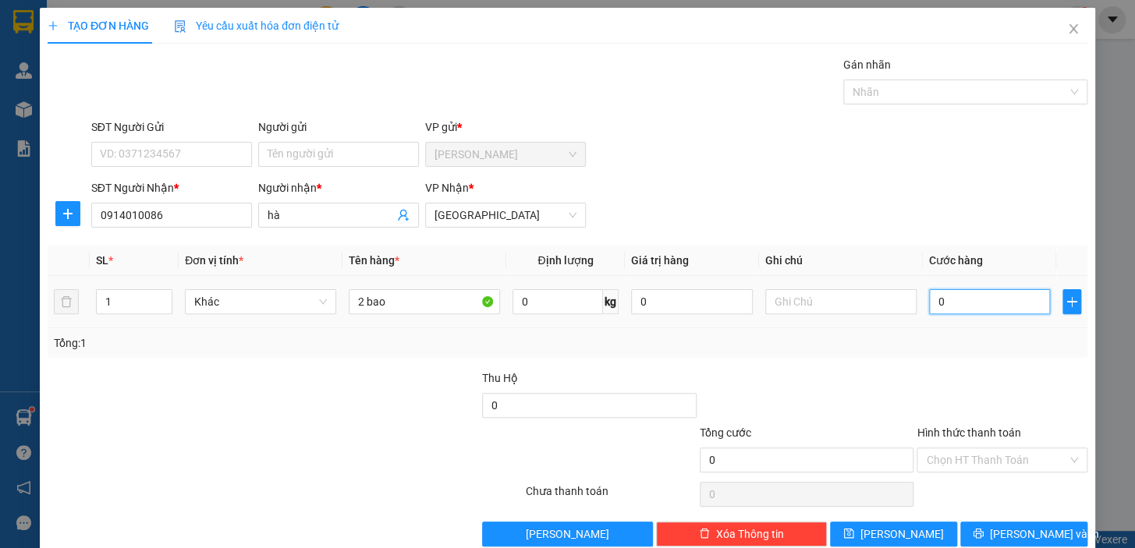
type input "1"
type input "15"
type input "150"
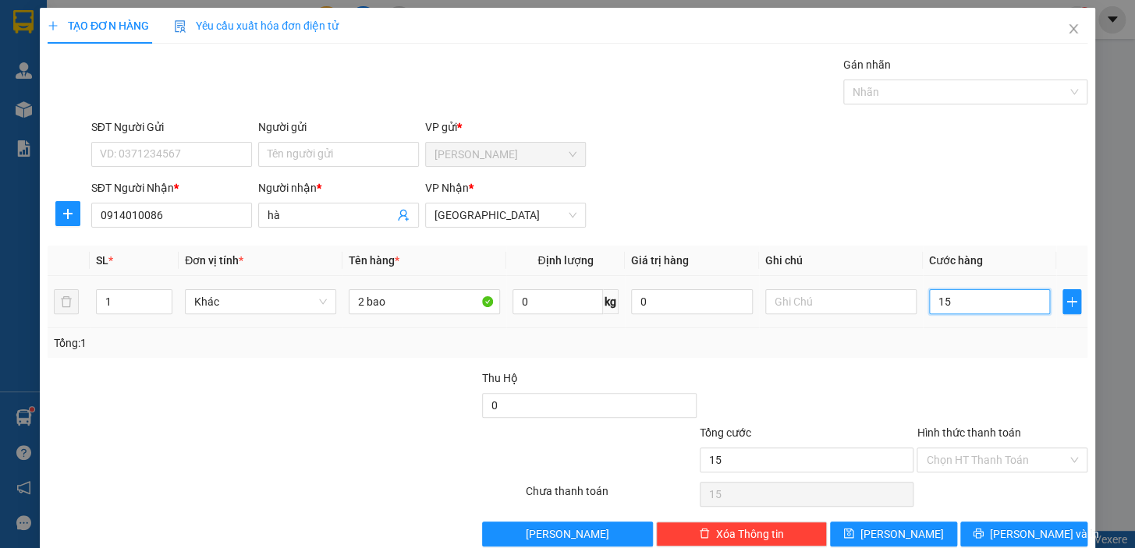
type input "150"
type input "150.000"
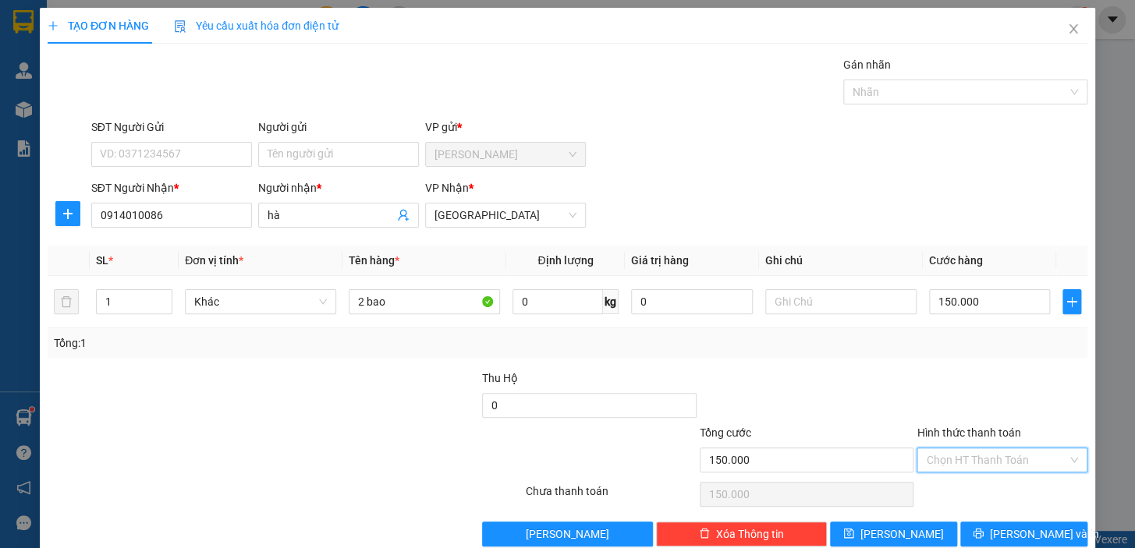
click at [1006, 462] on input "Hình thức thanh toán" at bounding box center [996, 459] width 141 height 23
click at [1004, 497] on div "Tại văn phòng" at bounding box center [992, 490] width 150 height 17
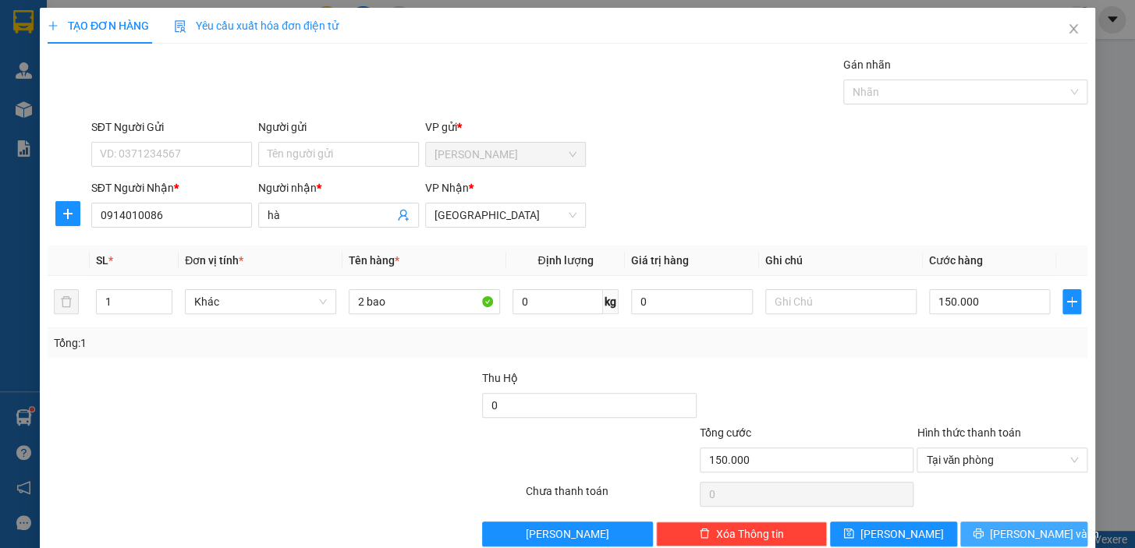
click at [1010, 536] on span "[PERSON_NAME] và In" at bounding box center [1044, 534] width 109 height 17
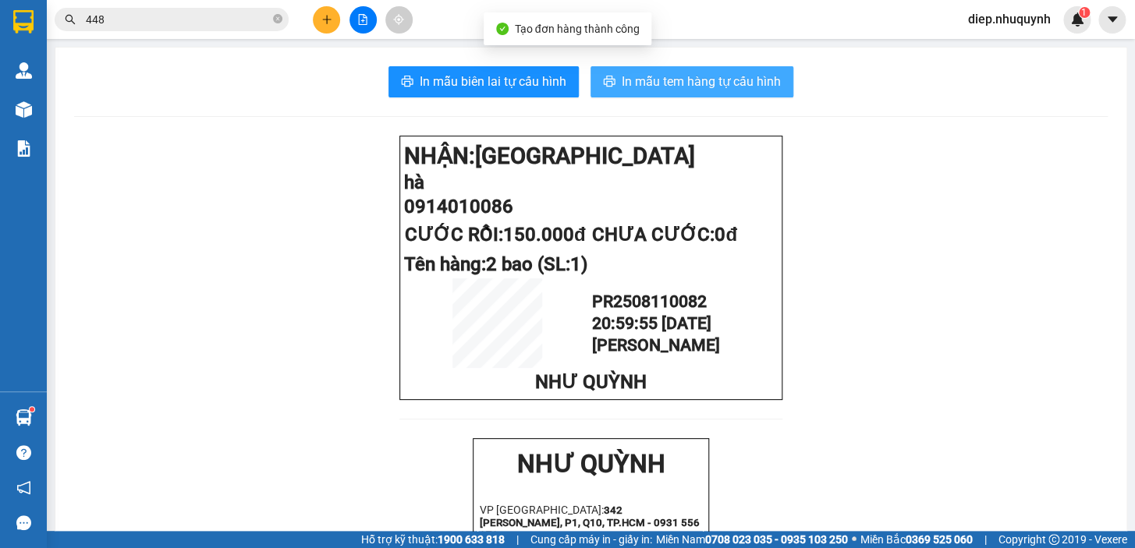
click at [632, 87] on span "In mẫu tem hàng tự cấu hình" at bounding box center [700, 81] width 159 height 19
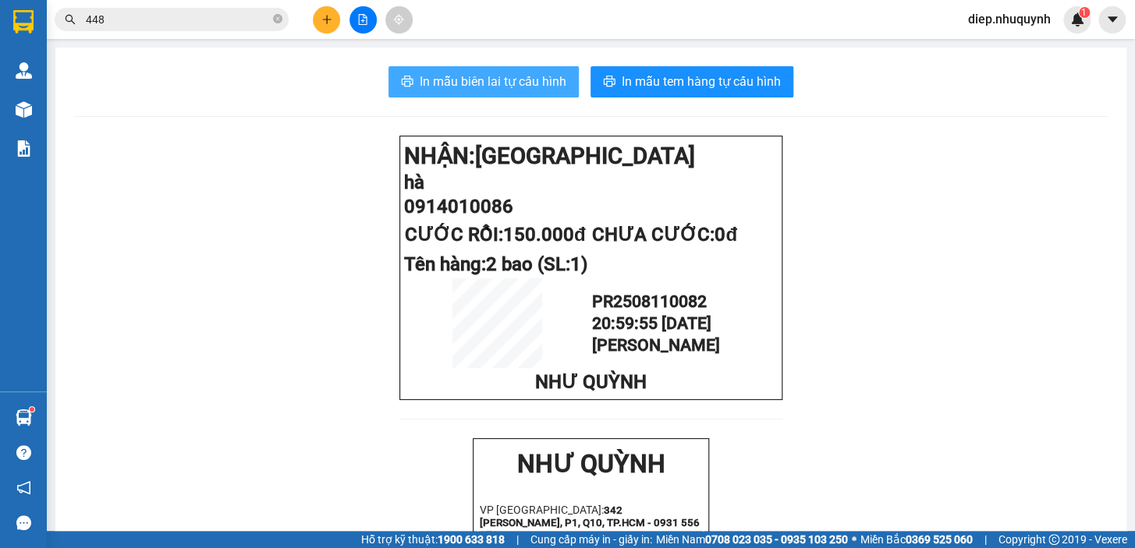
click at [466, 84] on span "In mẫu biên lai tự cấu hình" at bounding box center [493, 81] width 147 height 19
click at [1011, 23] on span "diep.nhuquynh" at bounding box center [1009, 18] width 108 height 19
